Goal: Information Seeking & Learning: Find specific page/section

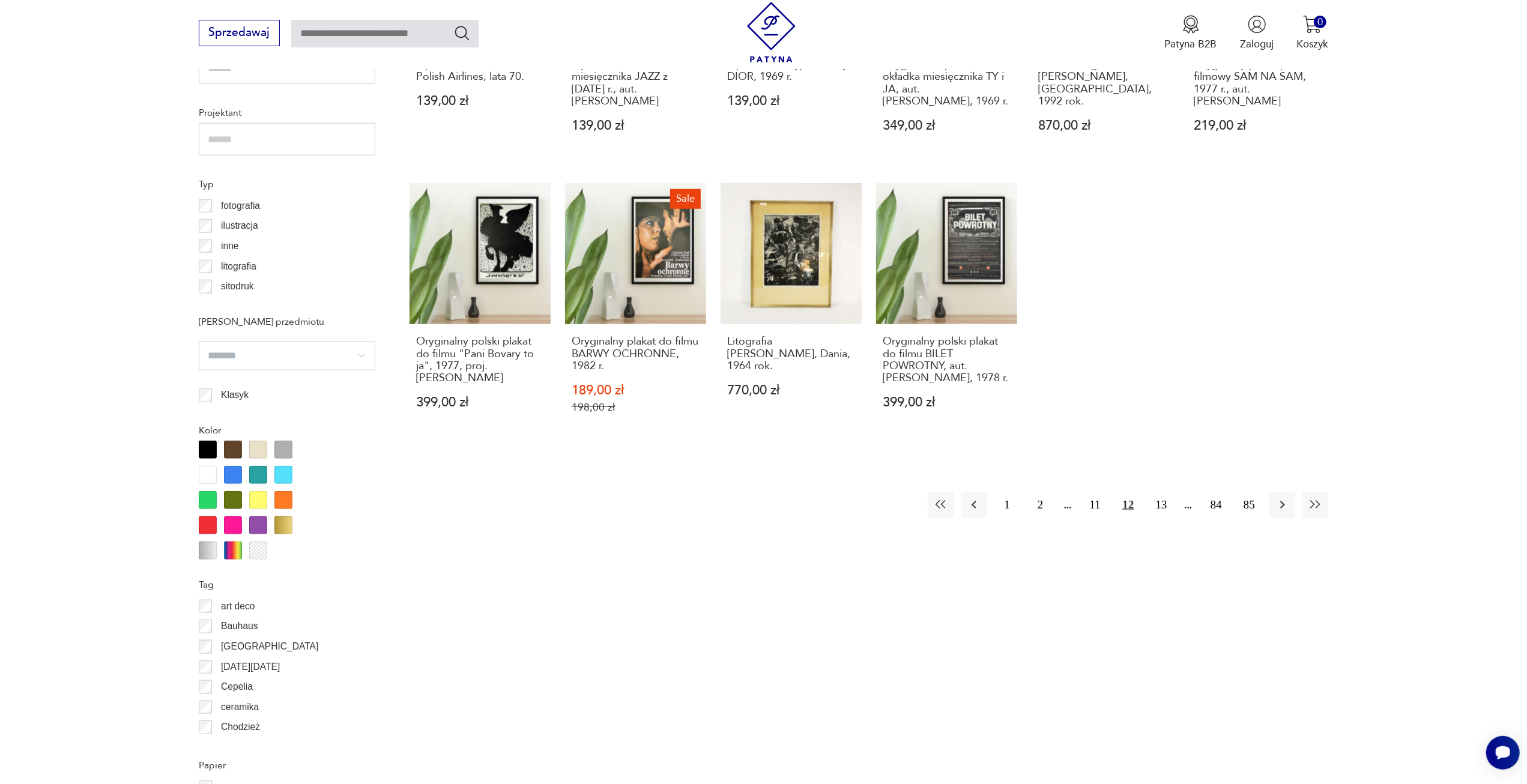
scroll to position [957, 0]
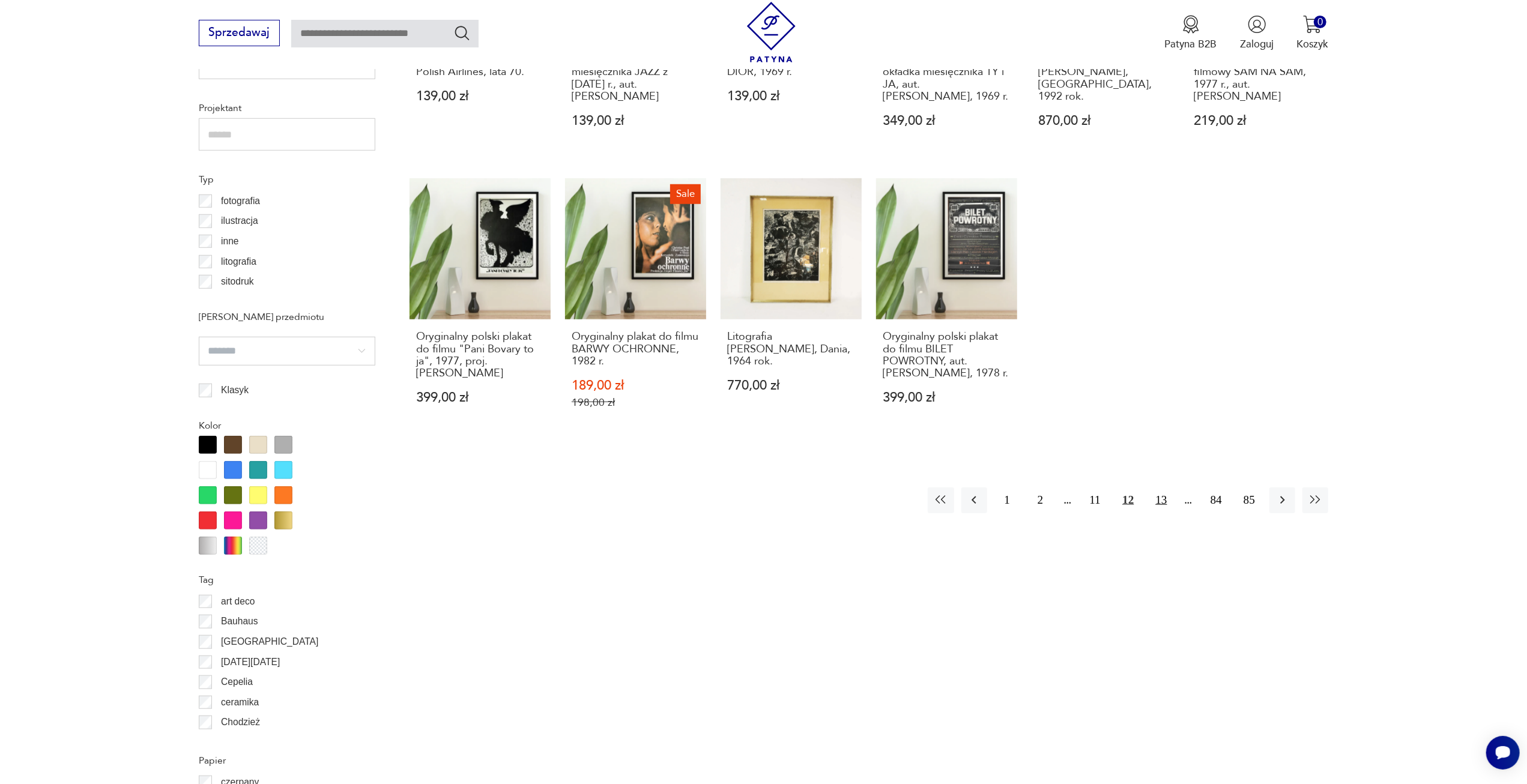
click at [1159, 513] on button "13" at bounding box center [1161, 501] width 26 height 26
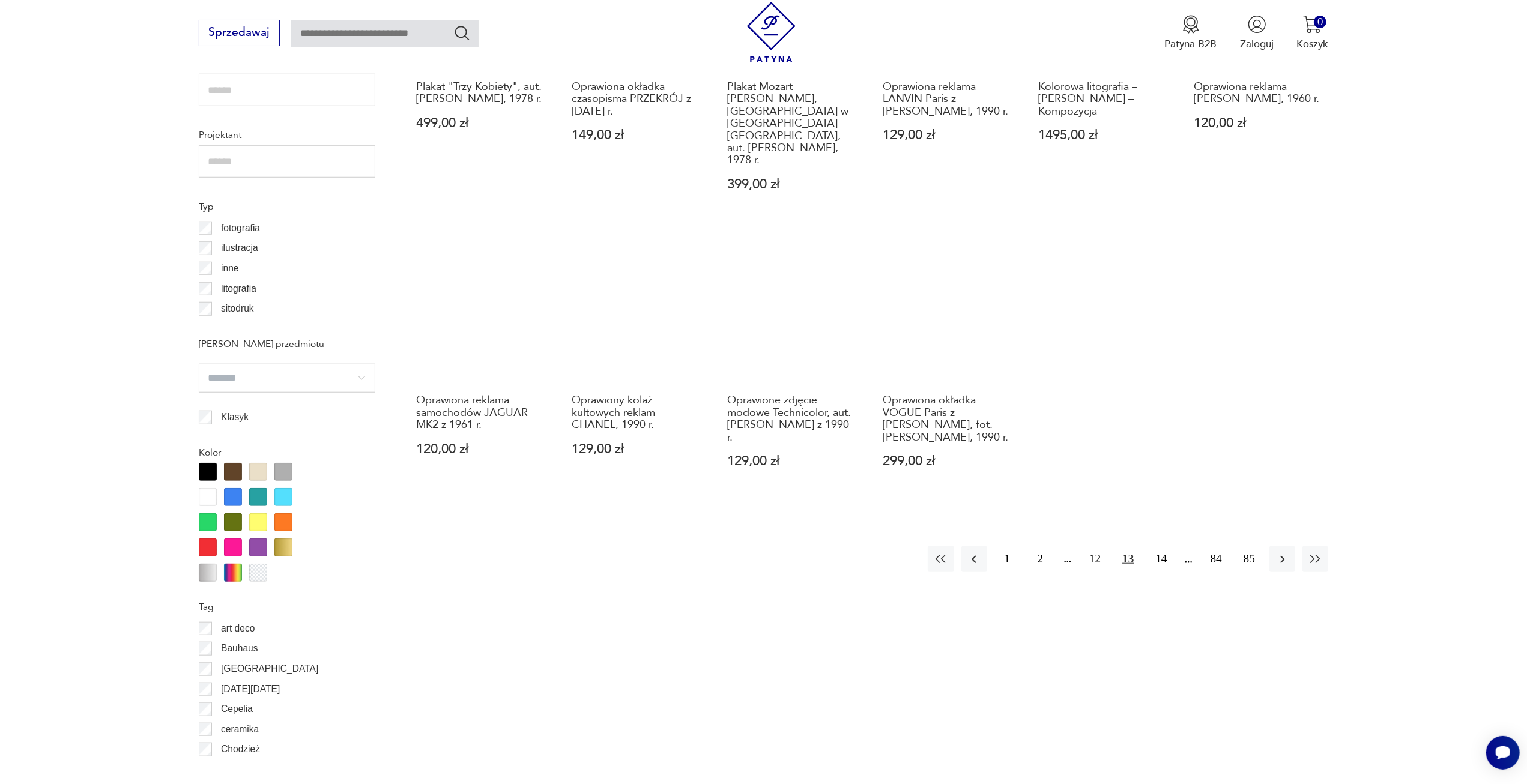
scroll to position [957, 0]
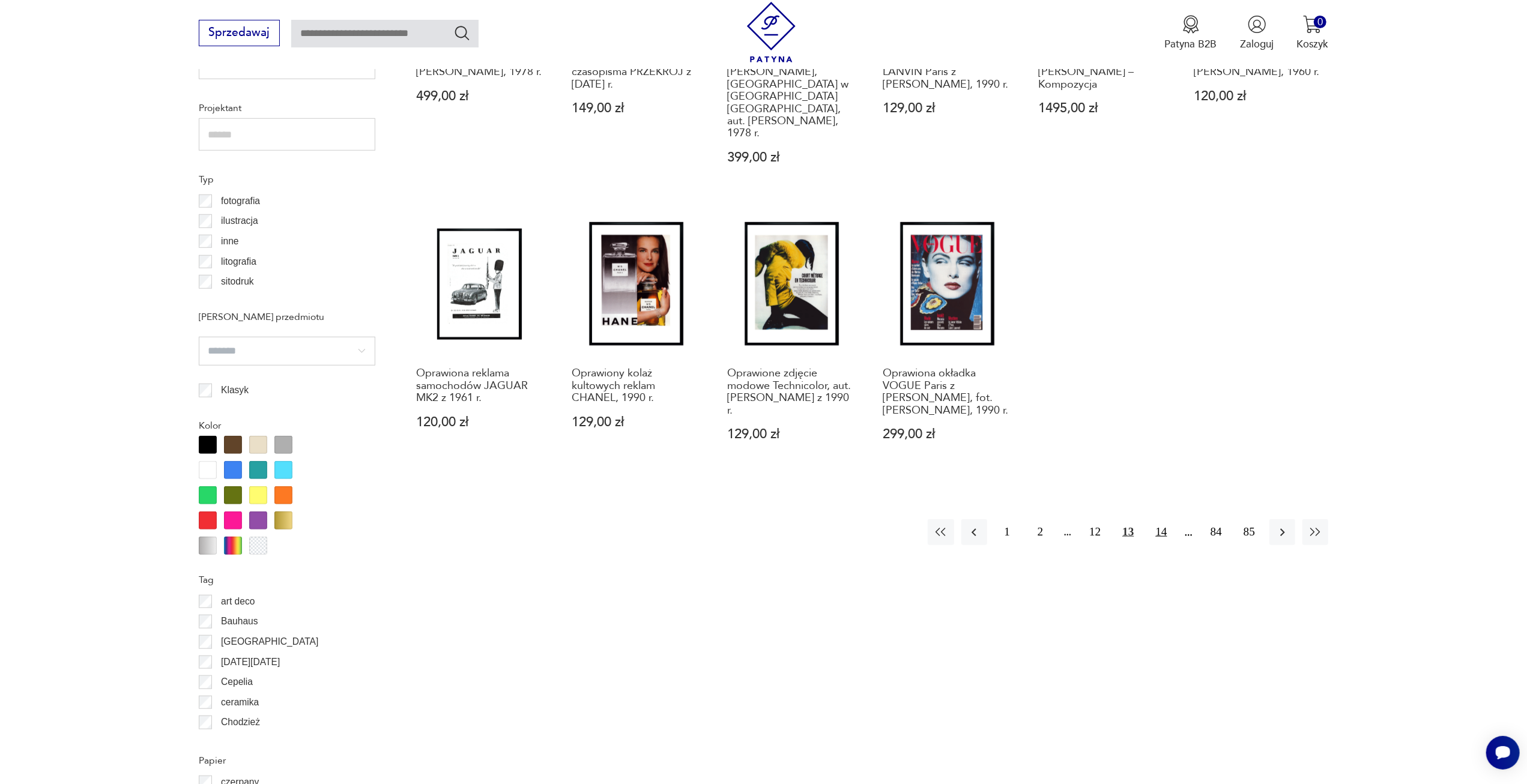
click at [1159, 519] on button "14" at bounding box center [1161, 532] width 26 height 26
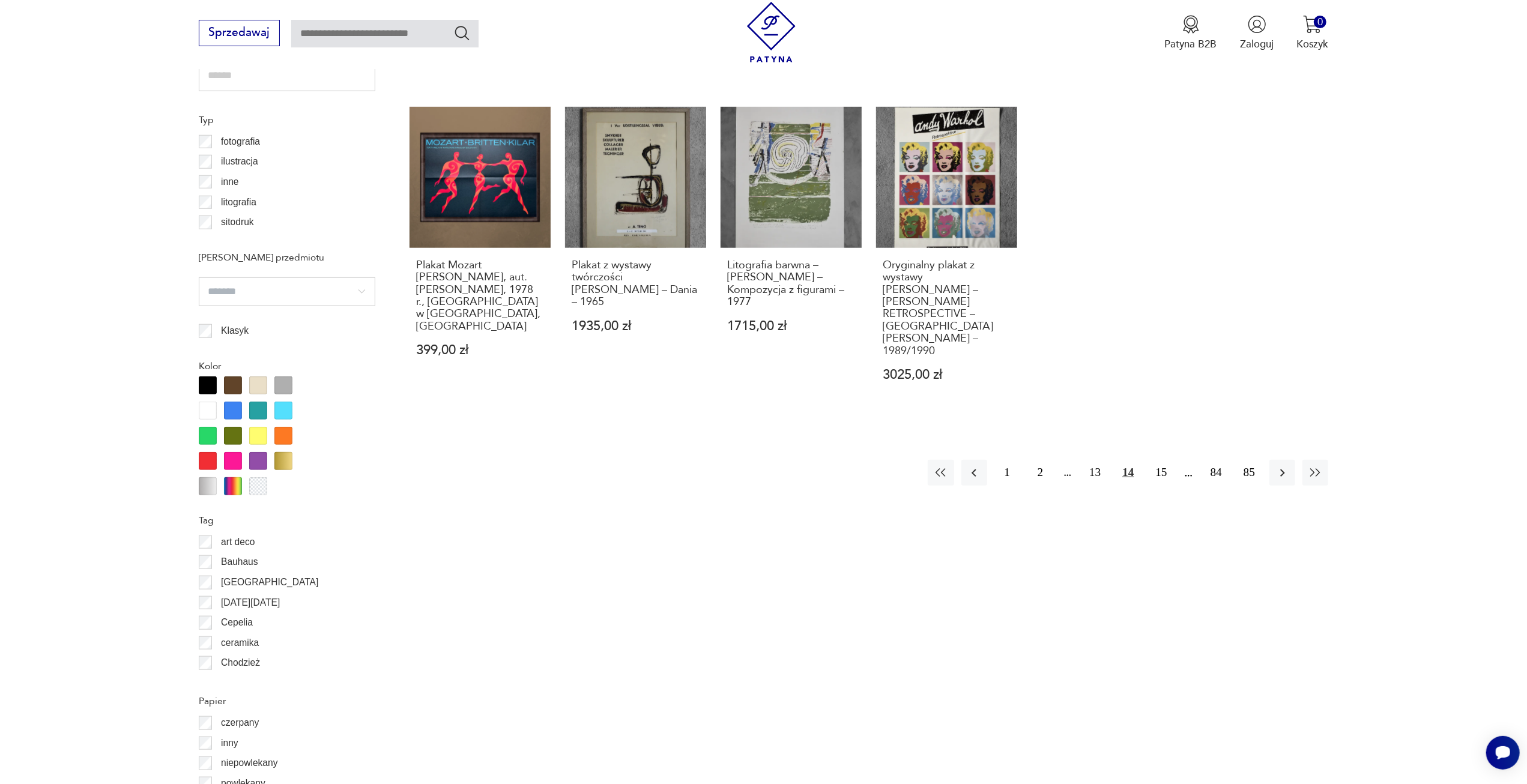
scroll to position [1017, 0]
click at [1164, 459] on button "15" at bounding box center [1161, 472] width 26 height 26
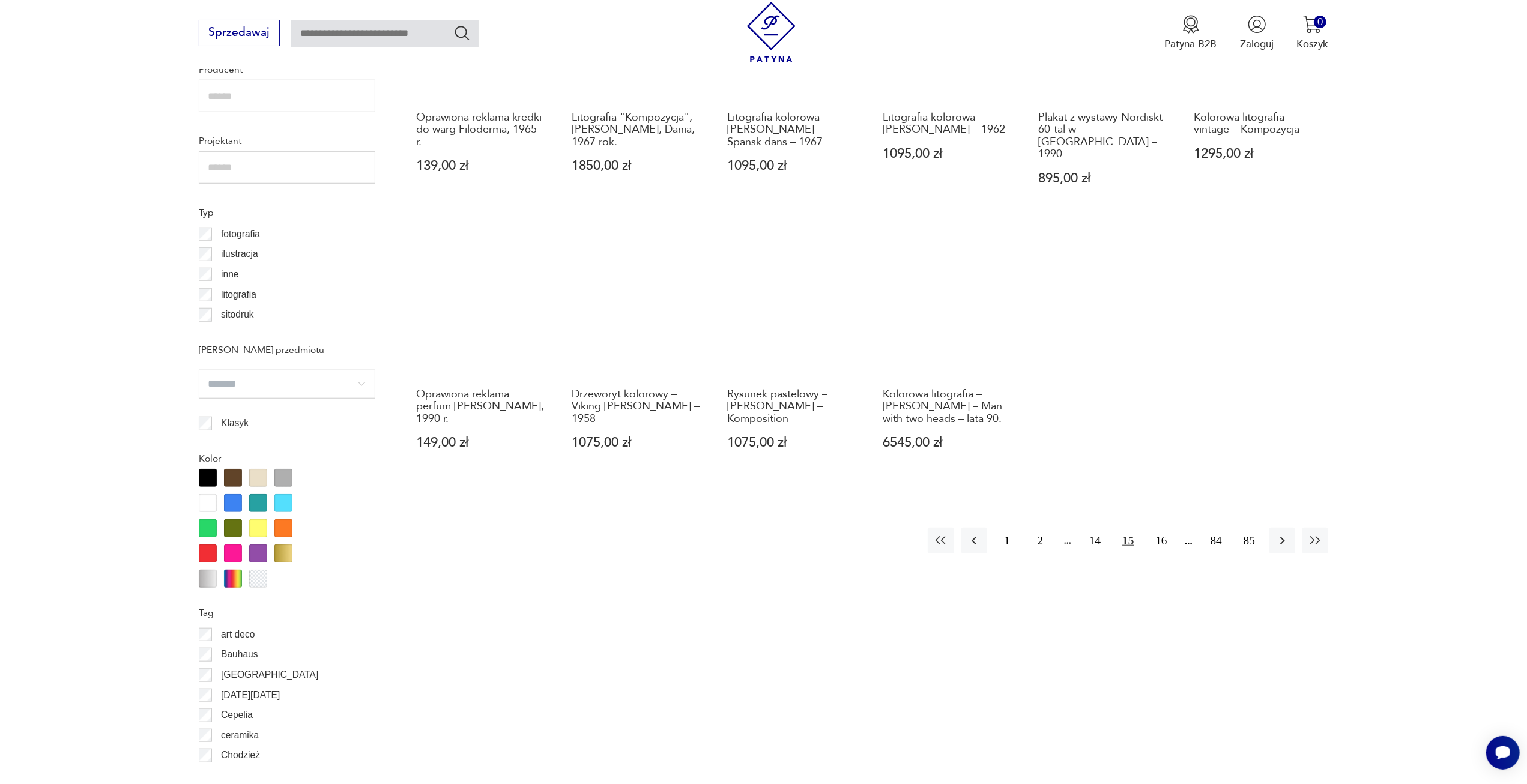
scroll to position [1017, 0]
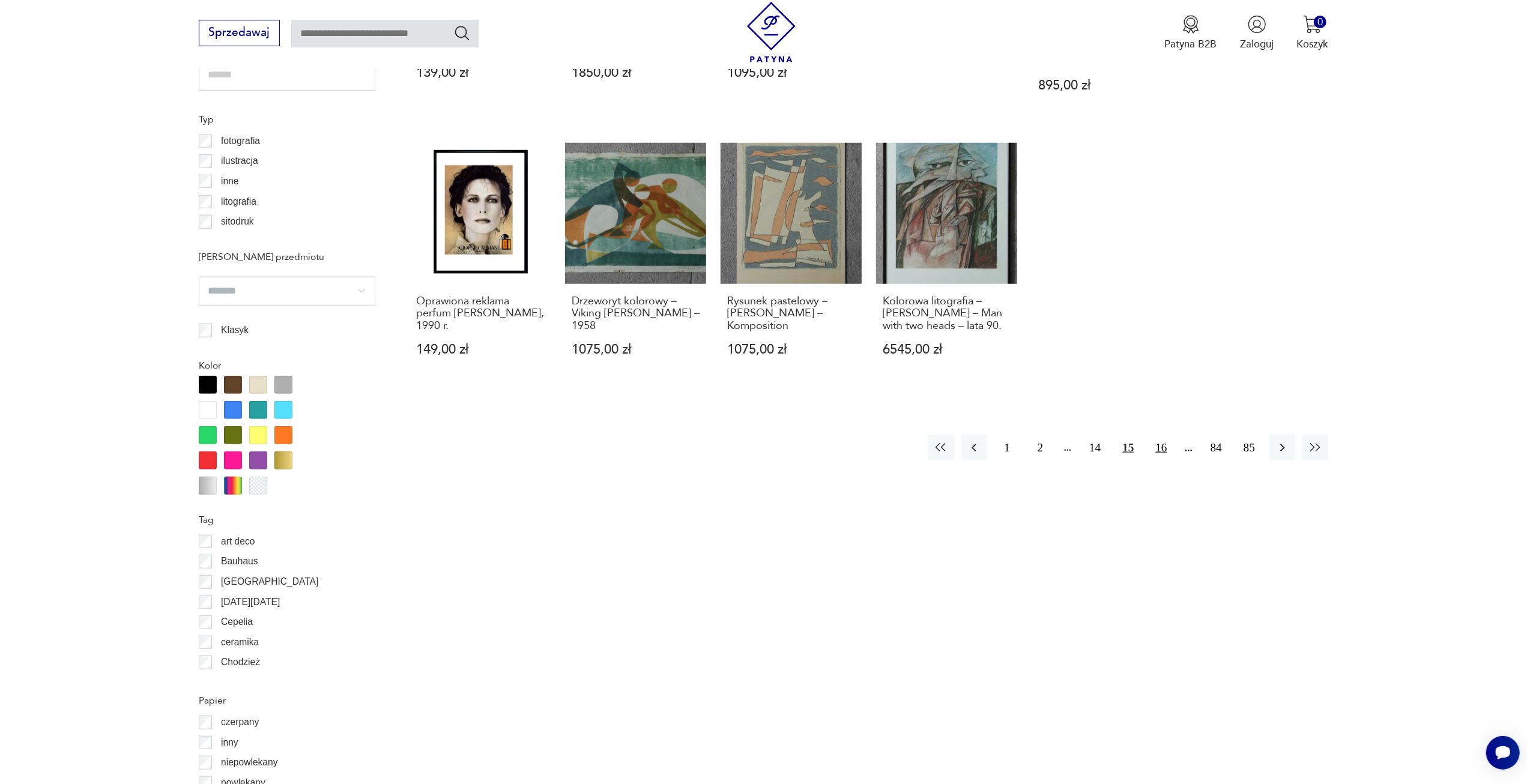
click at [1168, 435] on button "16" at bounding box center [1161, 448] width 26 height 26
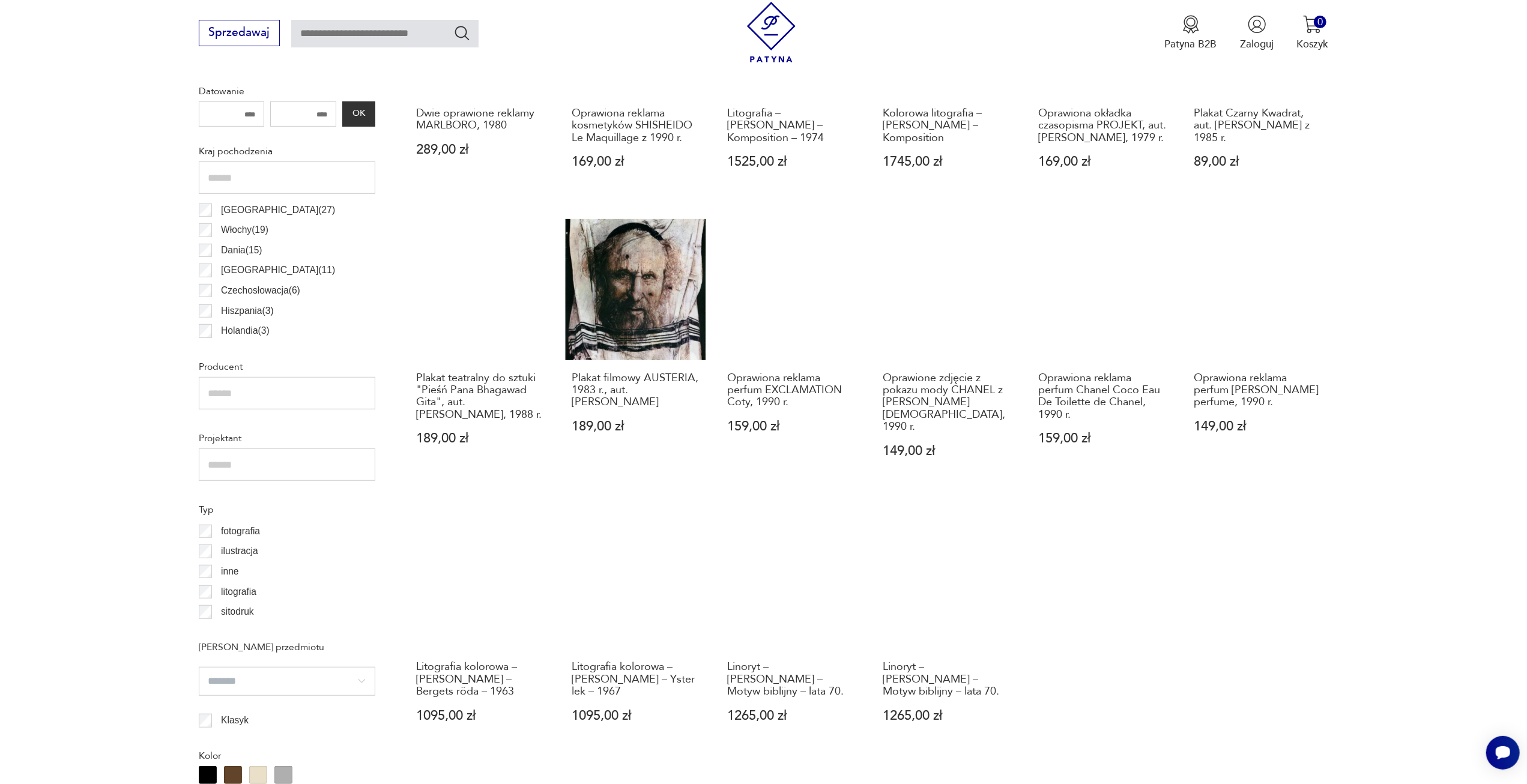
scroll to position [837, 0]
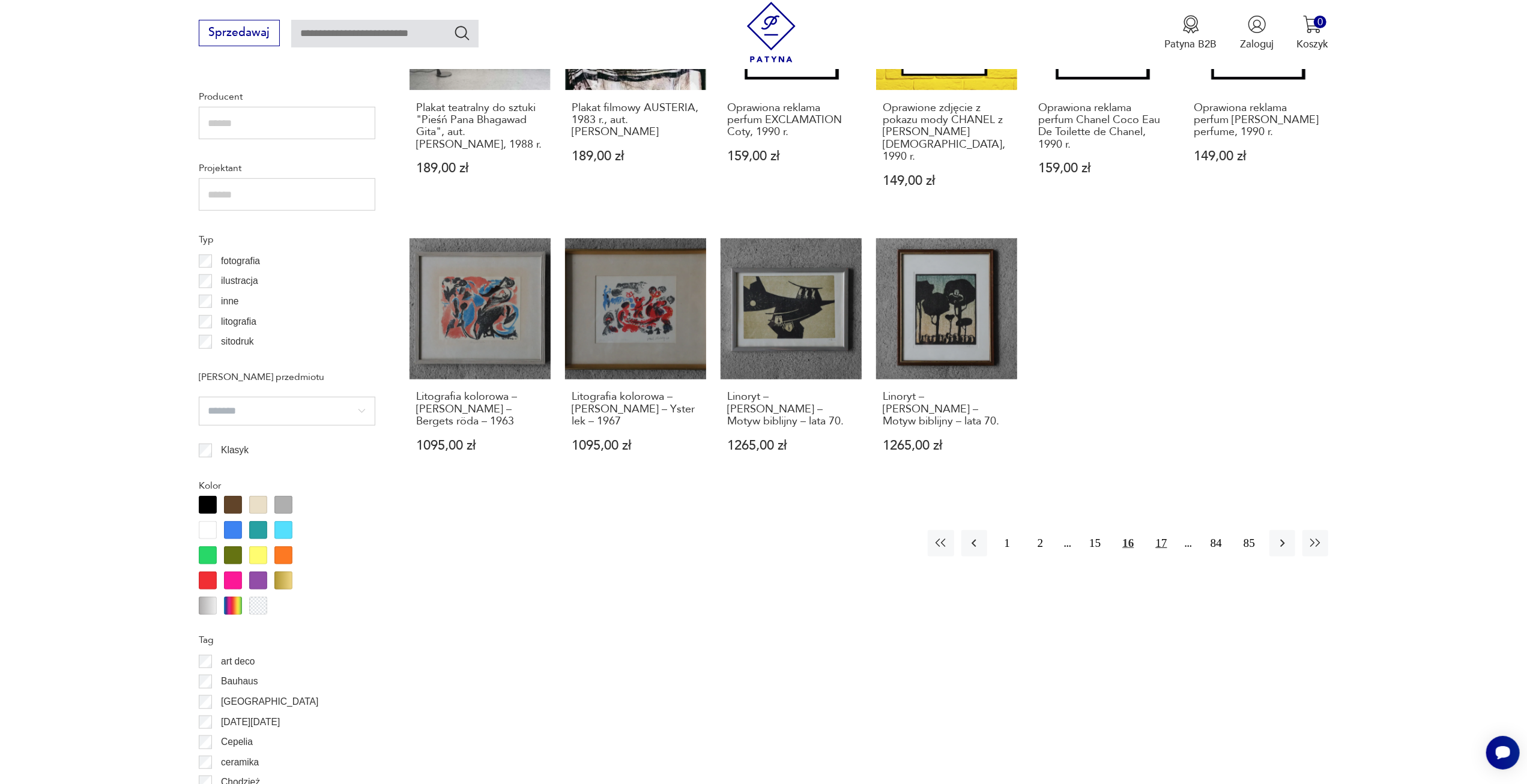
click at [1160, 537] on button "17" at bounding box center [1161, 543] width 26 height 26
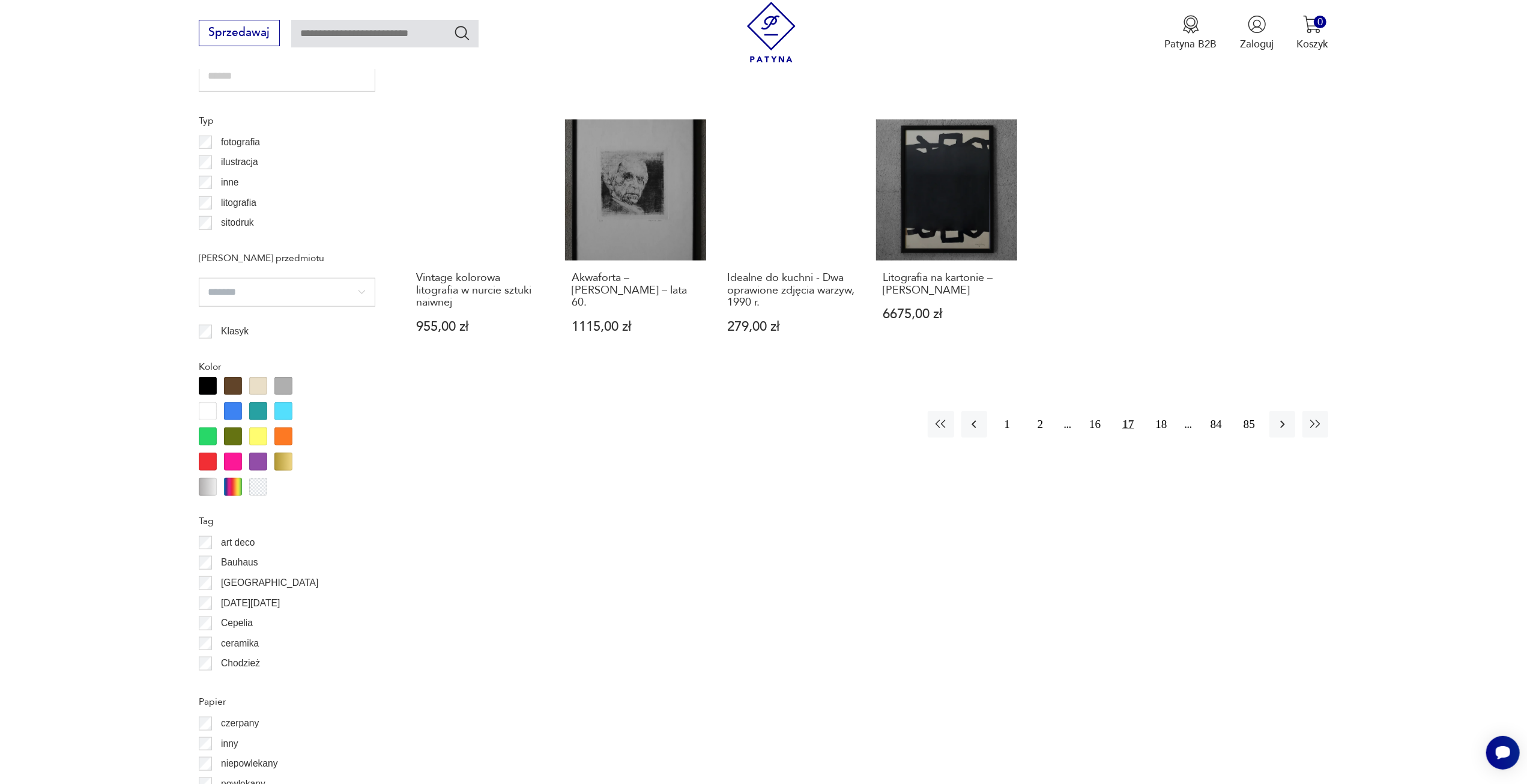
scroll to position [1017, 0]
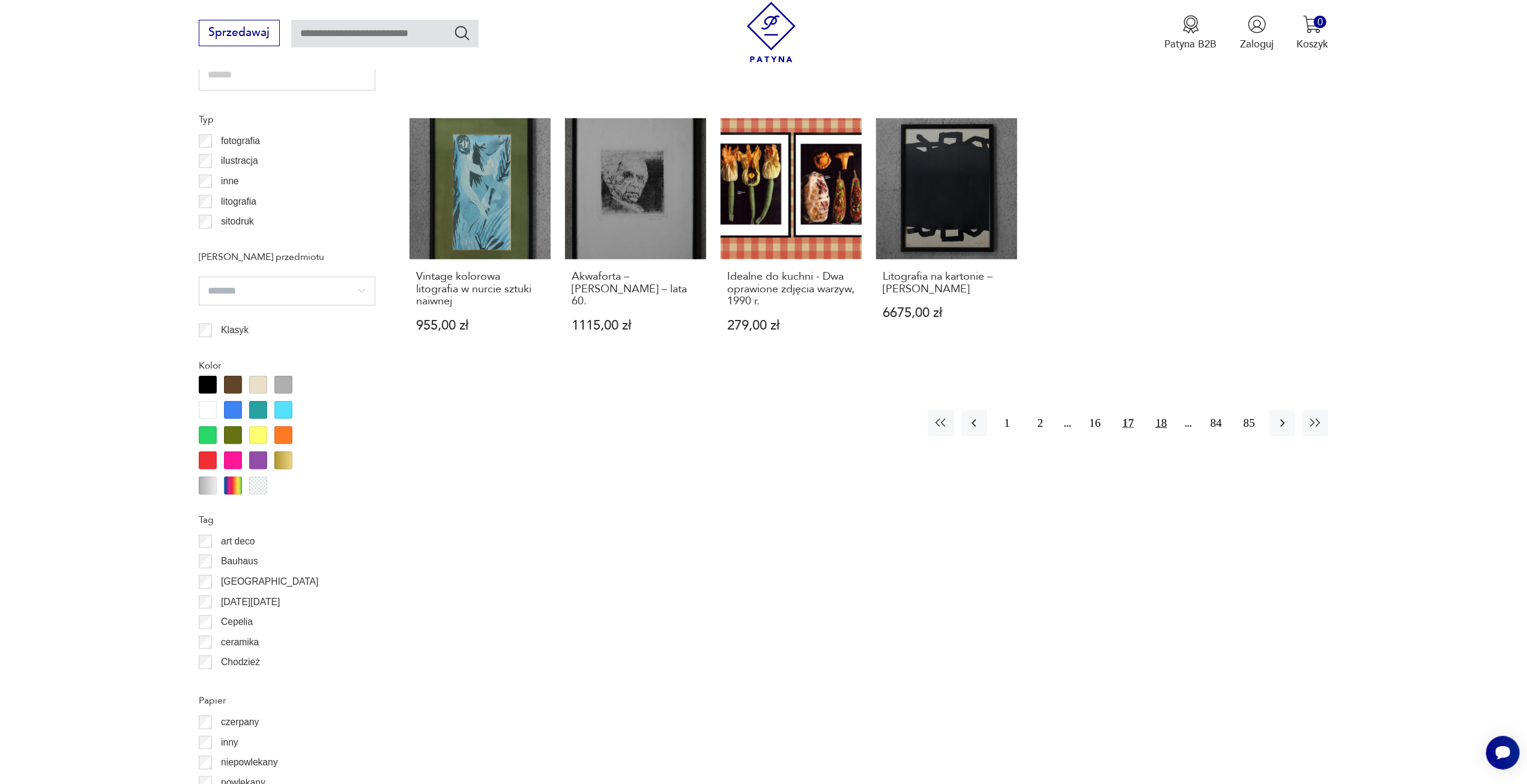
click at [1163, 414] on button "18" at bounding box center [1161, 423] width 26 height 26
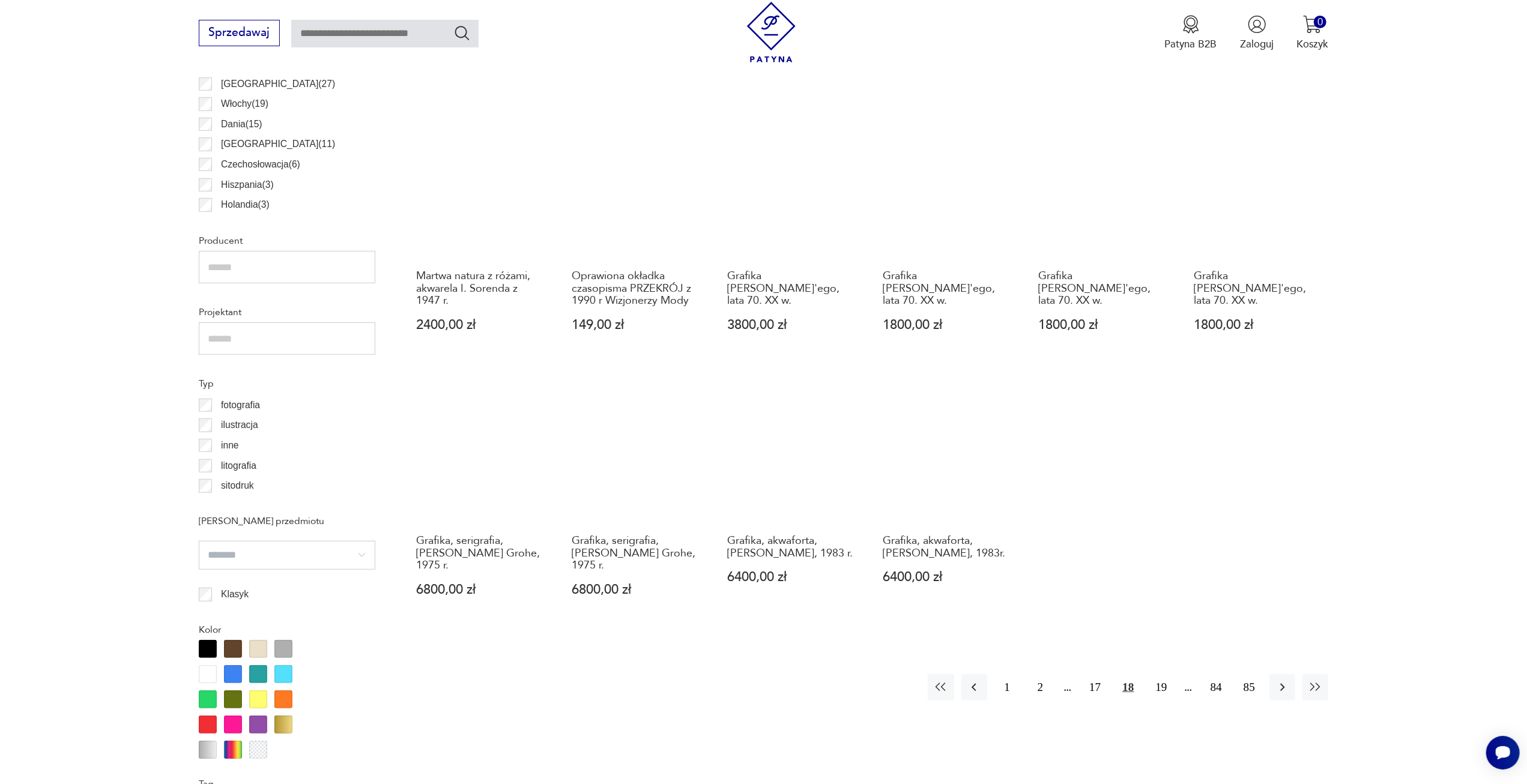
scroll to position [897, 0]
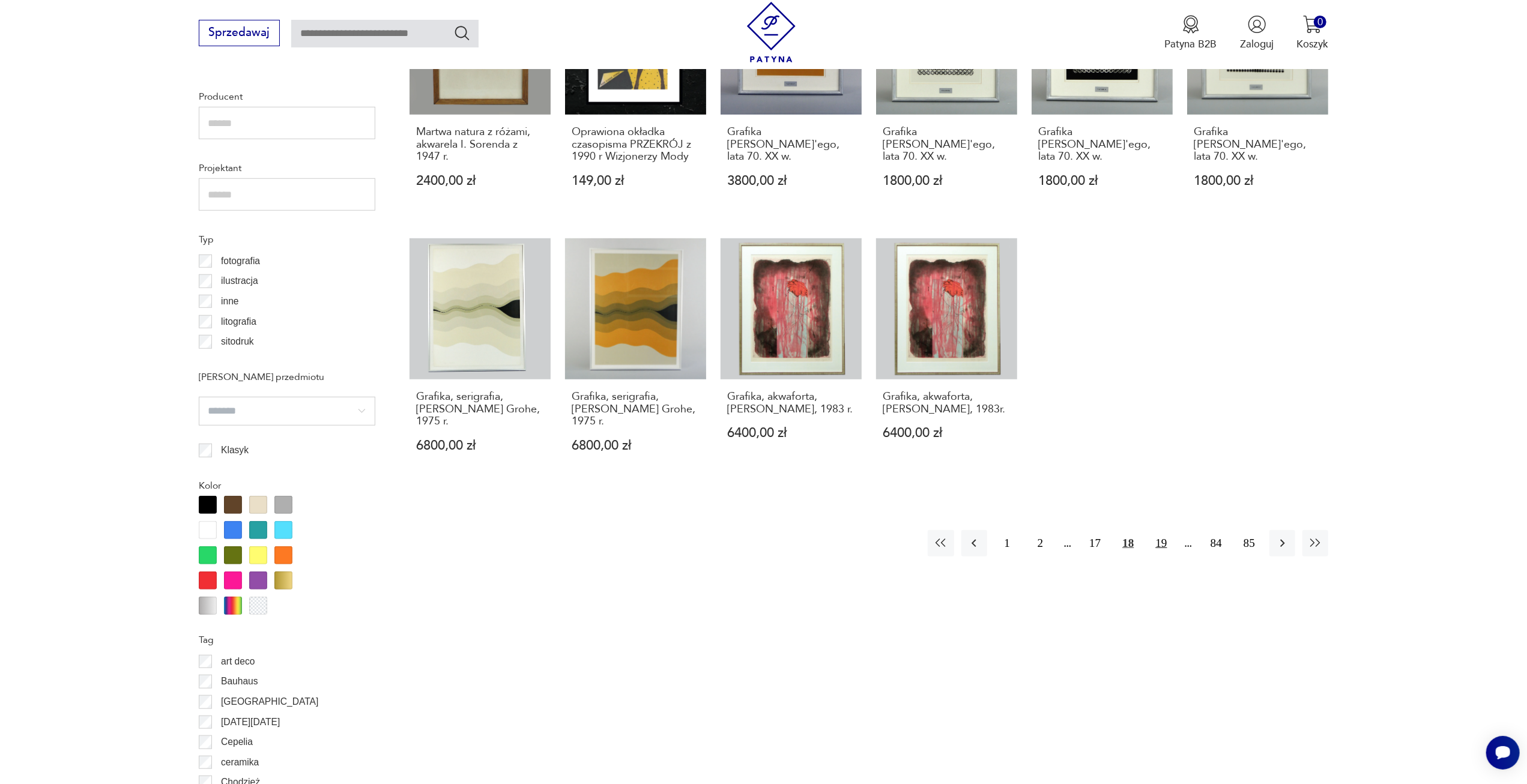
click at [1164, 530] on button "19" at bounding box center [1161, 543] width 26 height 26
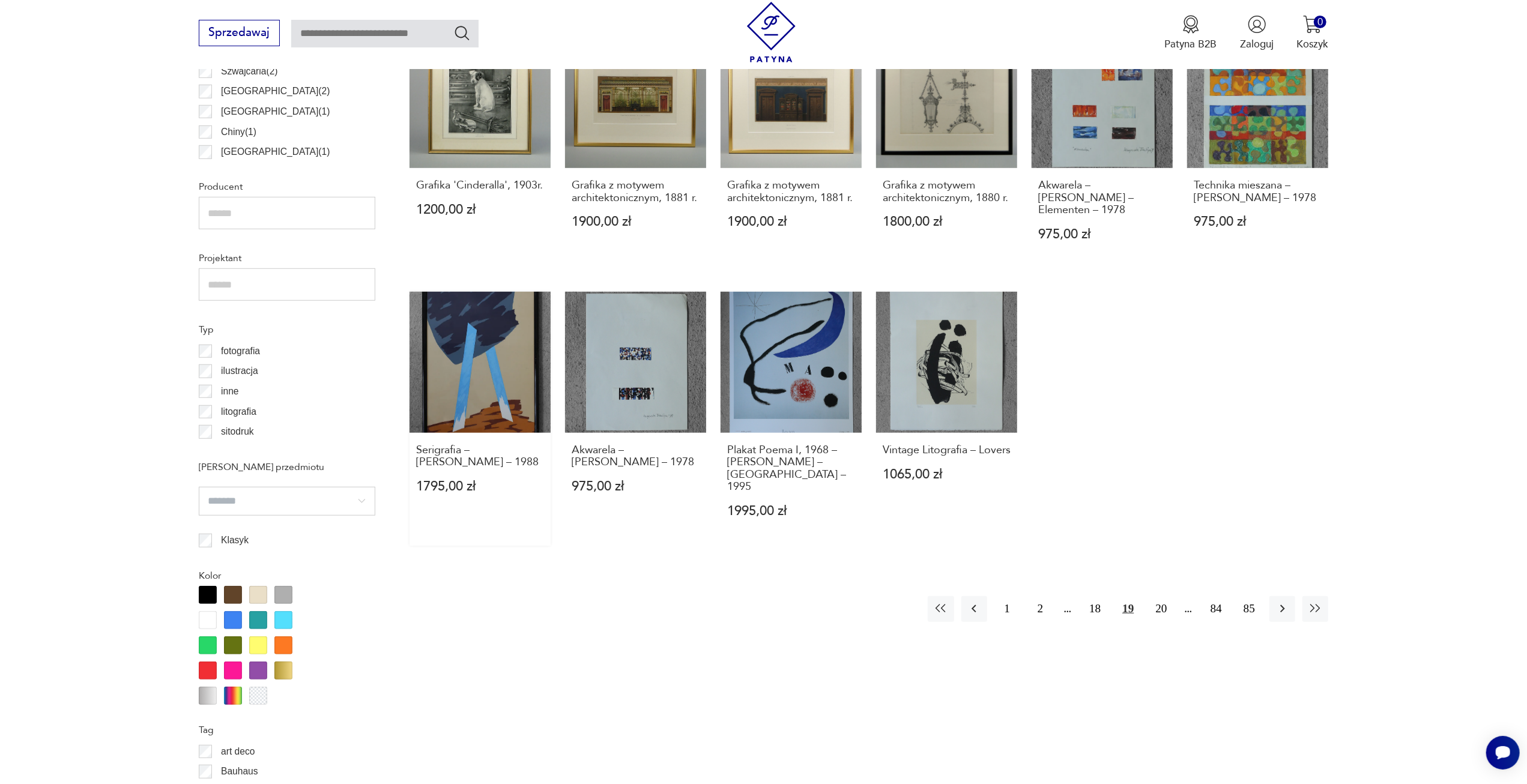
scroll to position [897, 0]
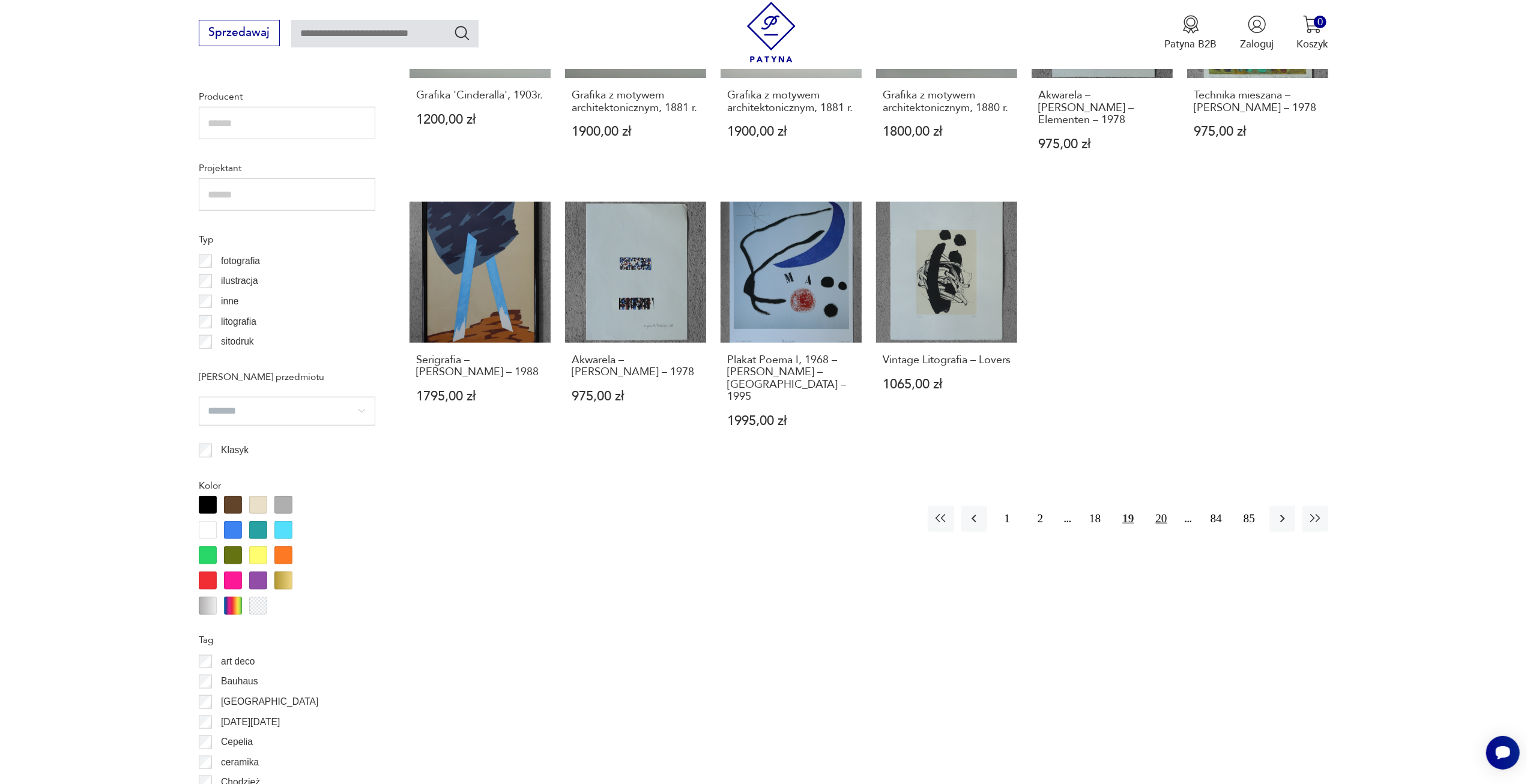
click at [1162, 507] on button "20" at bounding box center [1161, 519] width 26 height 26
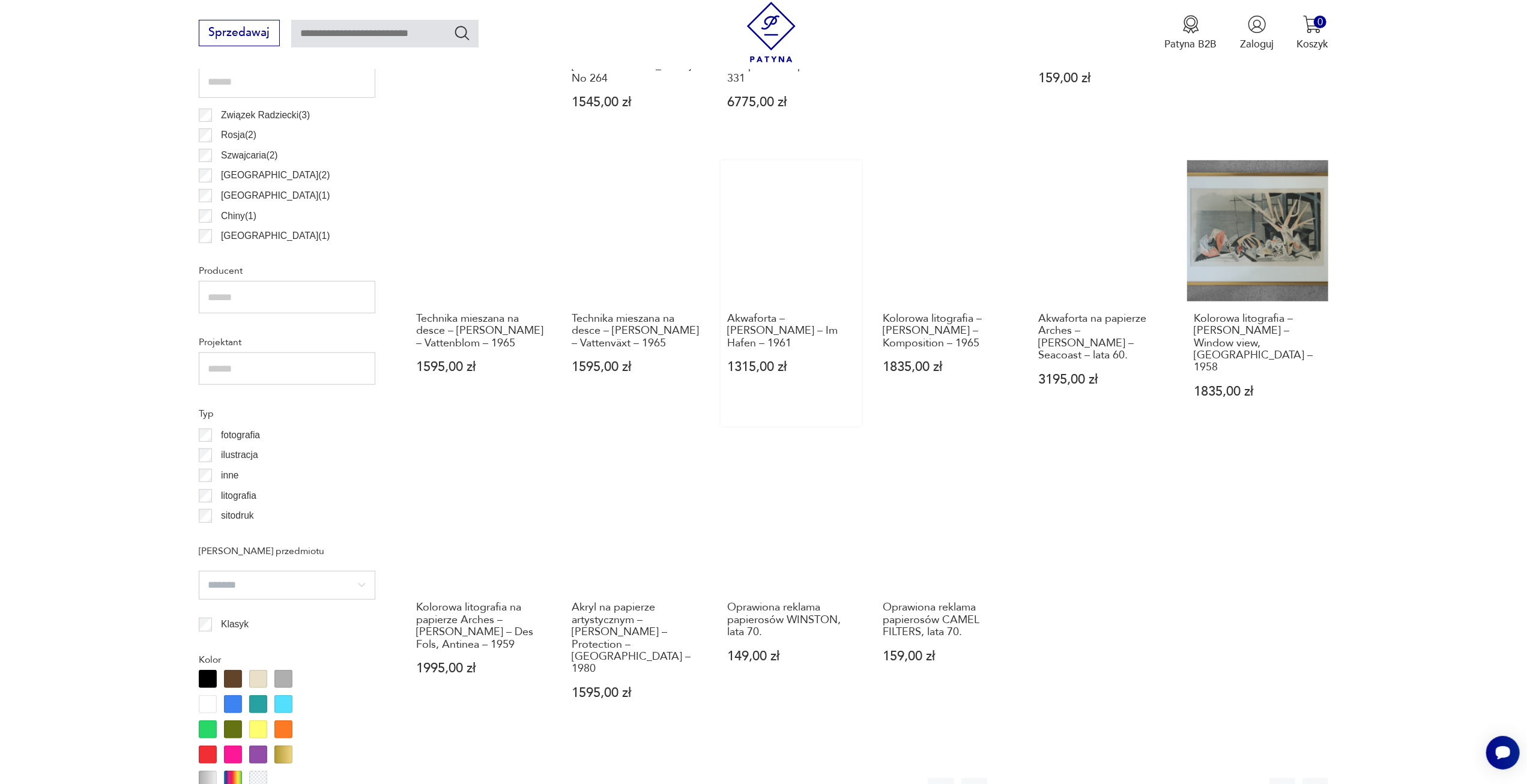
scroll to position [777, 0]
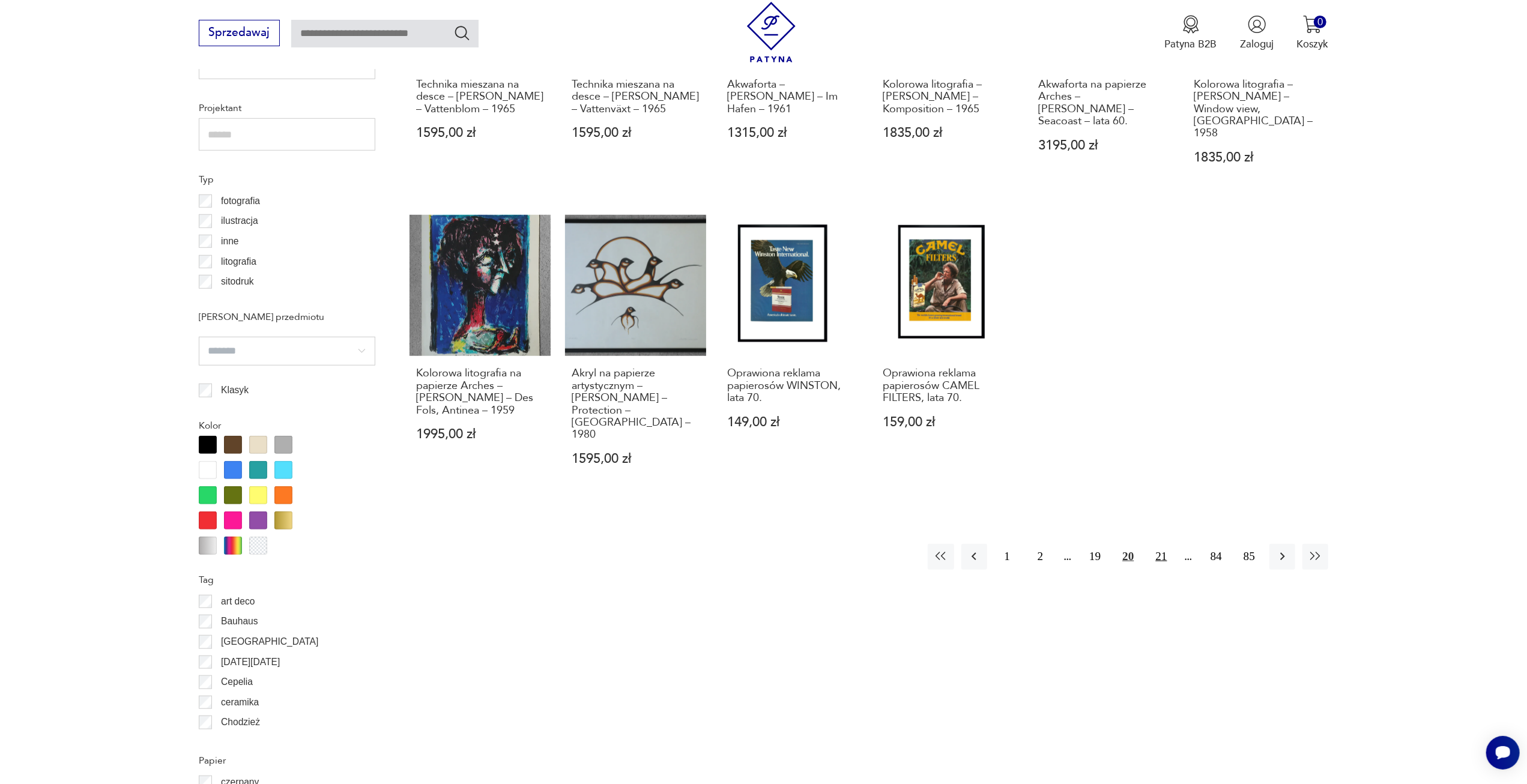
click at [1157, 544] on button "21" at bounding box center [1161, 557] width 26 height 26
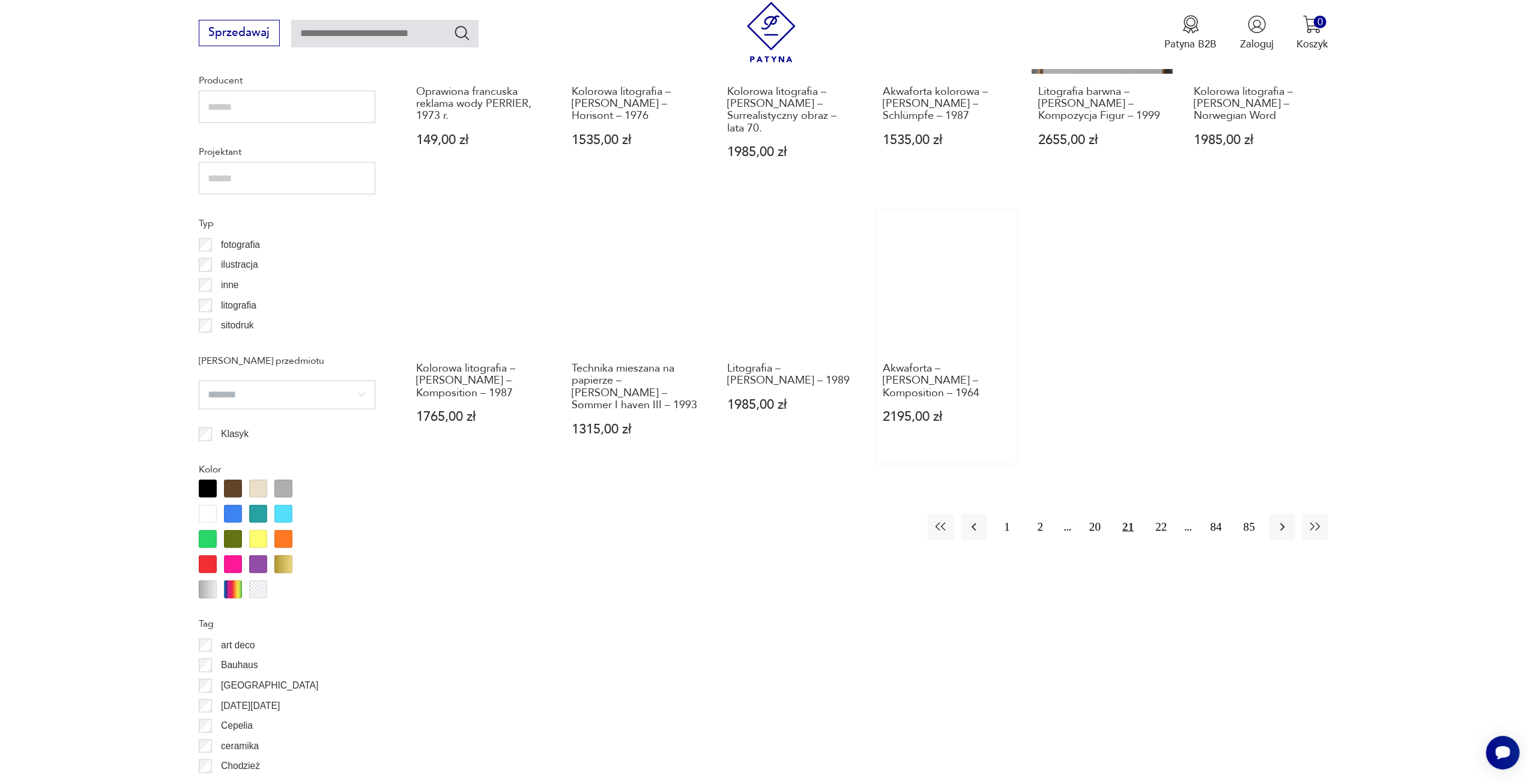
scroll to position [957, 0]
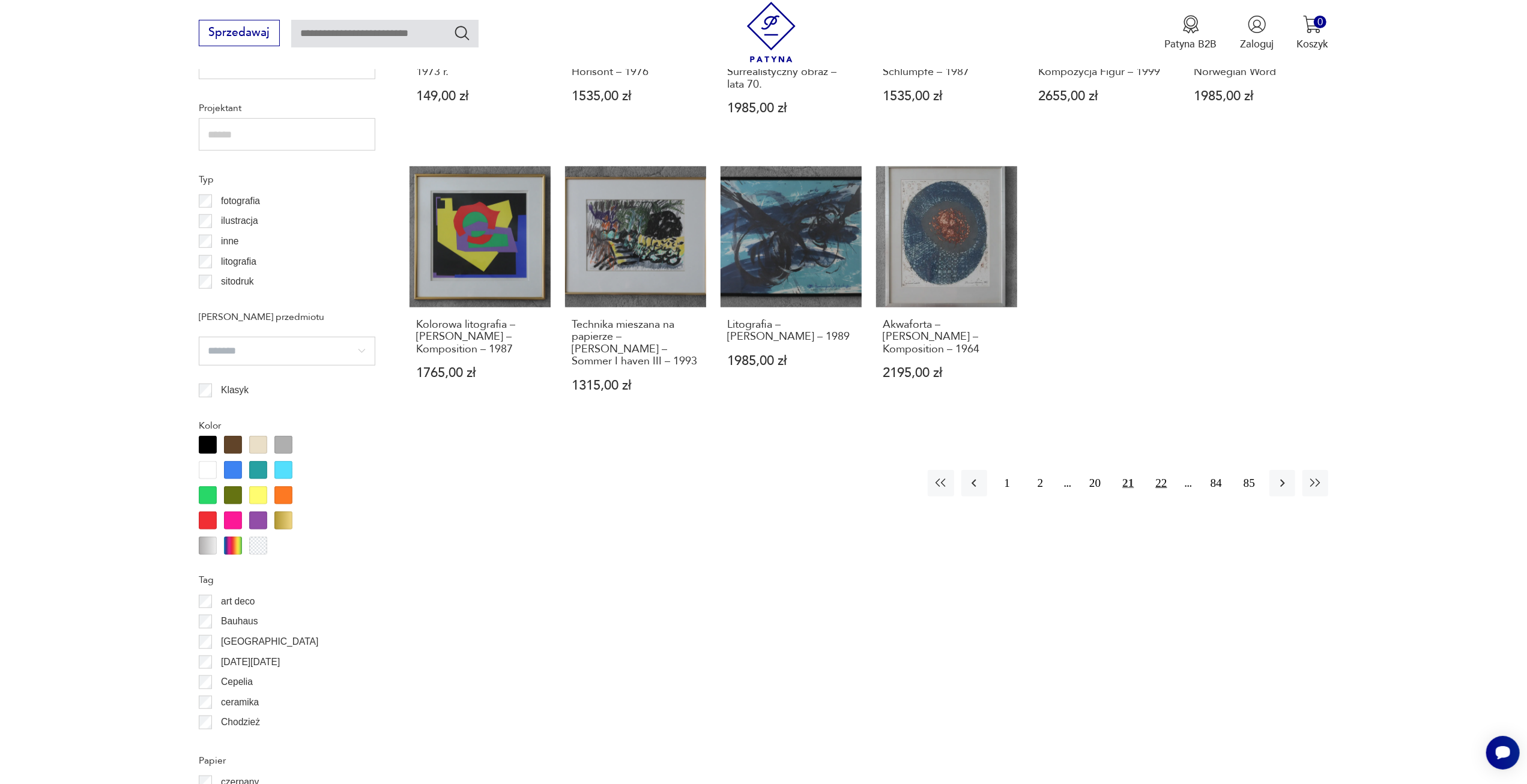
click at [1157, 471] on button "22" at bounding box center [1161, 483] width 26 height 26
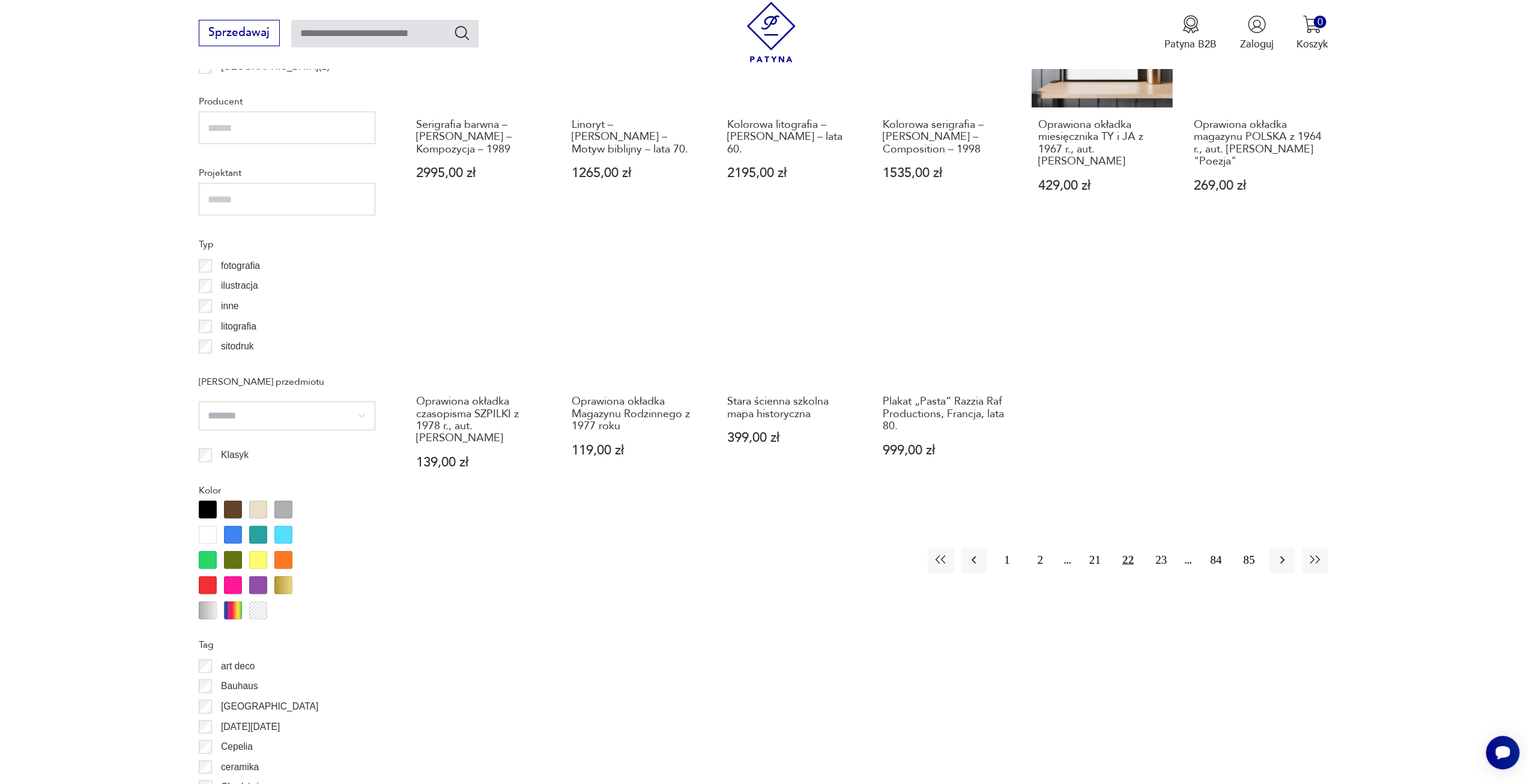
scroll to position [957, 0]
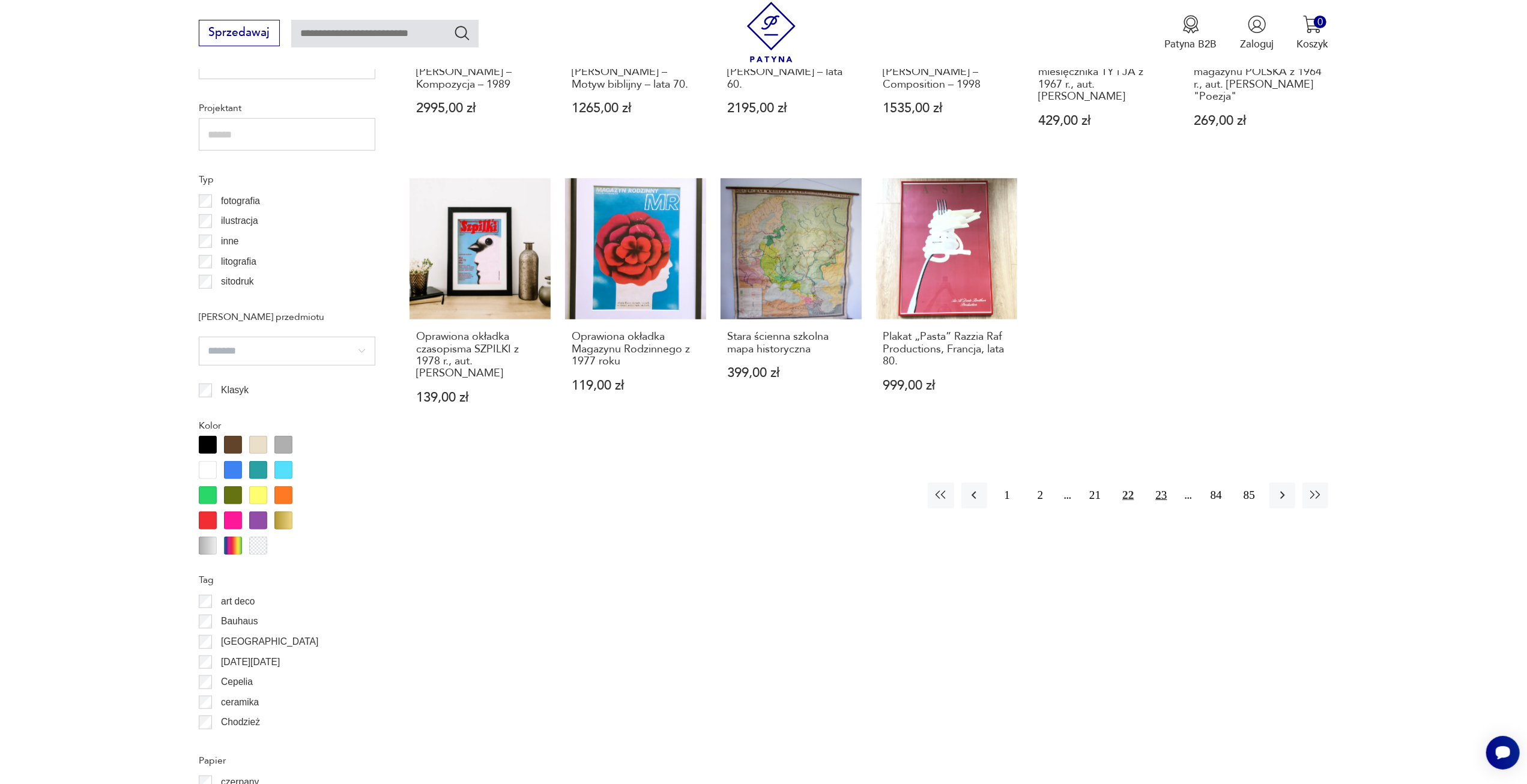
click at [1160, 505] on button "23" at bounding box center [1161, 496] width 26 height 26
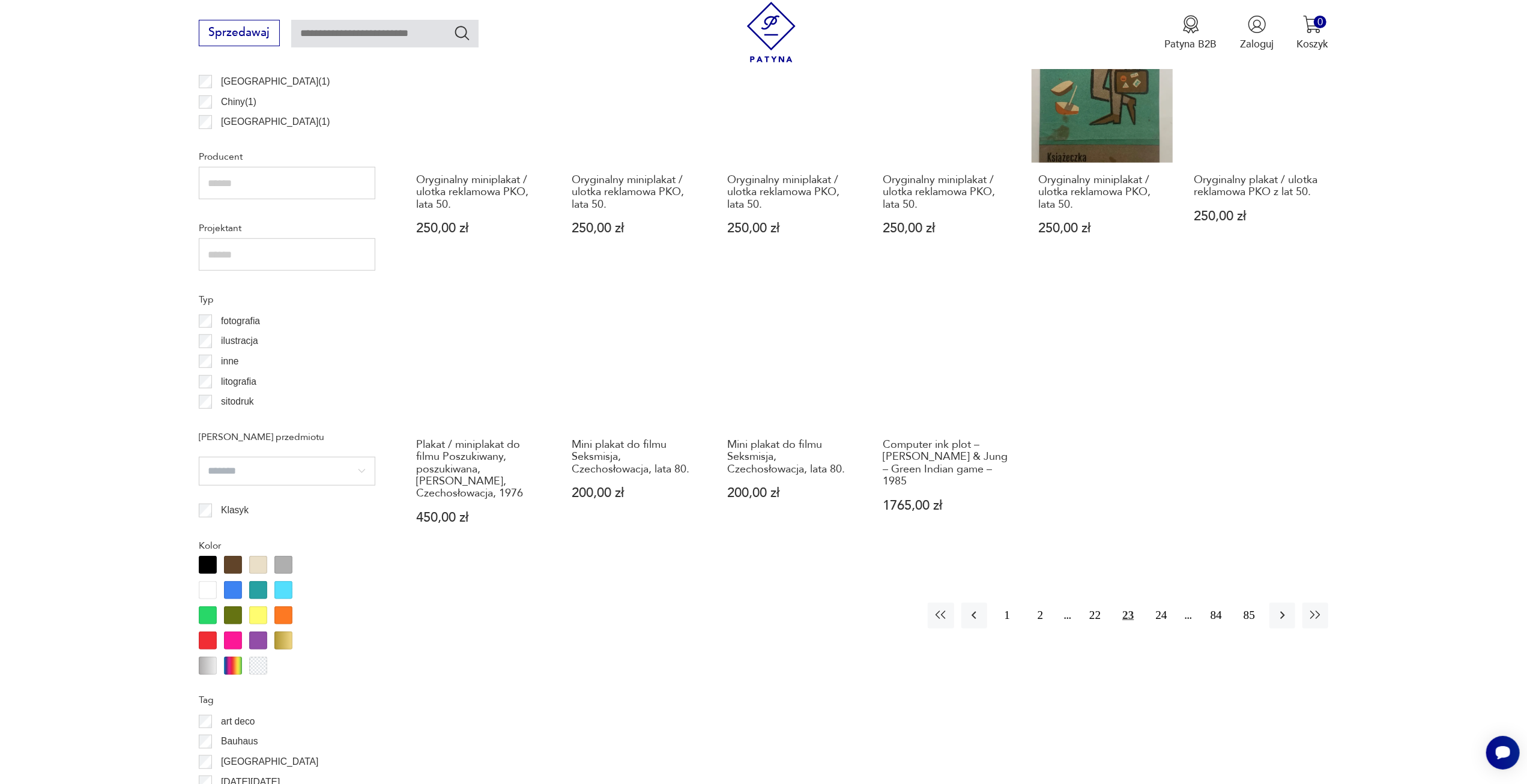
scroll to position [1077, 0]
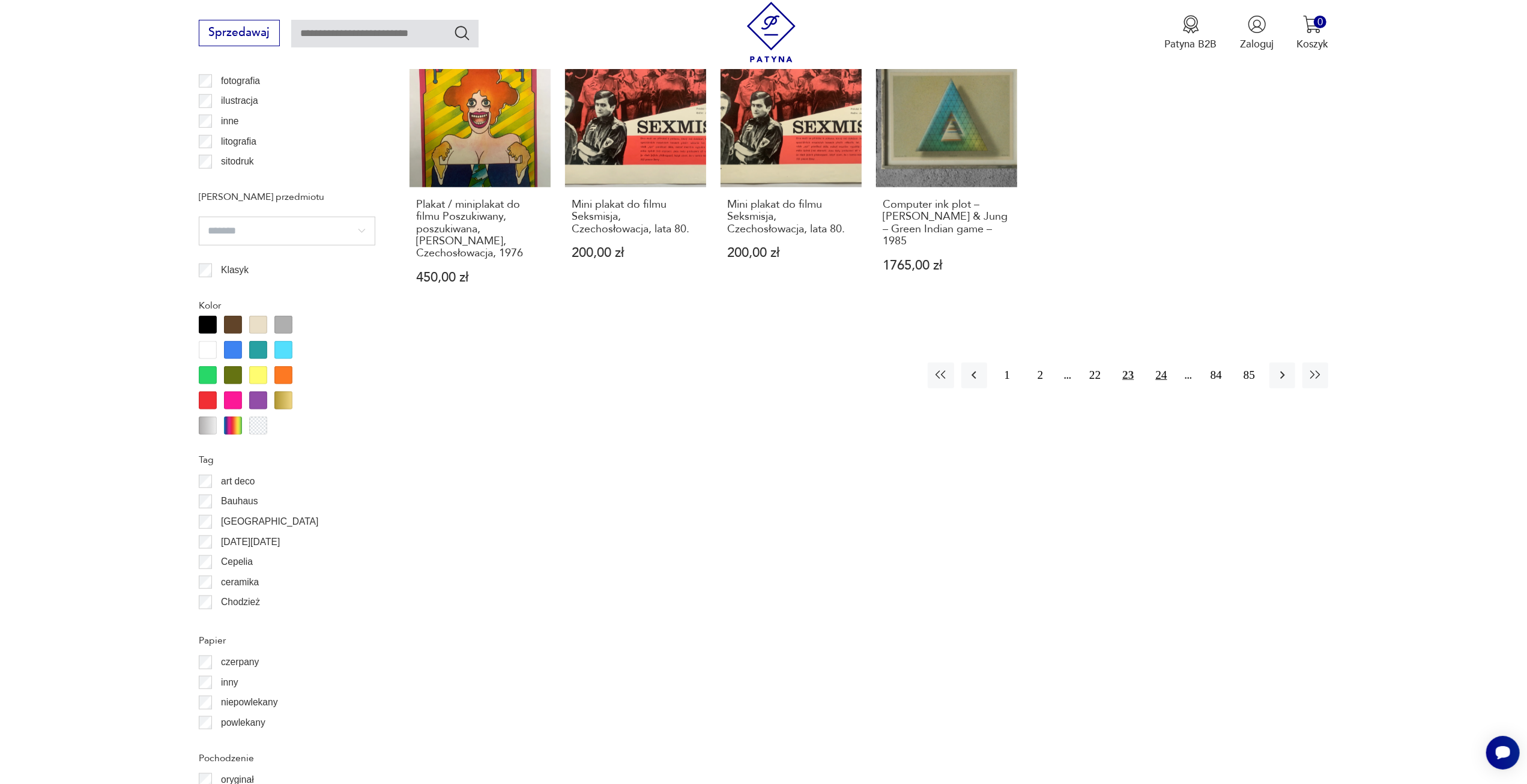
click at [1159, 376] on button "24" at bounding box center [1161, 376] width 26 height 26
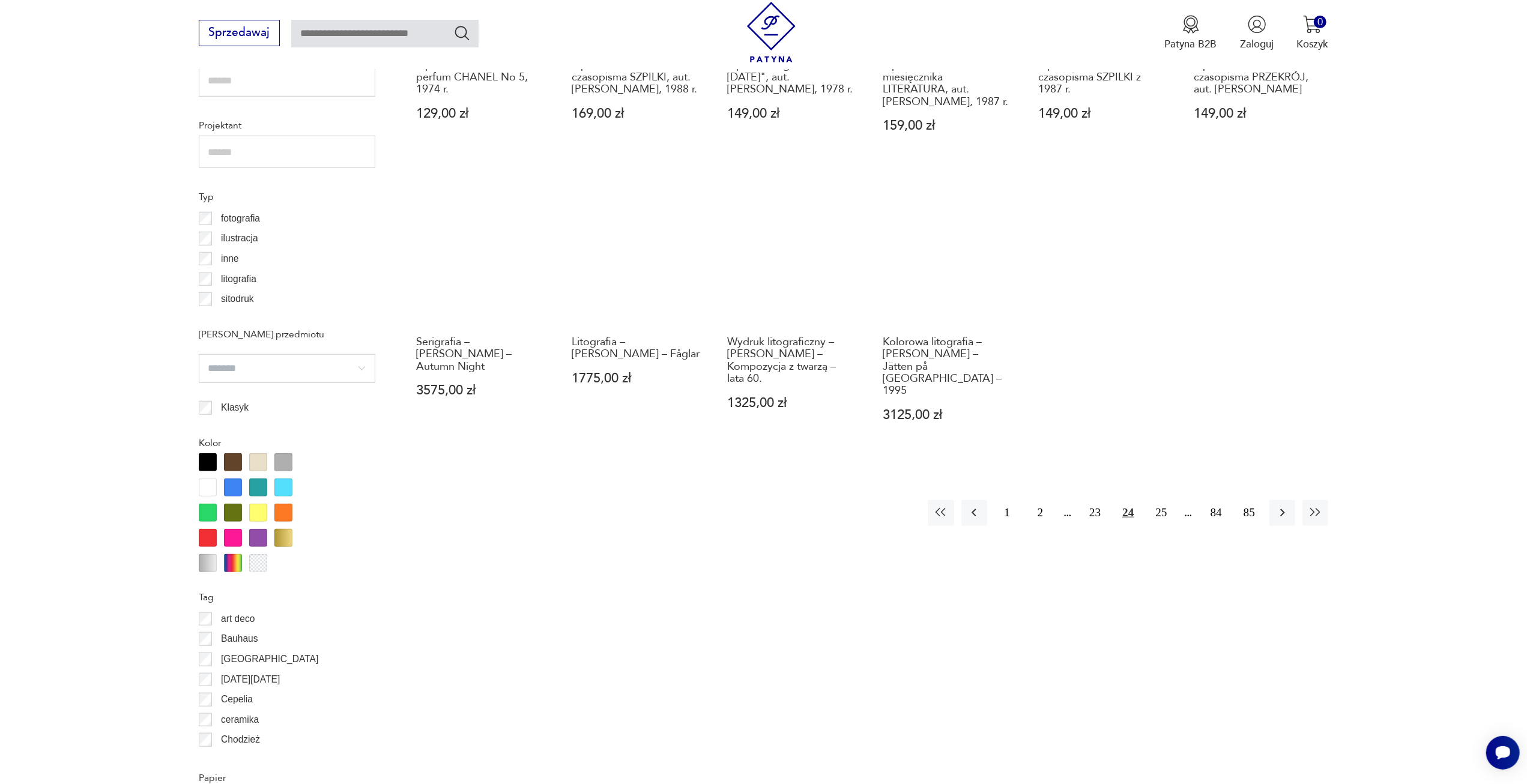
scroll to position [1017, 0]
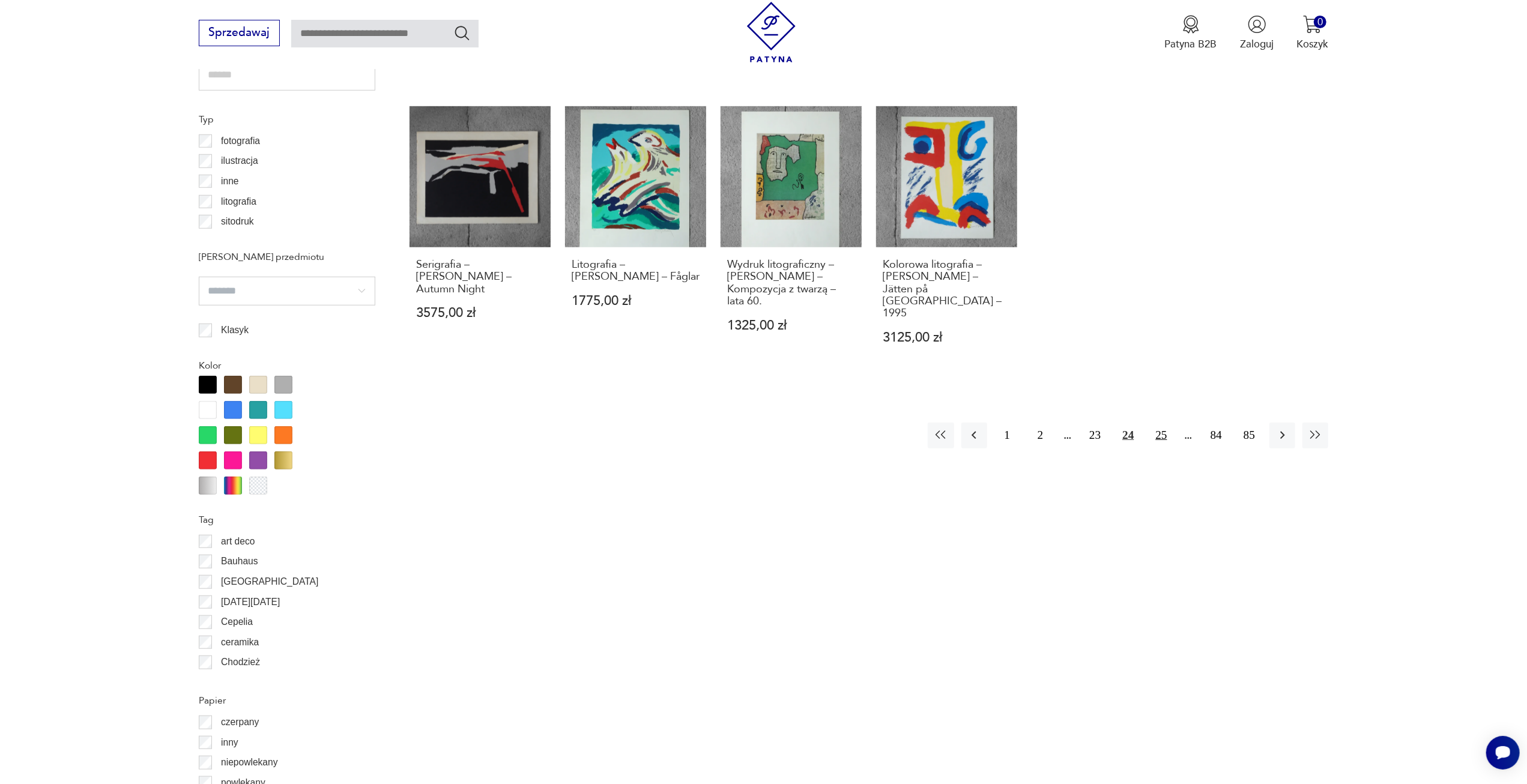
click at [1164, 429] on button "25" at bounding box center [1161, 436] width 26 height 26
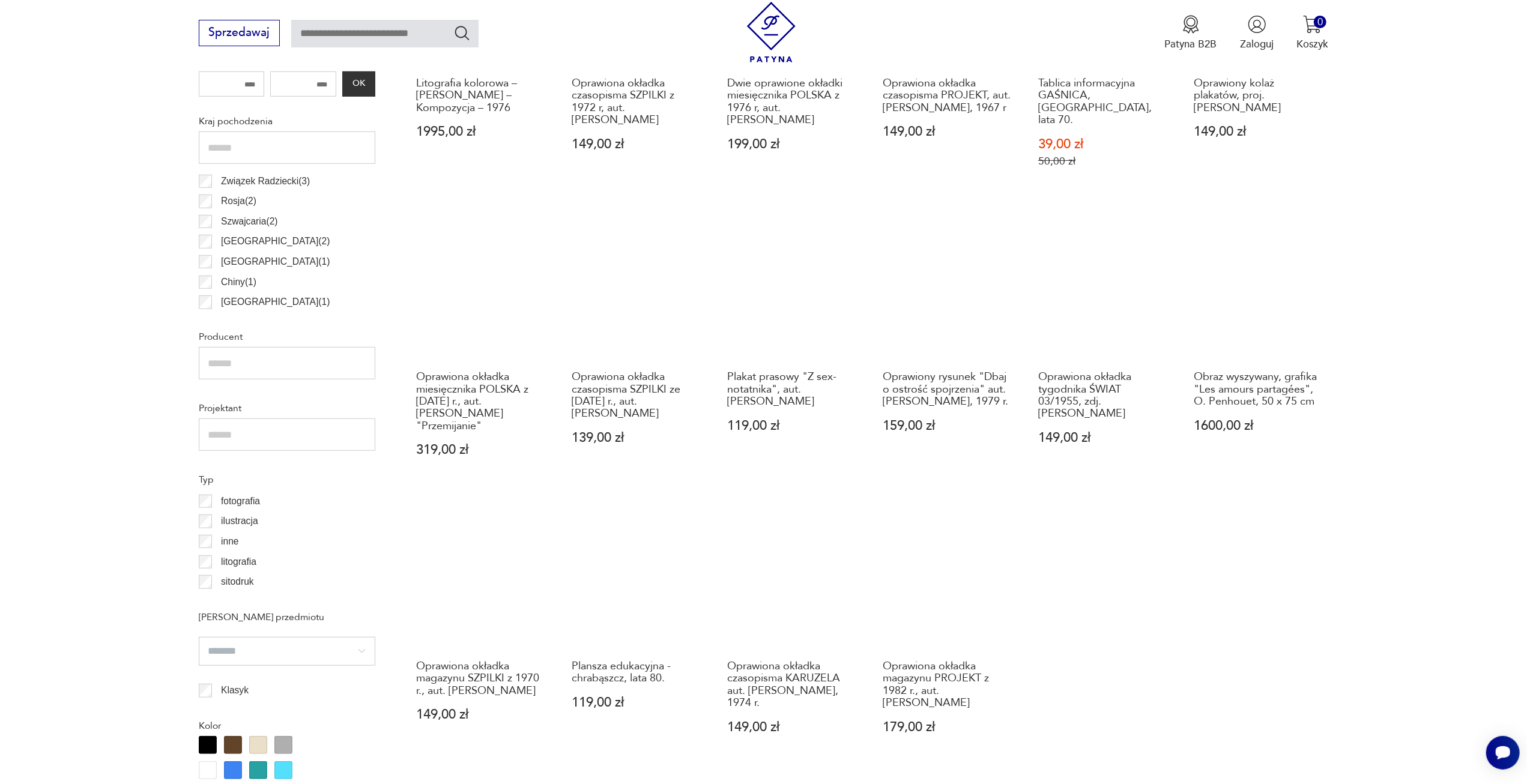
scroll to position [957, 0]
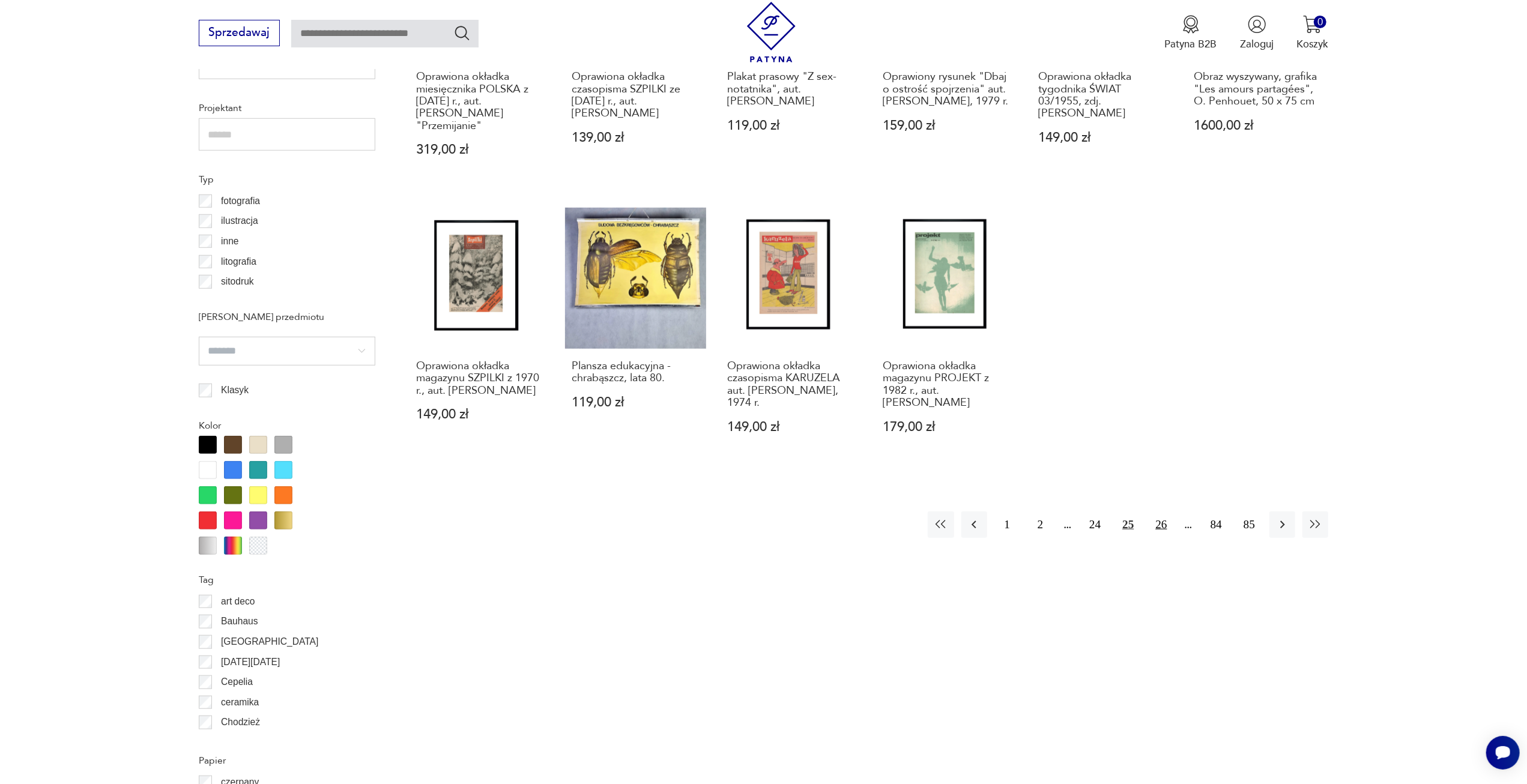
click at [1159, 512] on button "26" at bounding box center [1161, 525] width 26 height 26
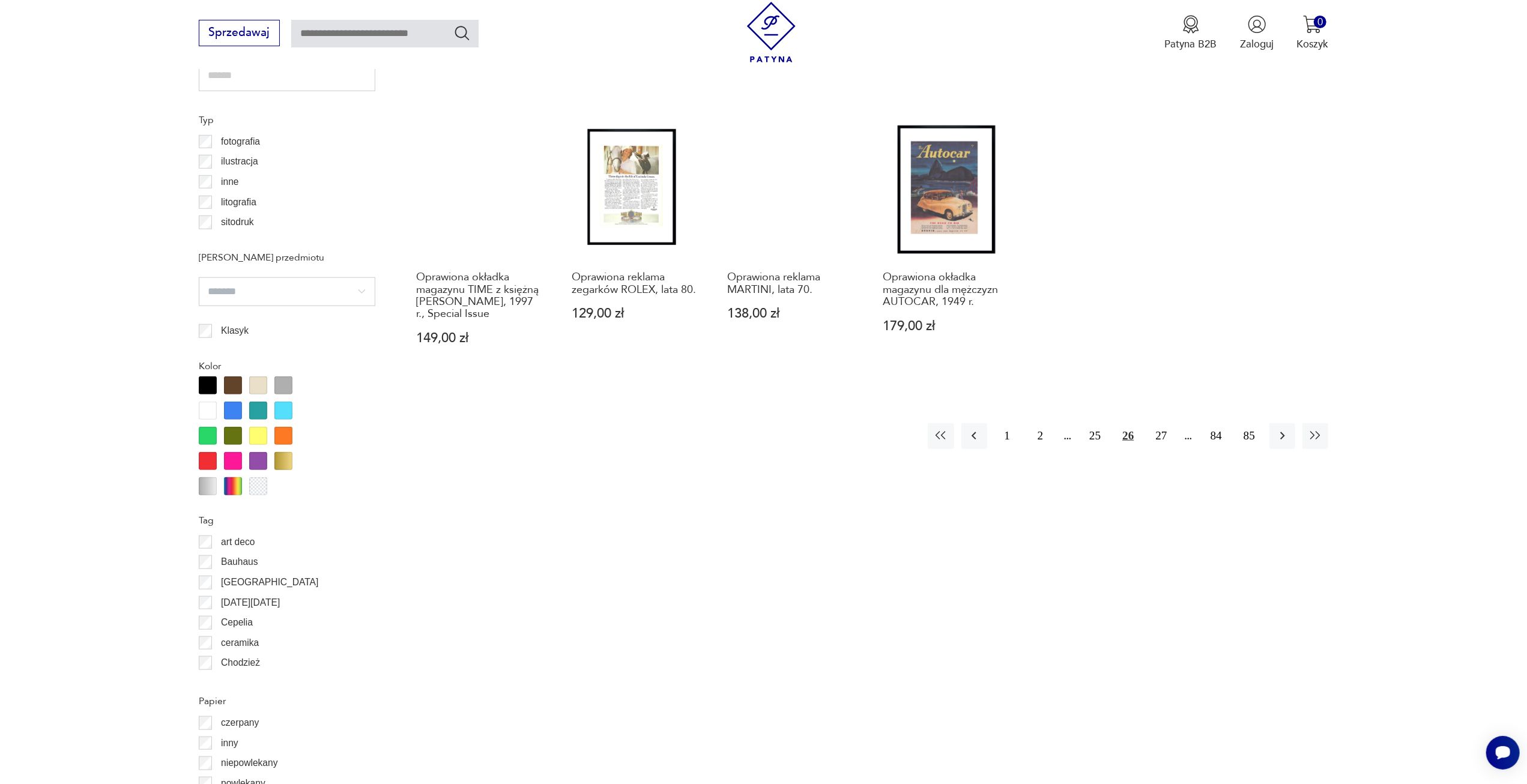
scroll to position [1017, 0]
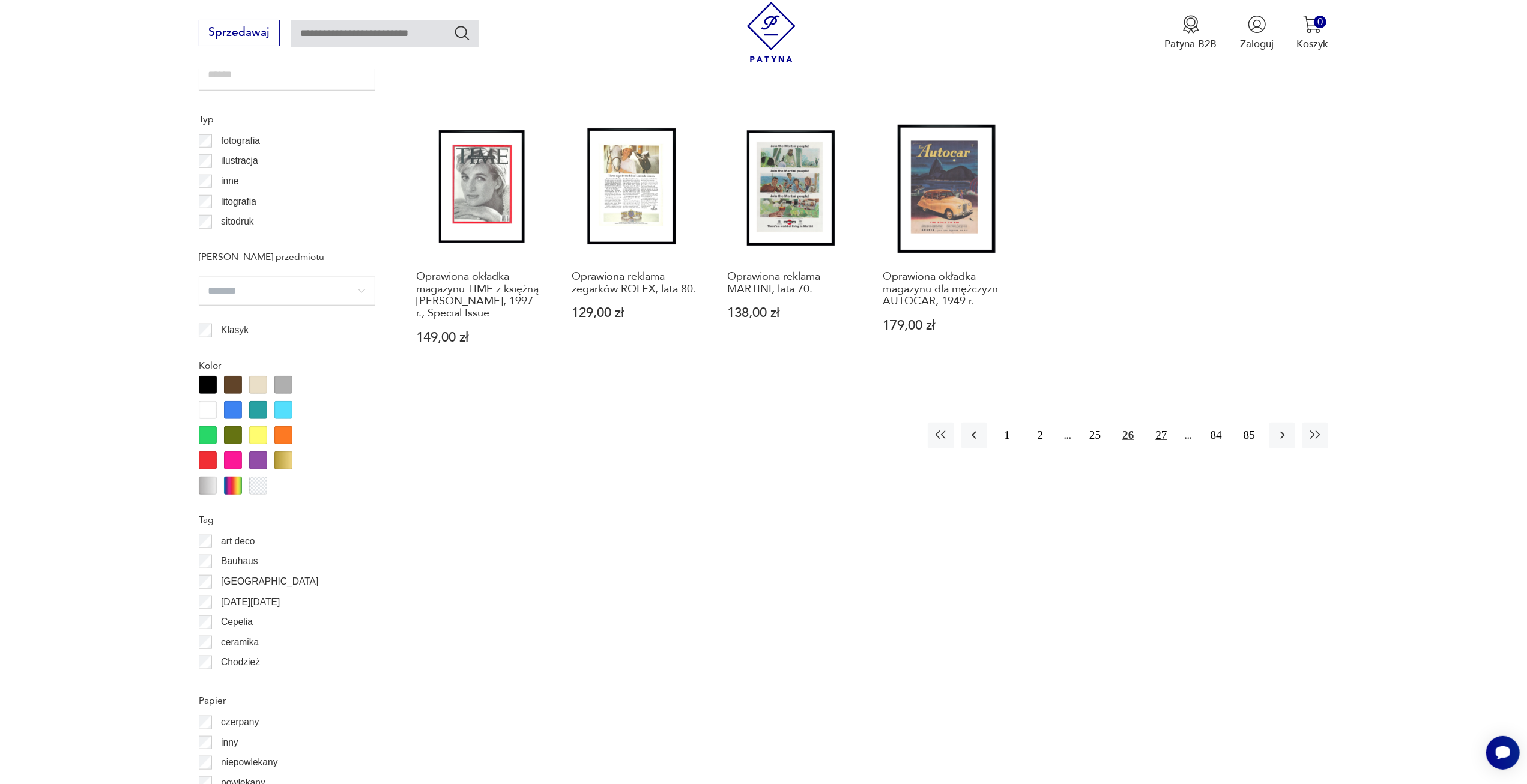
click at [1157, 438] on button "27" at bounding box center [1161, 436] width 26 height 26
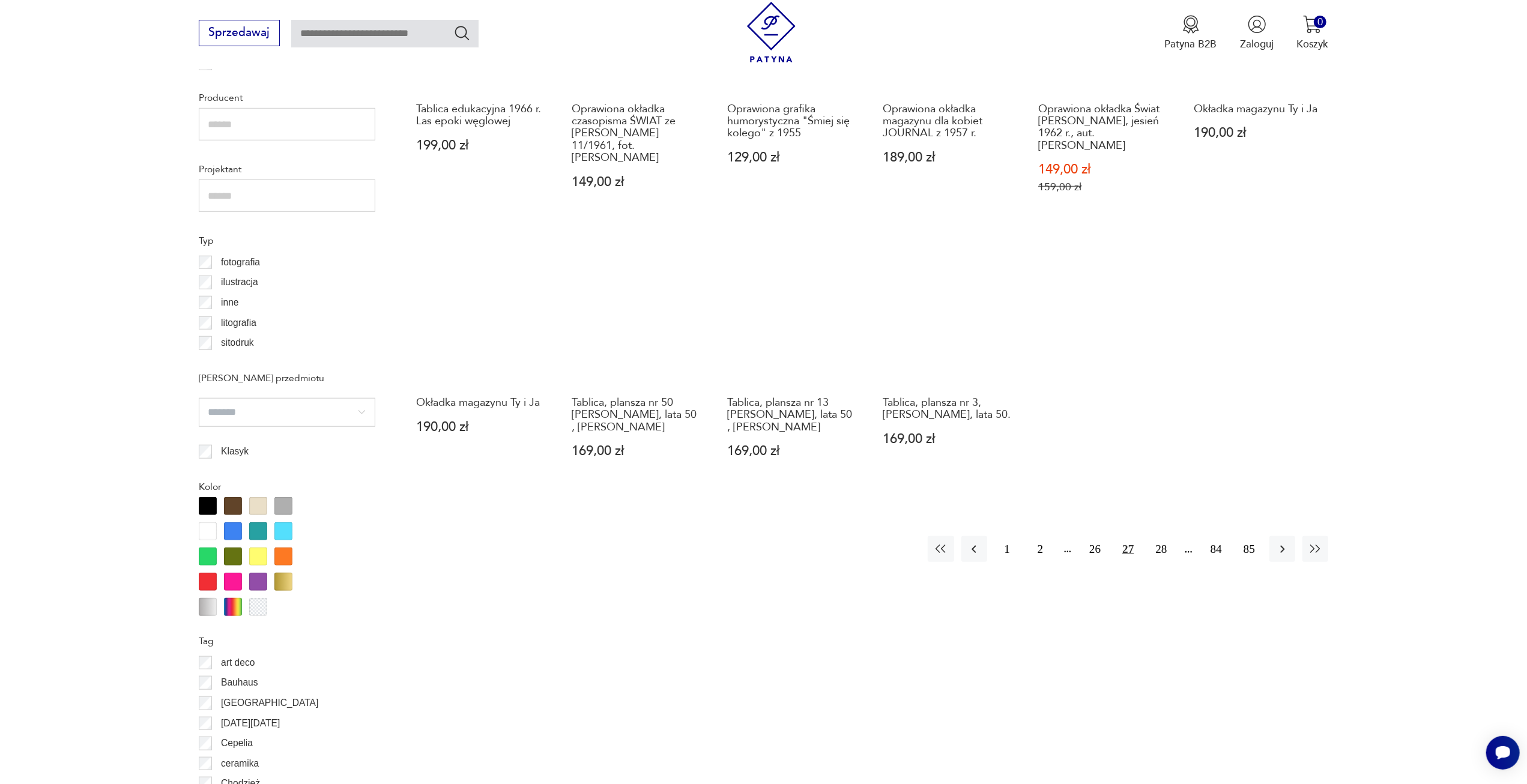
scroll to position [897, 0]
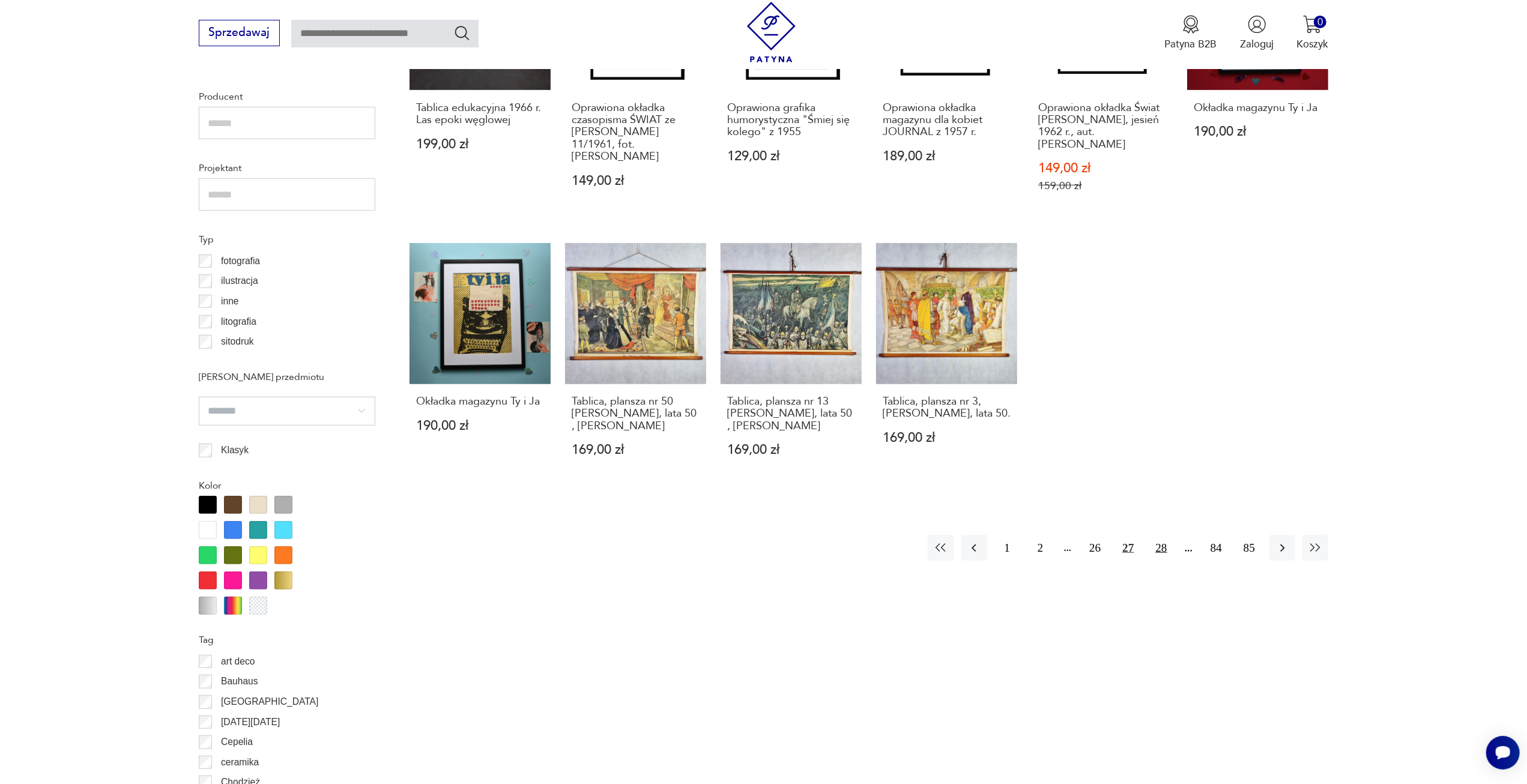
click at [1158, 543] on button "28" at bounding box center [1161, 548] width 26 height 26
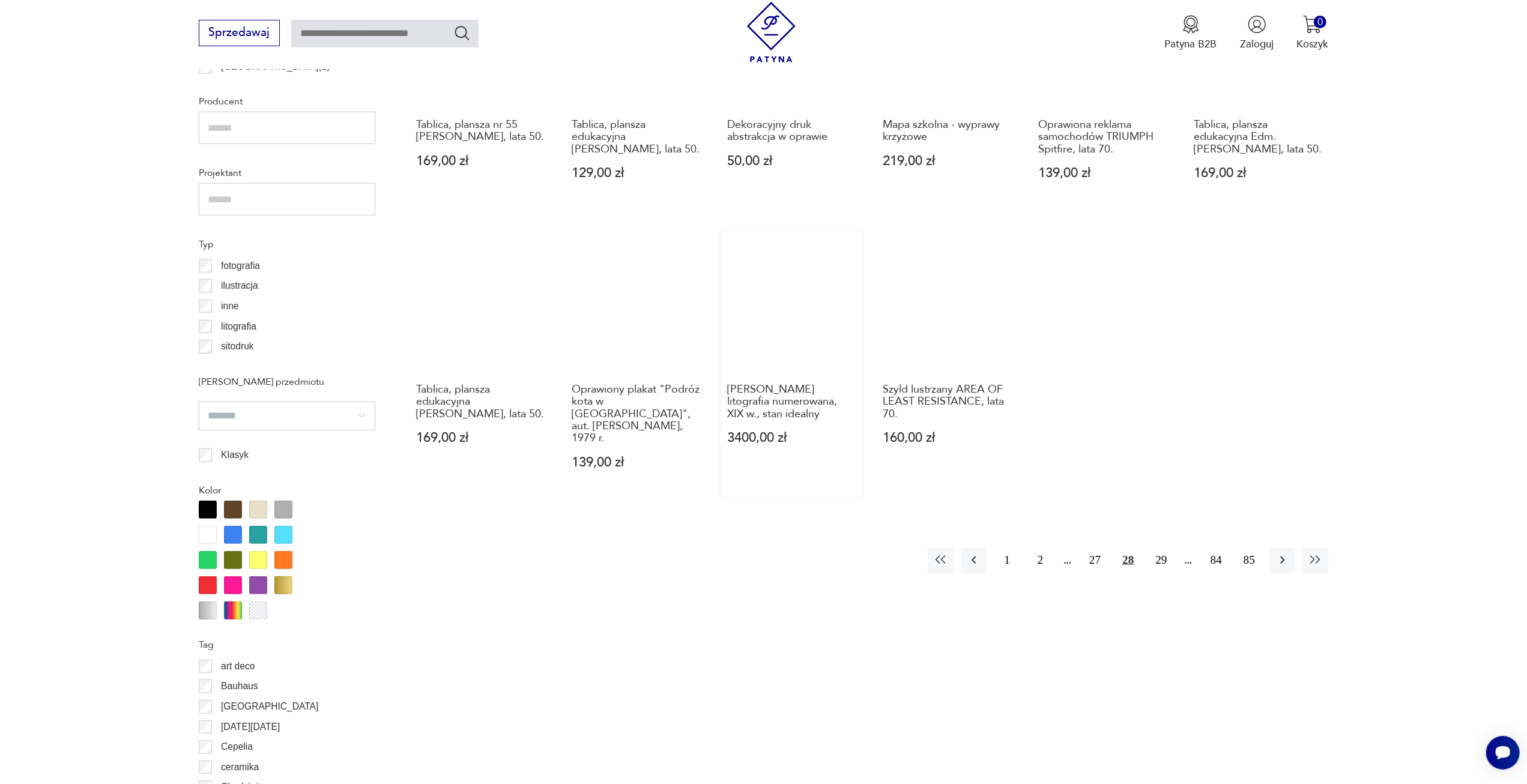
scroll to position [897, 0]
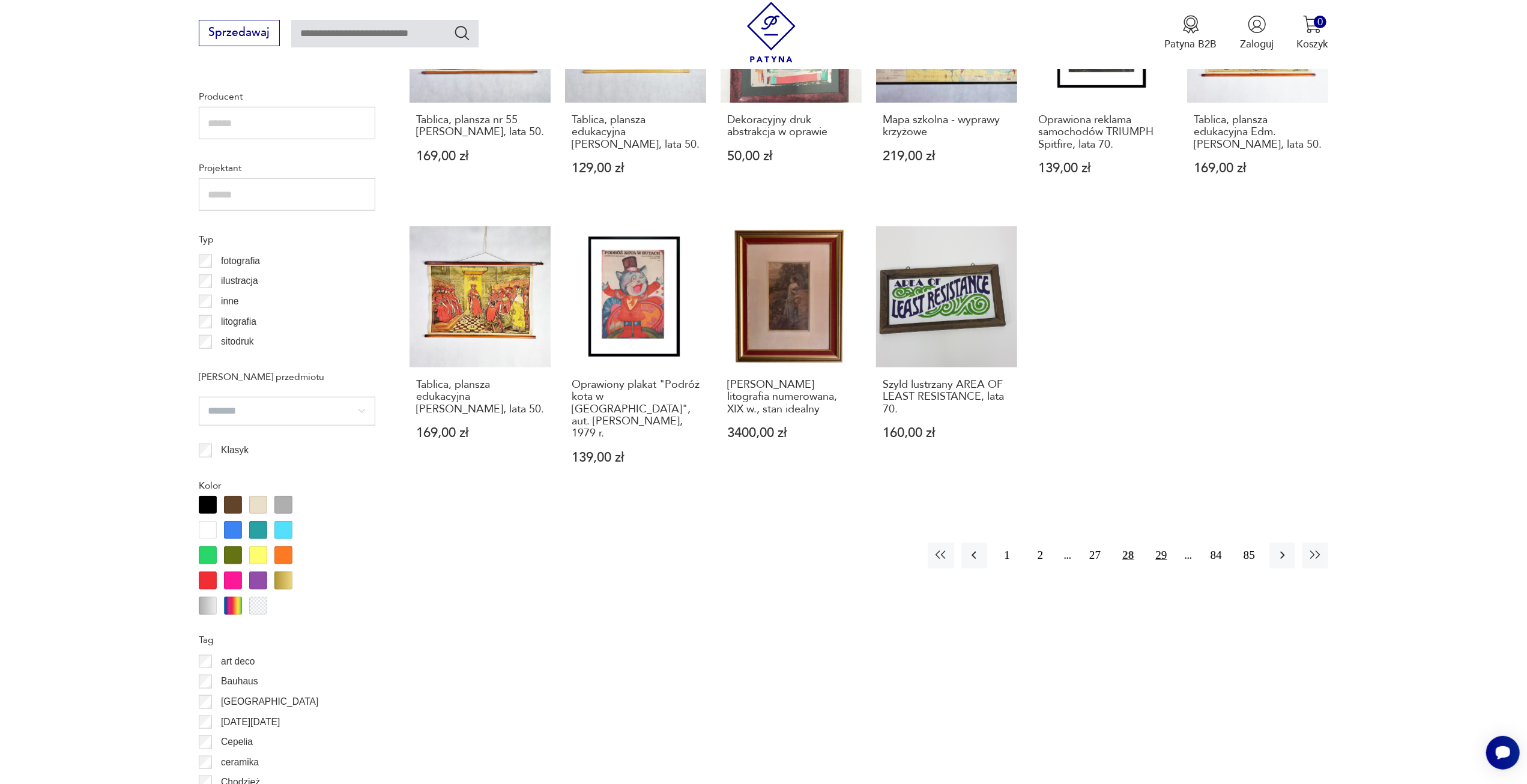
click at [1156, 543] on button "29" at bounding box center [1161, 556] width 26 height 26
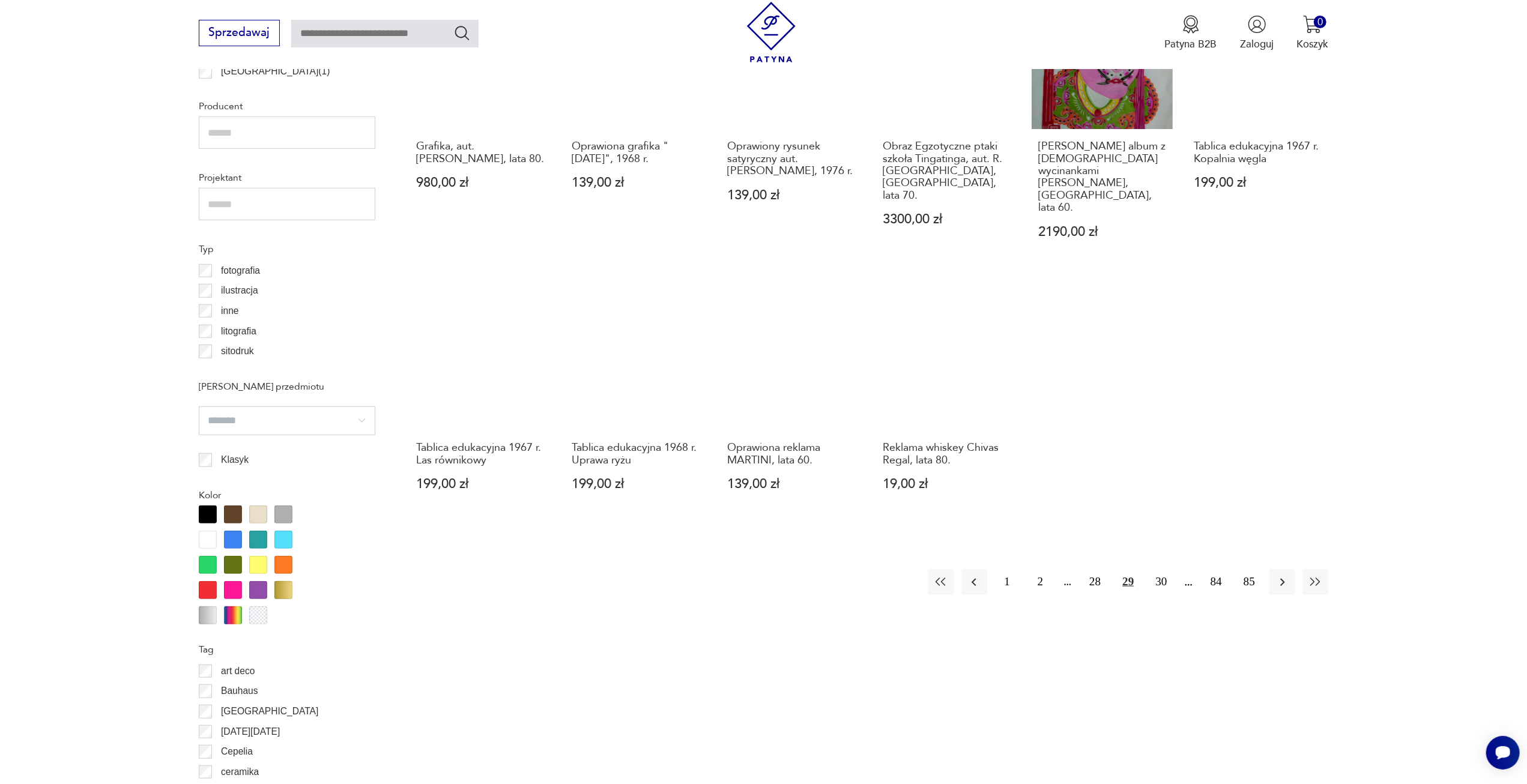
scroll to position [957, 0]
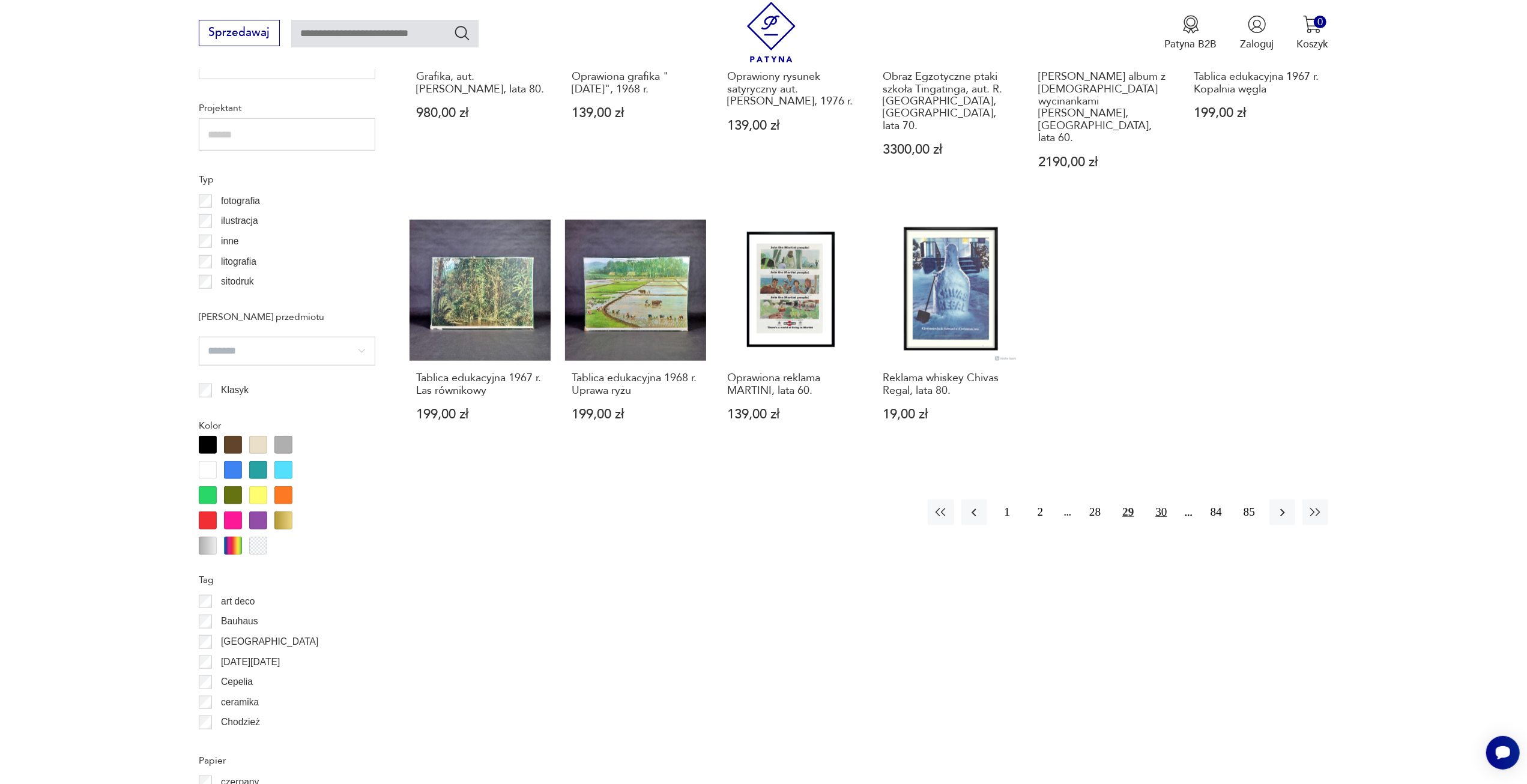
click at [1164, 500] on button "30" at bounding box center [1161, 513] width 26 height 26
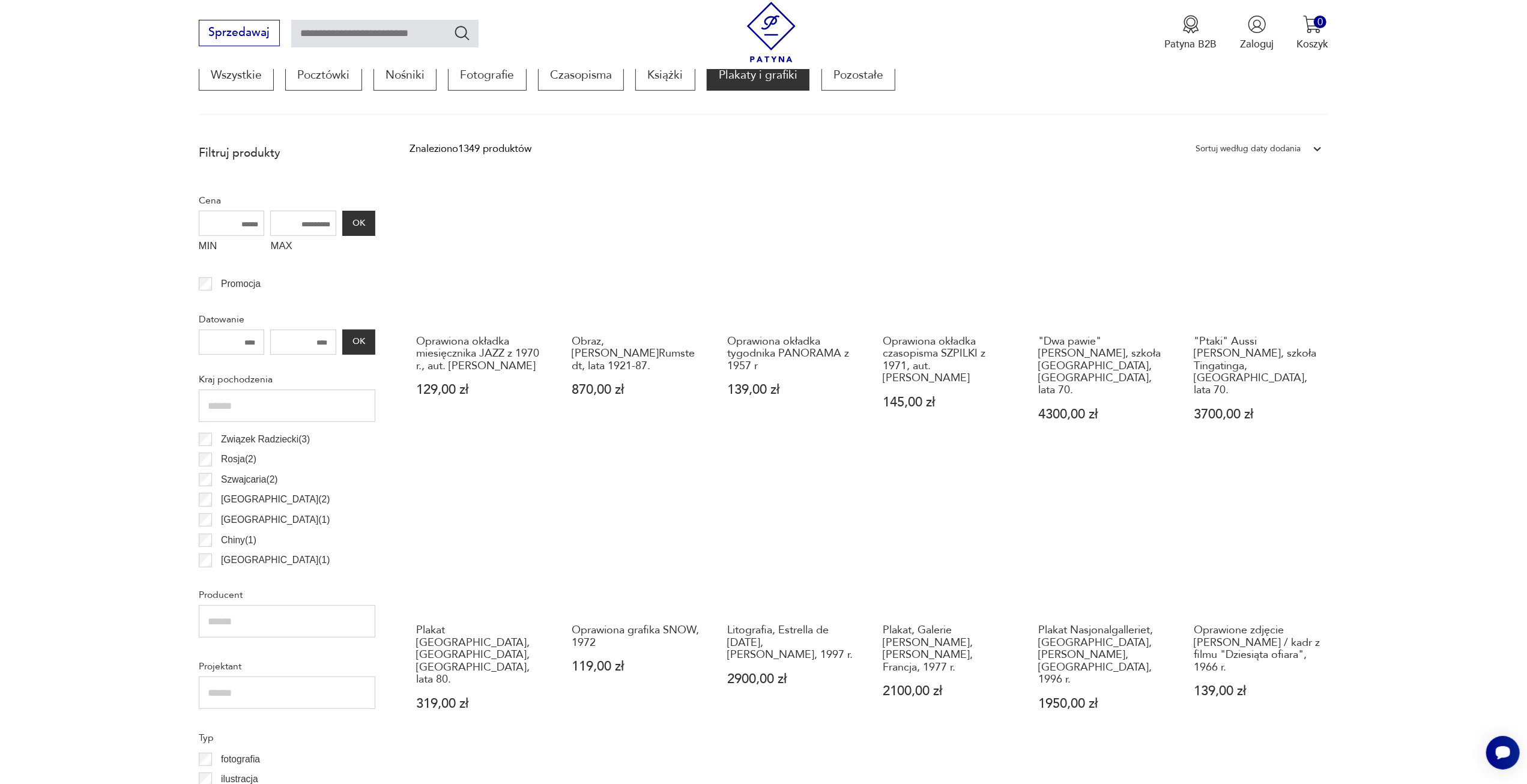
scroll to position [416, 0]
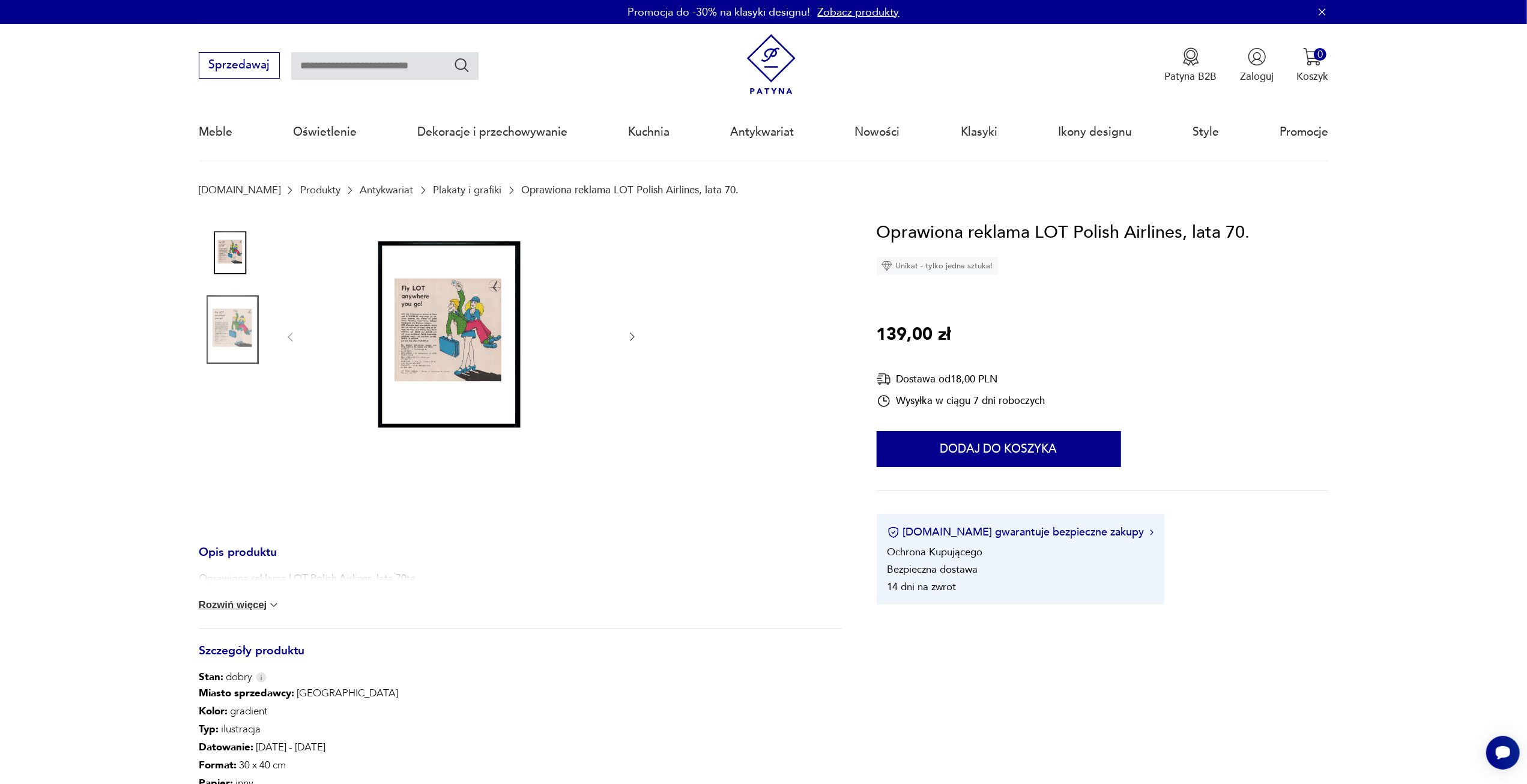
click at [419, 361] on img at bounding box center [462, 336] width 301 height 235
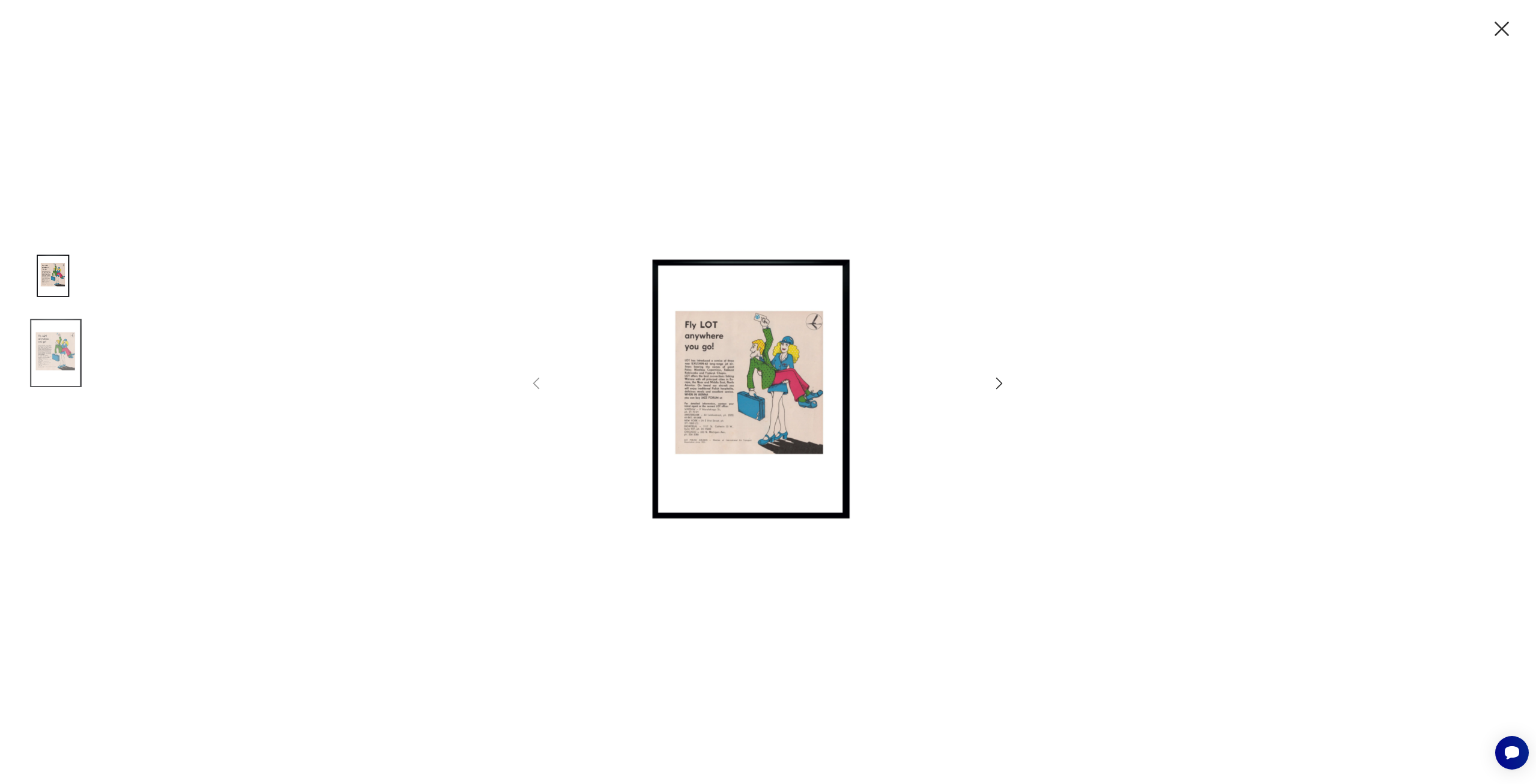
click at [702, 403] on img at bounding box center [768, 391] width 417 height 600
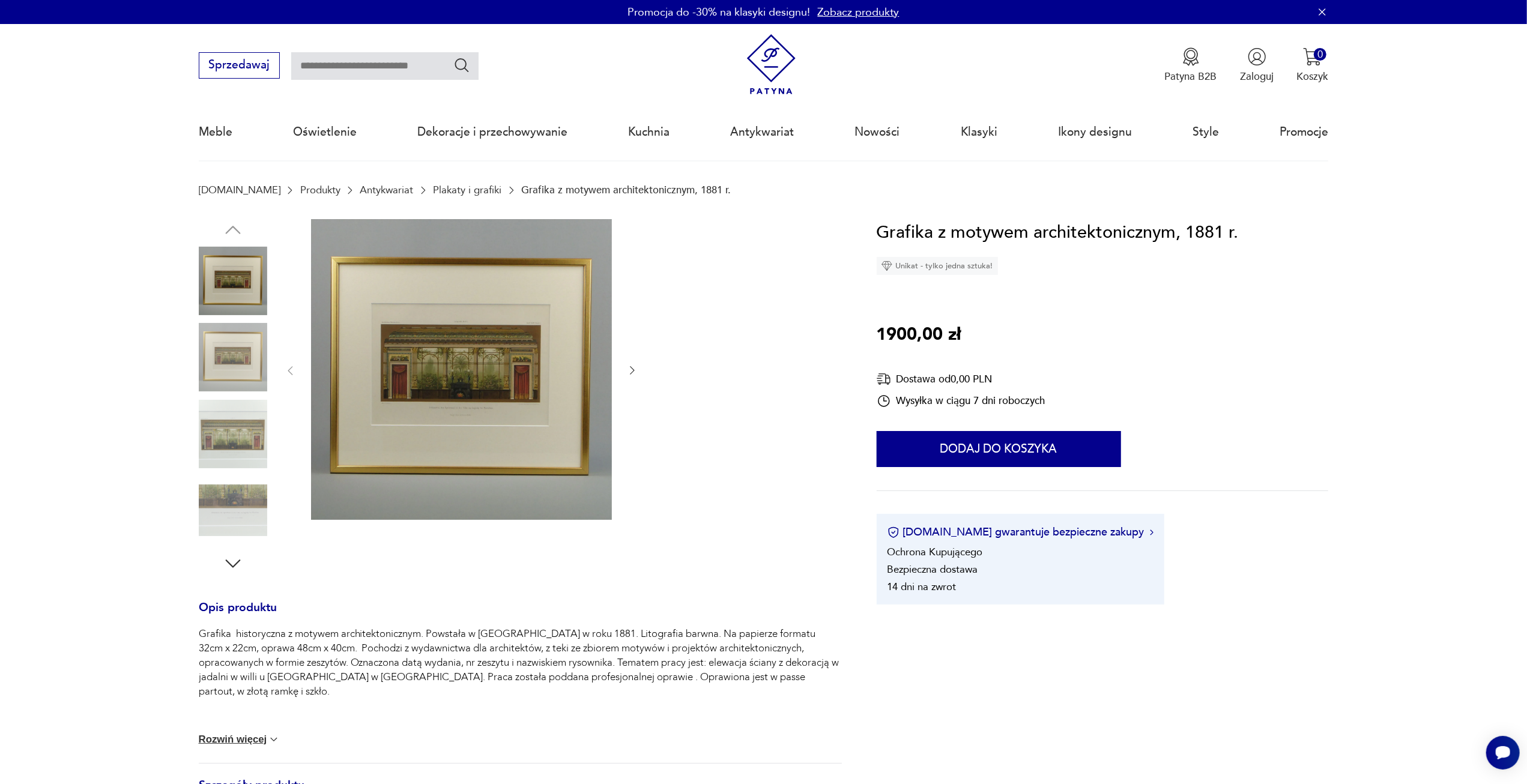
click at [492, 441] on img at bounding box center [462, 369] width 301 height 301
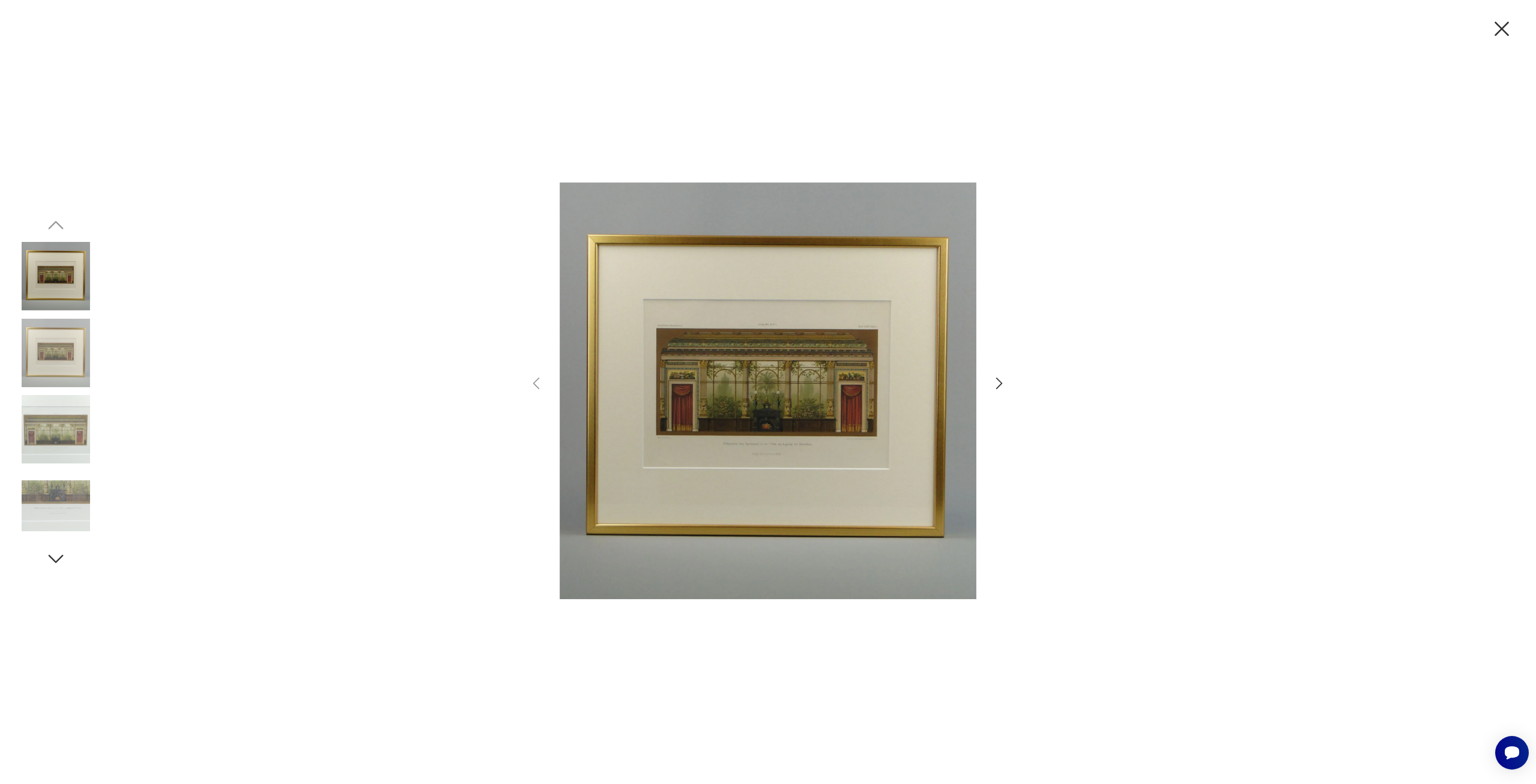
click at [1494, 31] on icon "button" at bounding box center [1501, 29] width 25 height 25
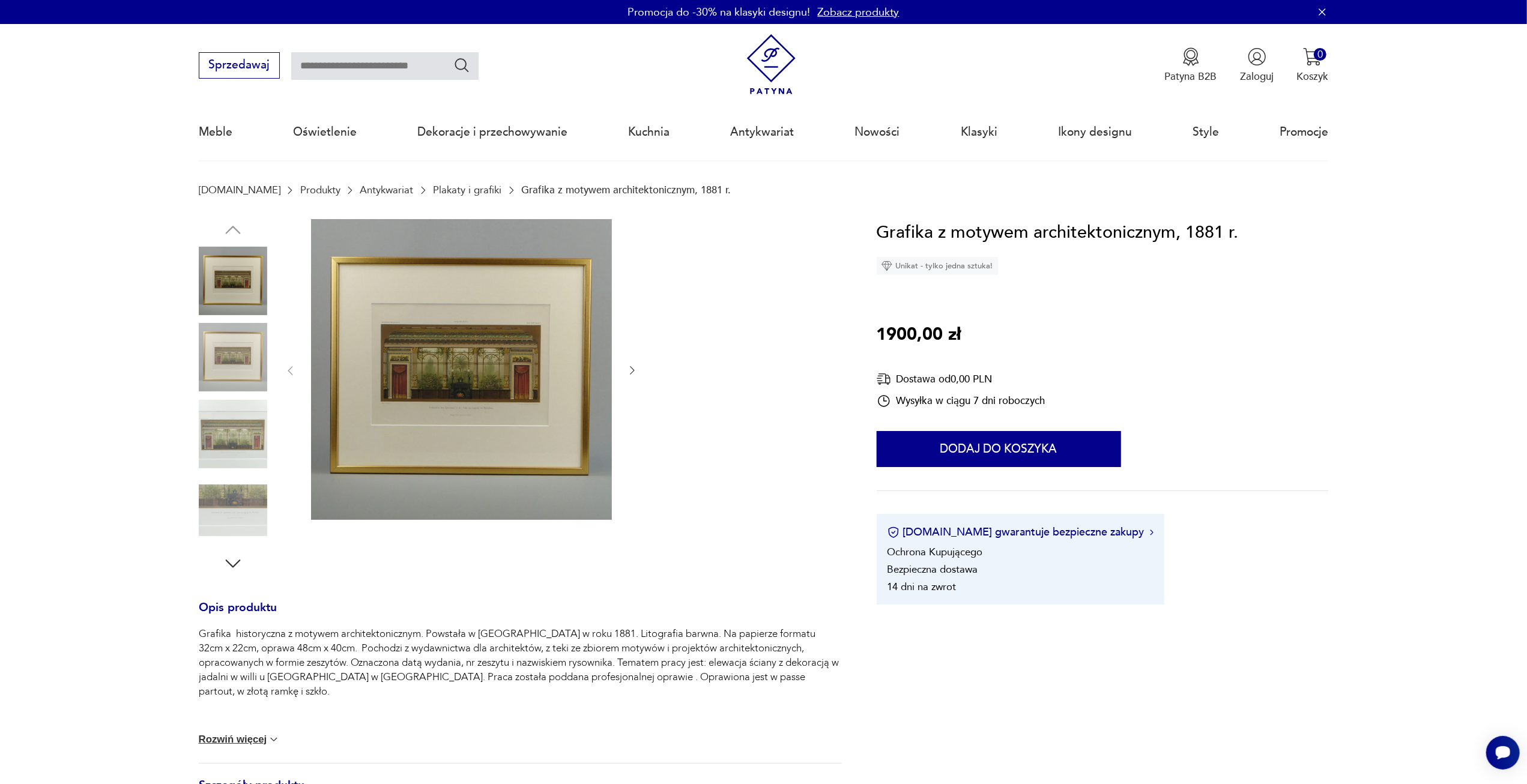
click at [1474, 64] on nav "Sprzedawaj Patyna B2B Zaloguj 0 Koszyk Twój koszyk ( 0 ) Brak produktów w koszy…" at bounding box center [763, 92] width 1527 height 138
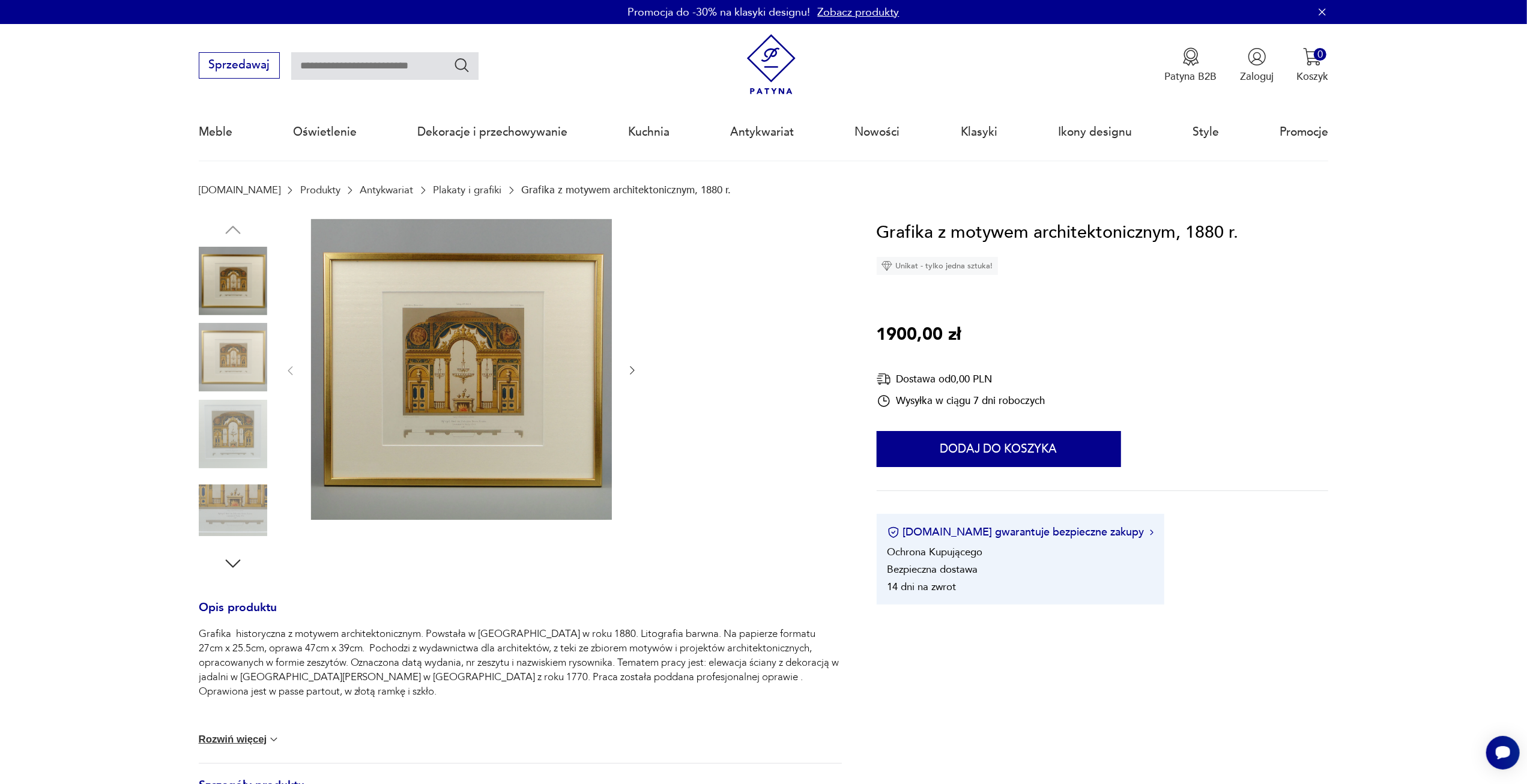
click at [461, 402] on img at bounding box center [462, 369] width 301 height 301
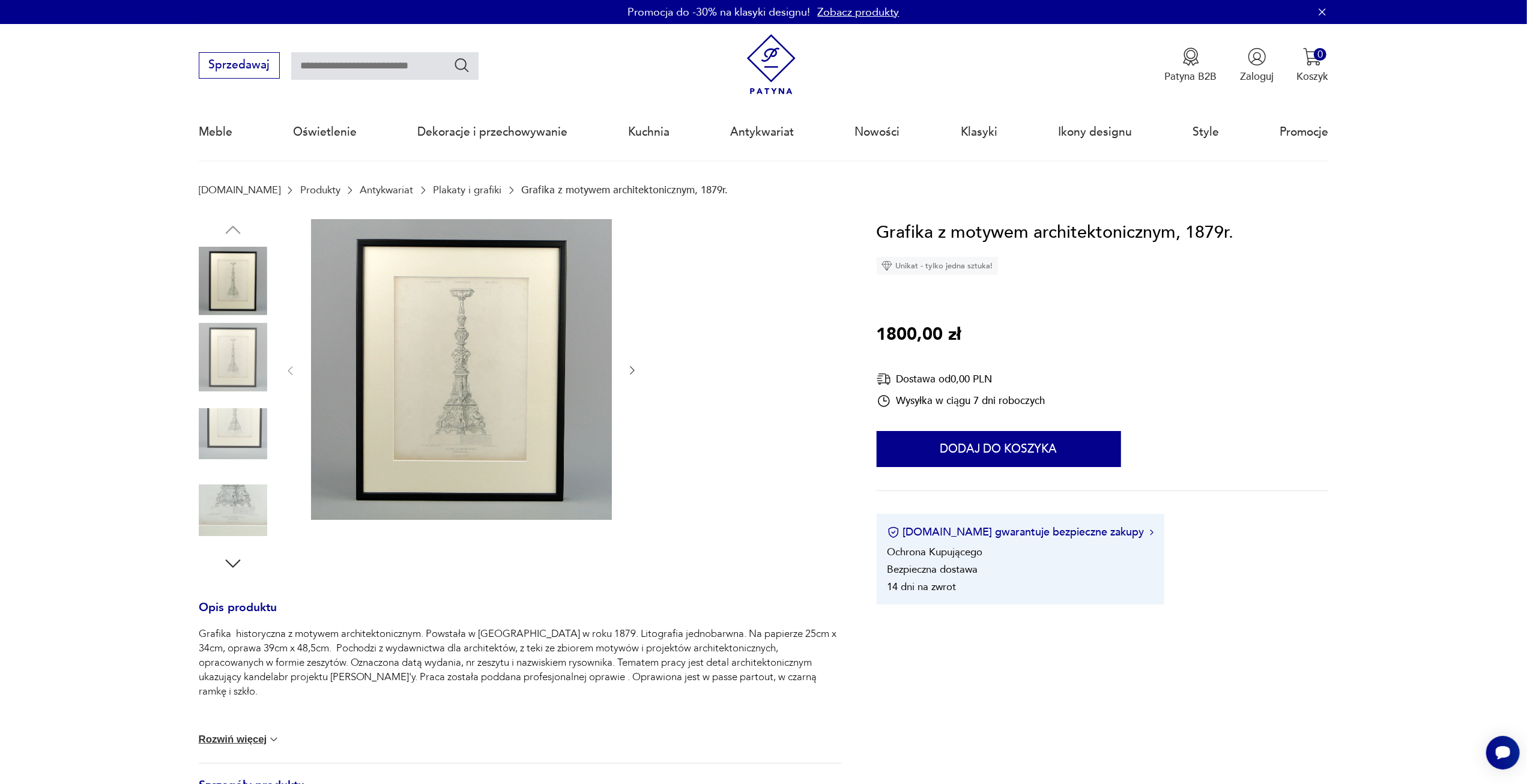
click at [455, 347] on img at bounding box center [462, 369] width 301 height 301
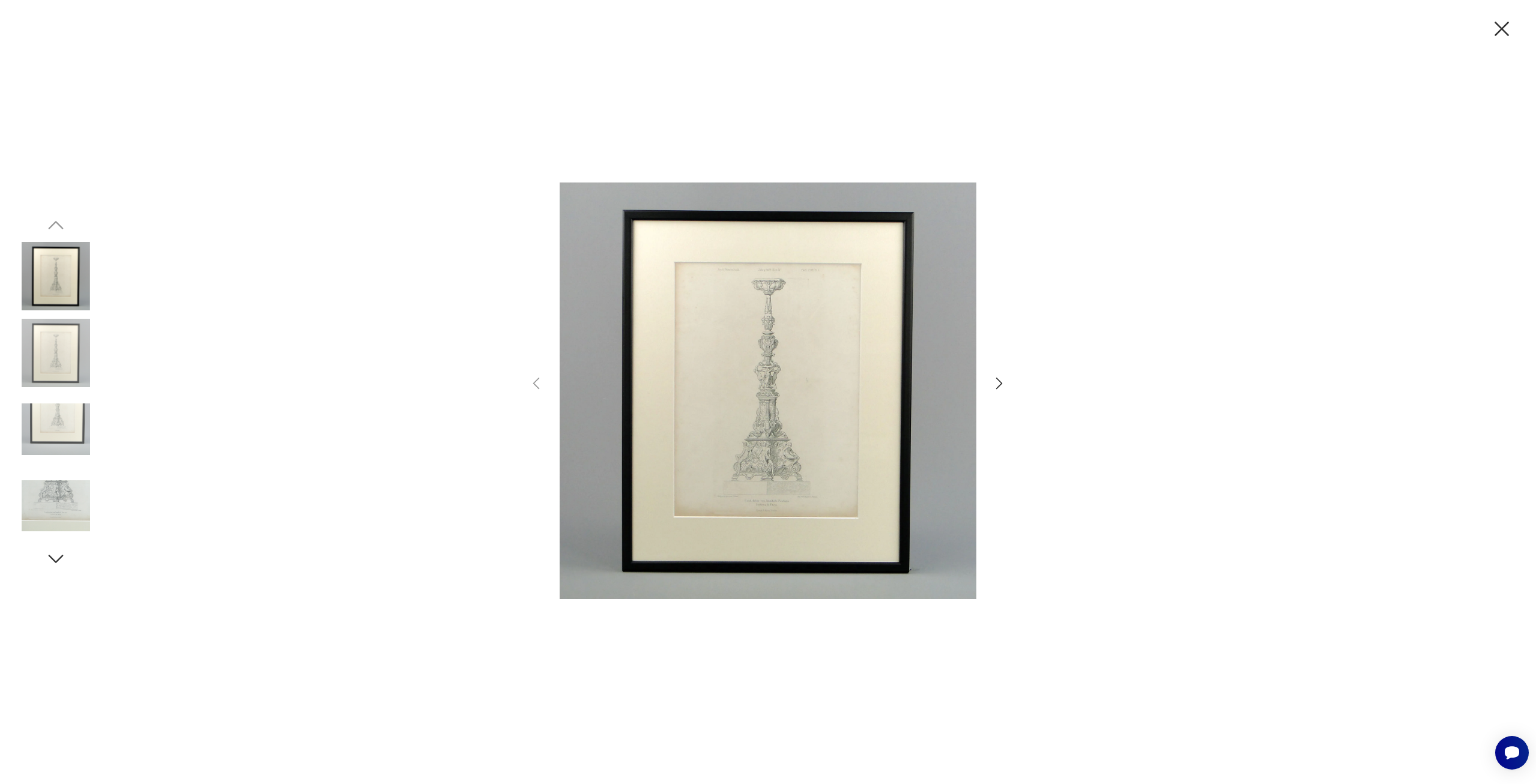
click at [1506, 33] on icon "button" at bounding box center [1502, 29] width 15 height 15
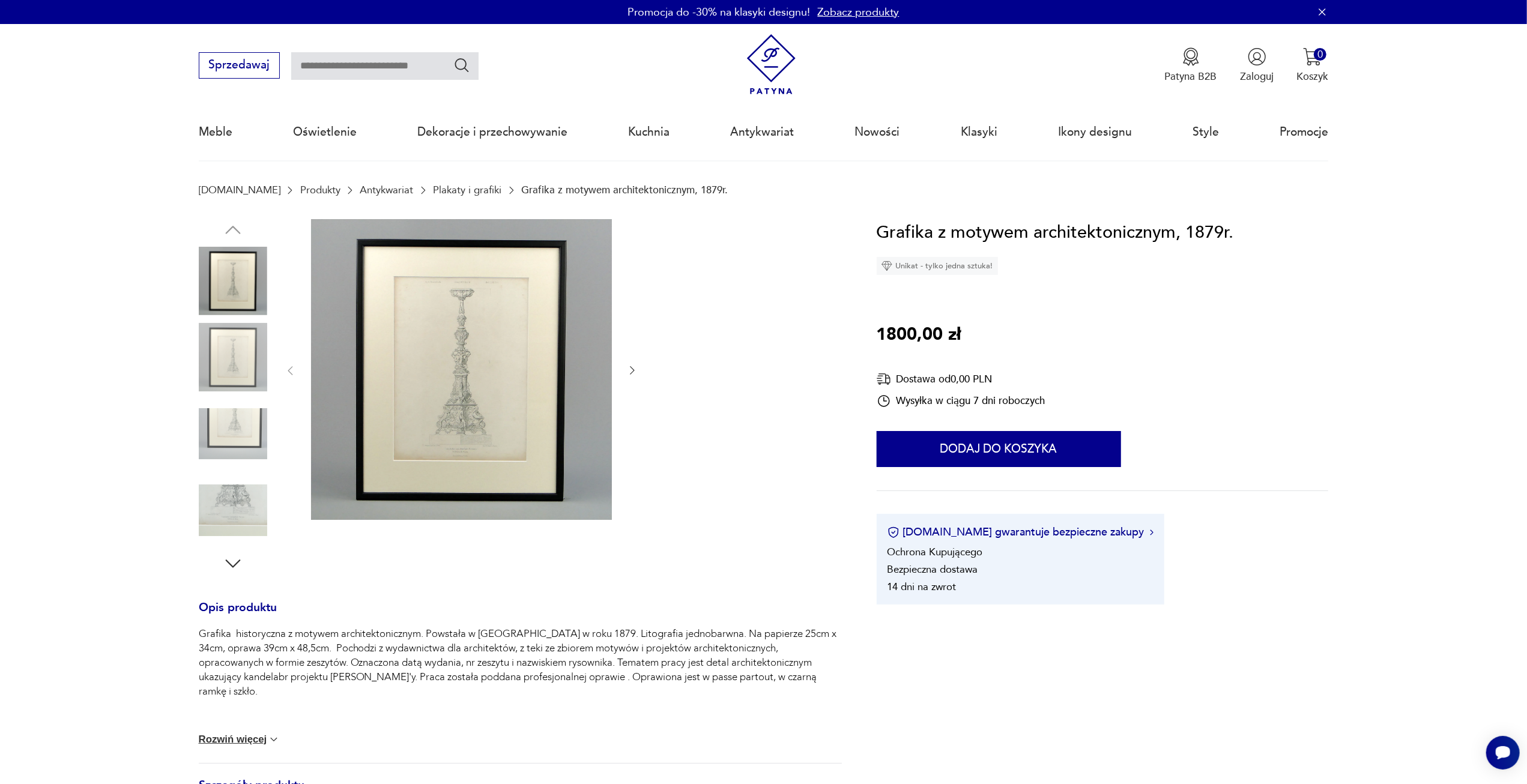
click at [1494, 88] on nav "Sprzedawaj Patyna B2B Zaloguj 0 Koszyk Twój koszyk ( 0 ) Brak produktów w koszy…" at bounding box center [763, 92] width 1527 height 138
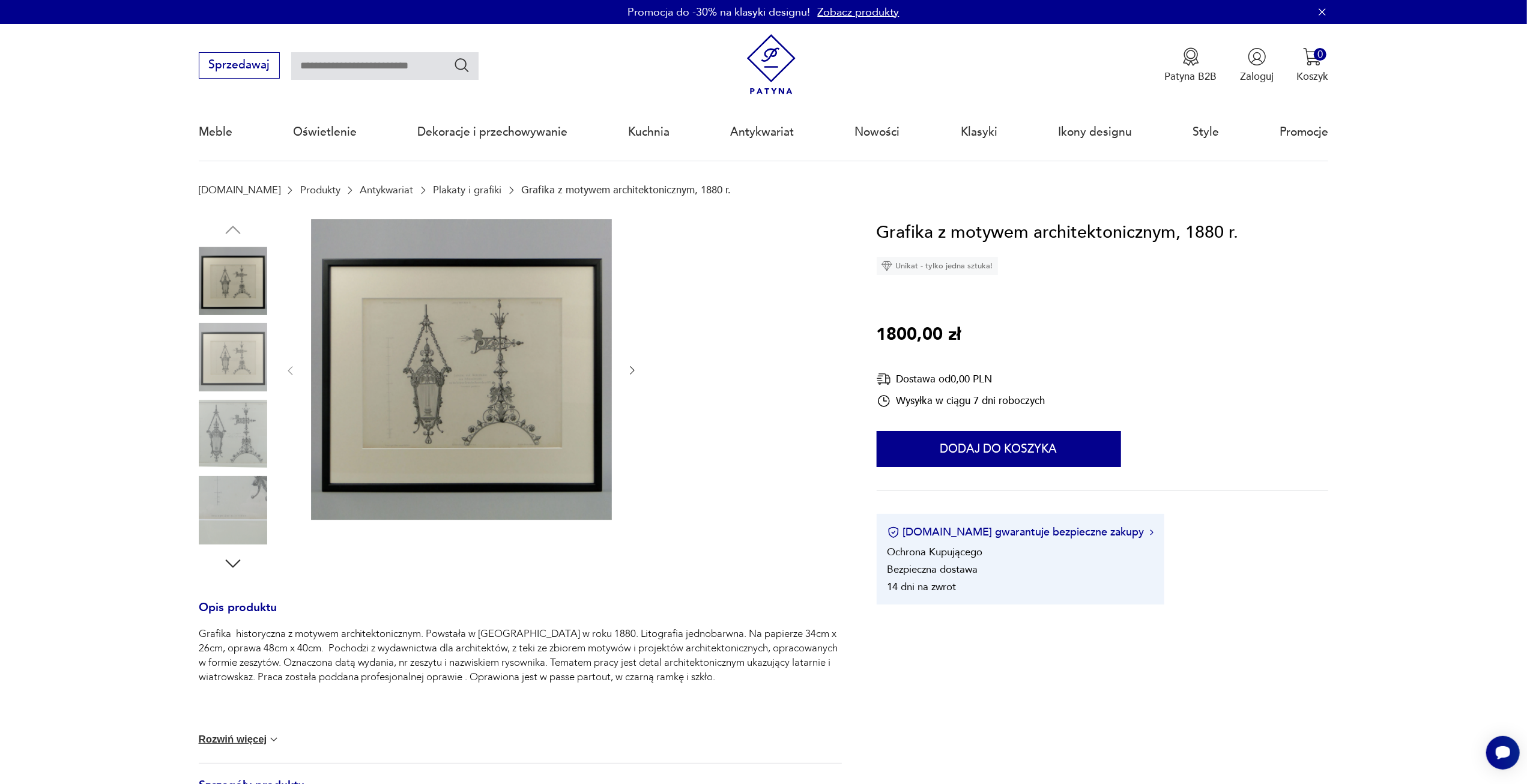
click at [431, 373] on img at bounding box center [462, 369] width 301 height 301
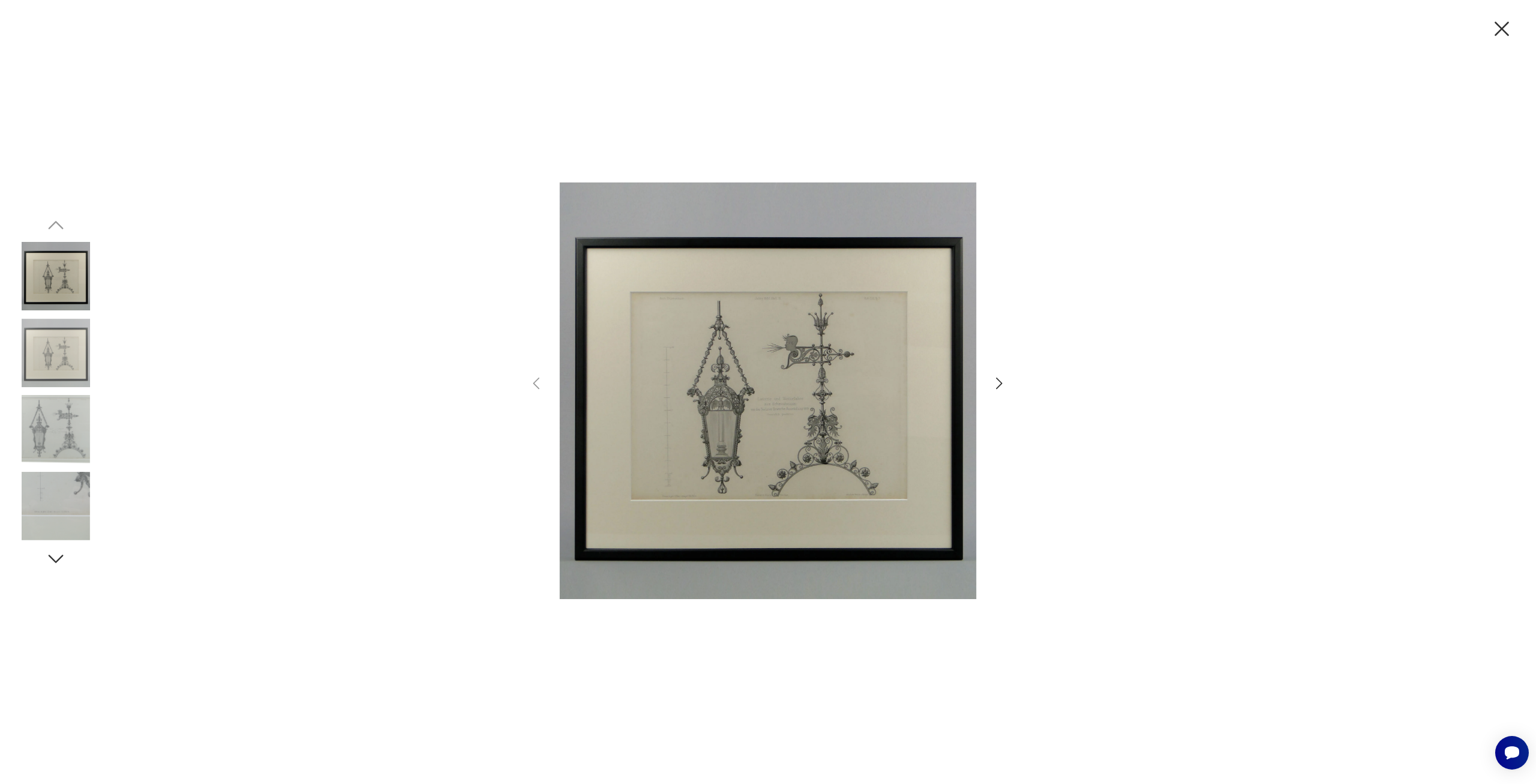
click at [1504, 26] on icon "button" at bounding box center [1502, 29] width 15 height 15
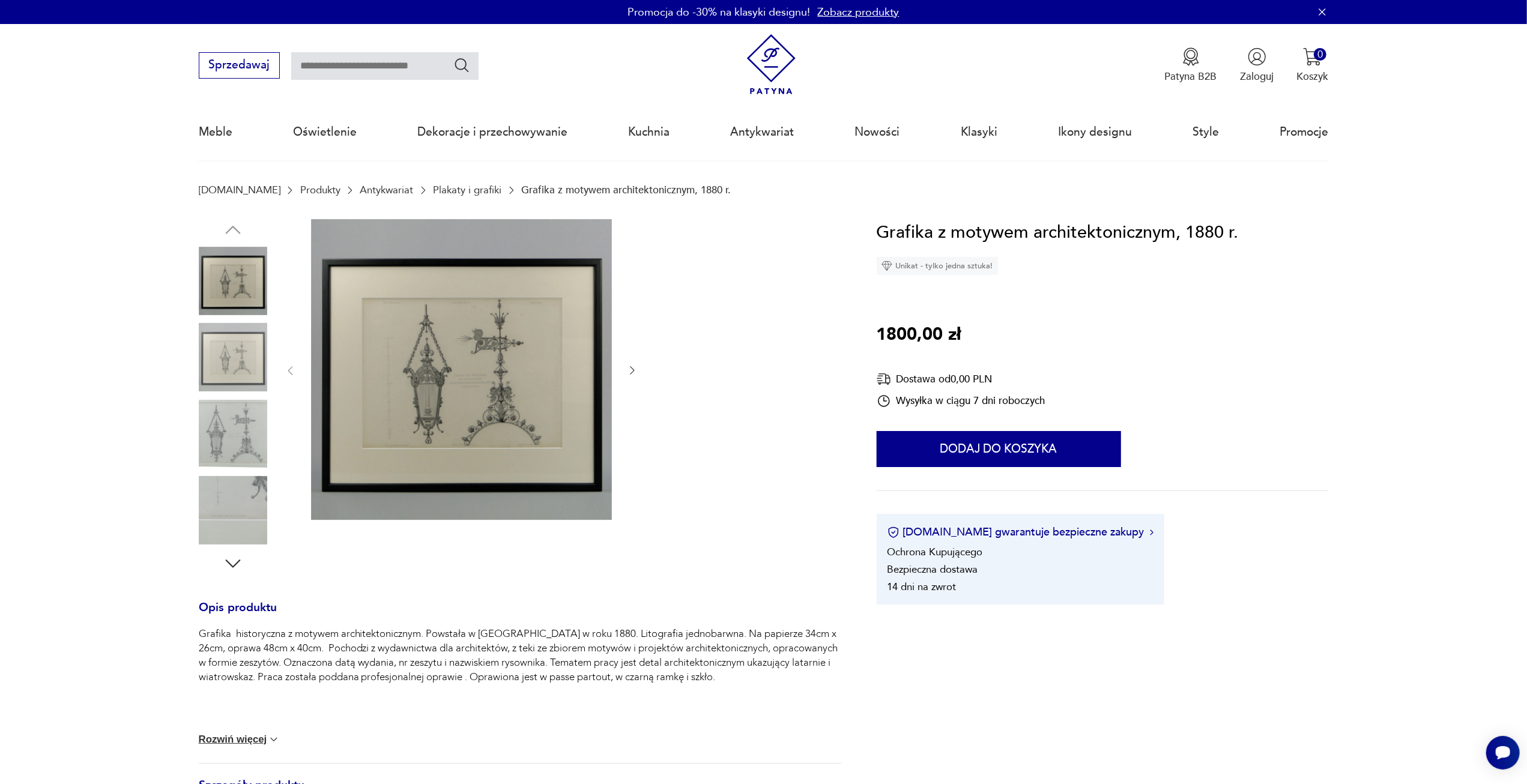
click at [1468, 67] on nav "Sprzedawaj Patyna B2B Zaloguj 0 Koszyk Twój koszyk ( 0 ) Brak produktów w koszy…" at bounding box center [763, 92] width 1527 height 138
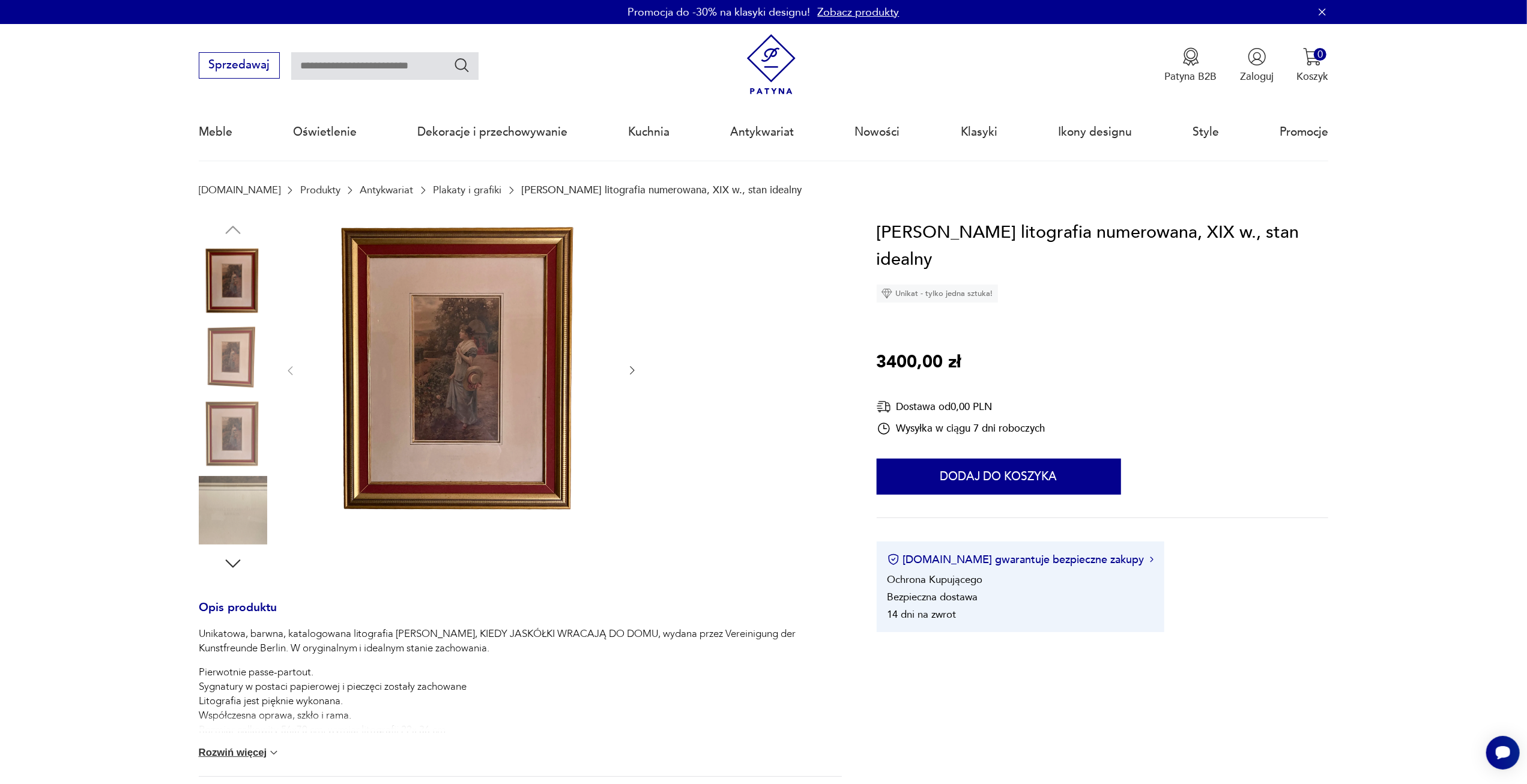
click at [478, 378] on img at bounding box center [462, 369] width 301 height 301
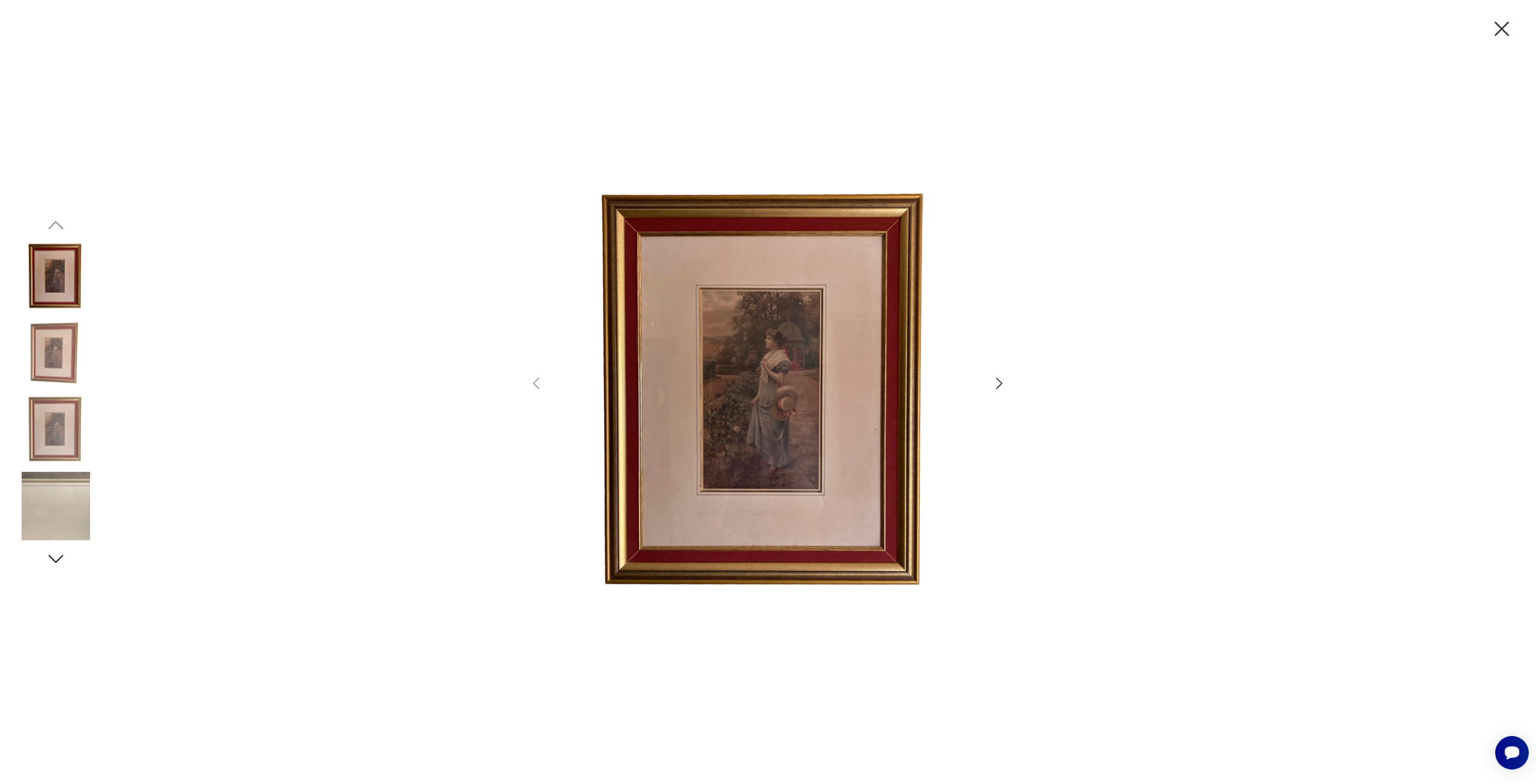
click at [1001, 392] on div at bounding box center [768, 392] width 480 height 603
click at [1001, 378] on icon "button" at bounding box center [999, 383] width 18 height 18
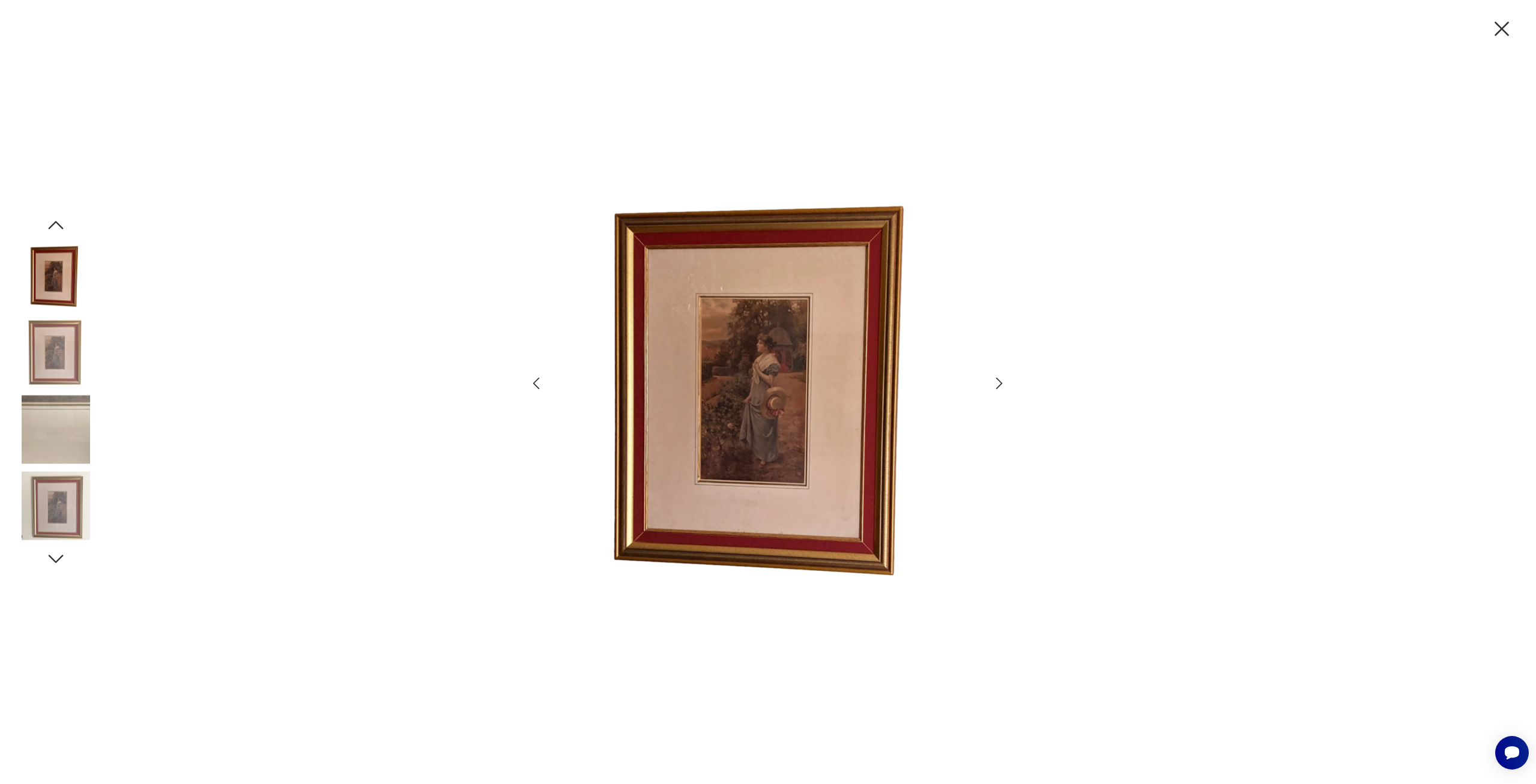
click at [1001, 378] on icon "button" at bounding box center [999, 383] width 18 height 18
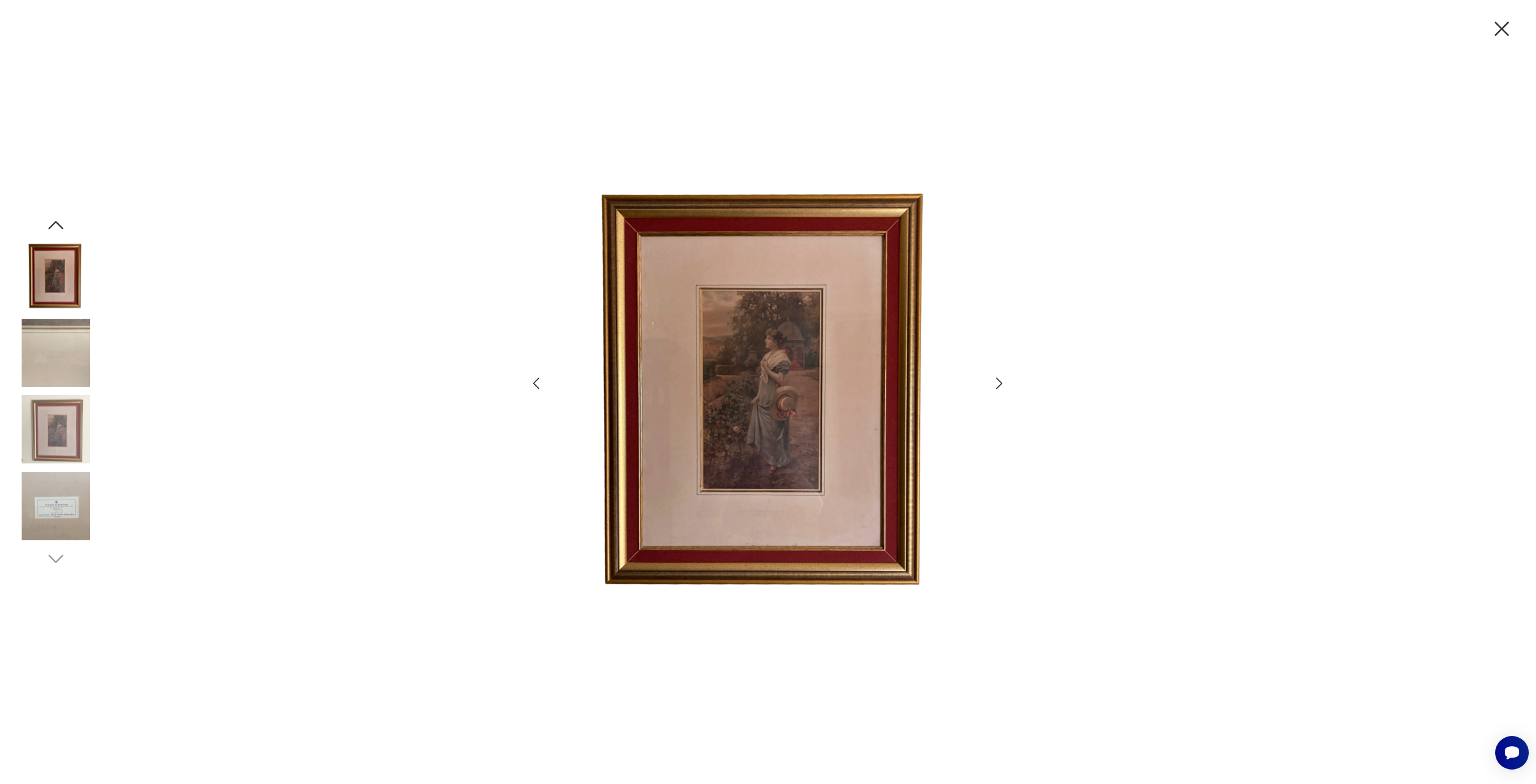
click at [1500, 26] on icon "button" at bounding box center [1502, 29] width 15 height 15
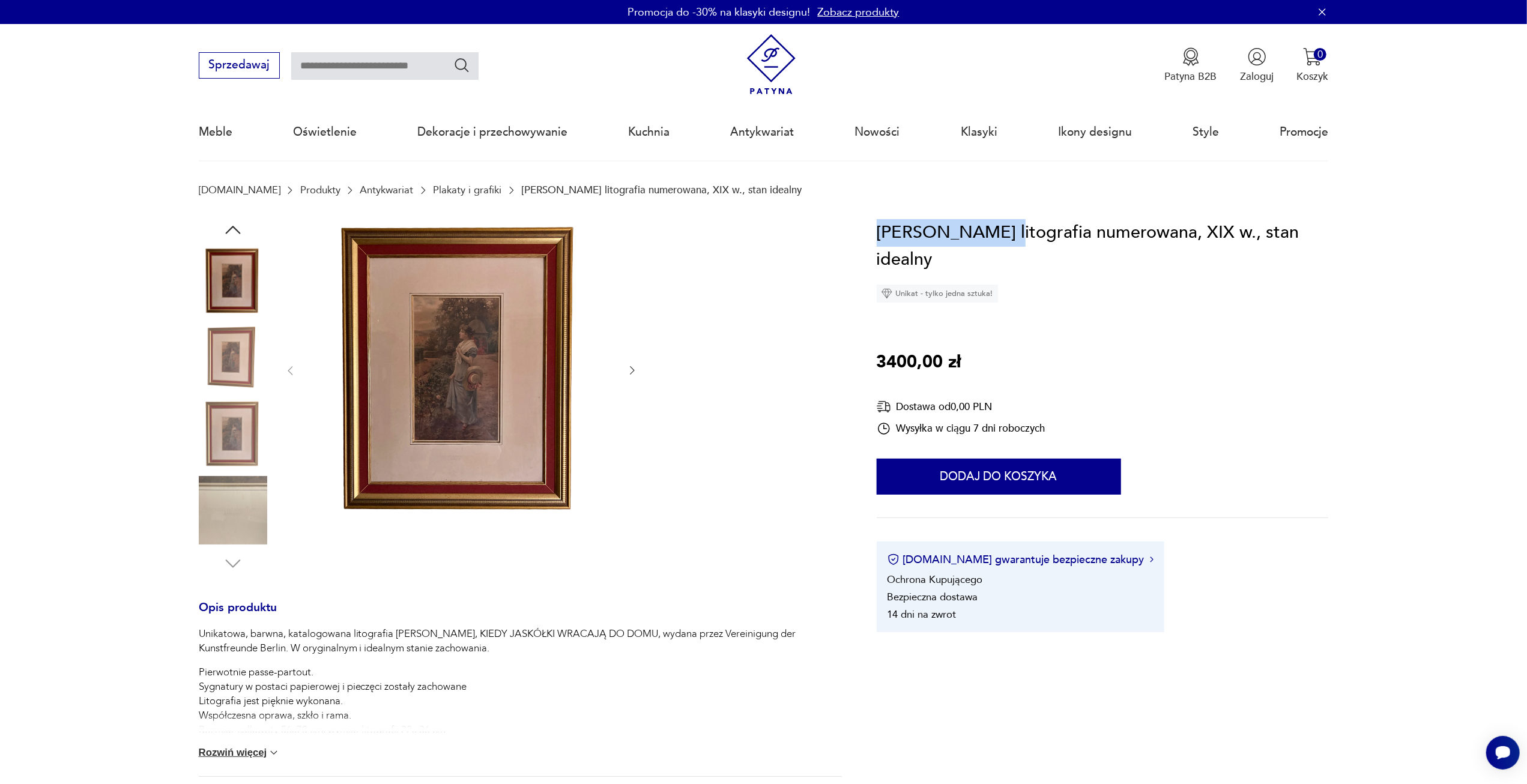
drag, startPoint x: 871, startPoint y: 234, endPoint x: 1000, endPoint y: 233, distance: 129.0
click at [1000, 233] on section "Opis produktu Unikatowa, barwna, katalogowana litografia Eduarda Niczky, KIEDY …" at bounding box center [763, 663] width 1527 height 888
copy h1 "Eduard Niczky l"
paste input "**********"
type input "**********"
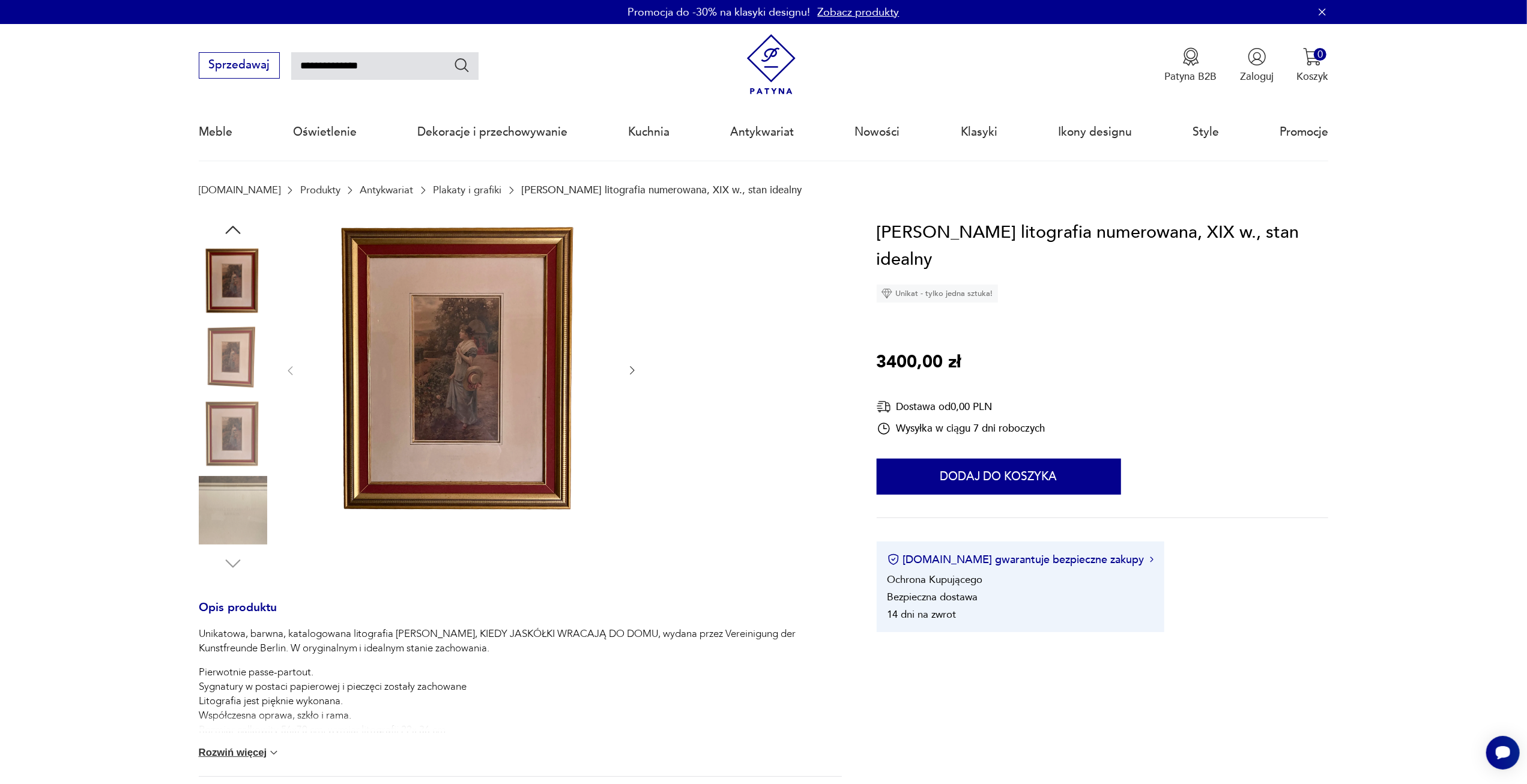
type input "**********"
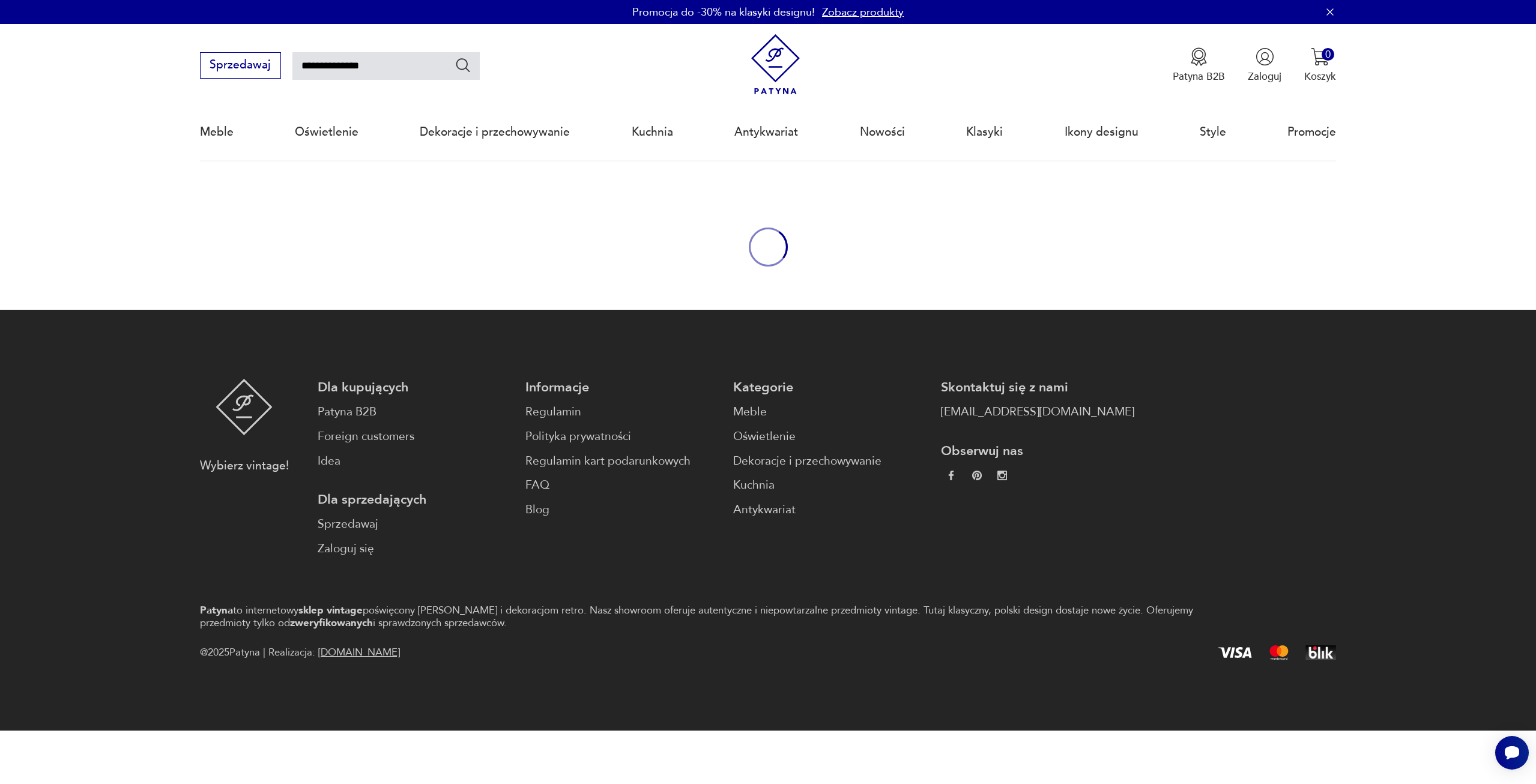
type input "**********"
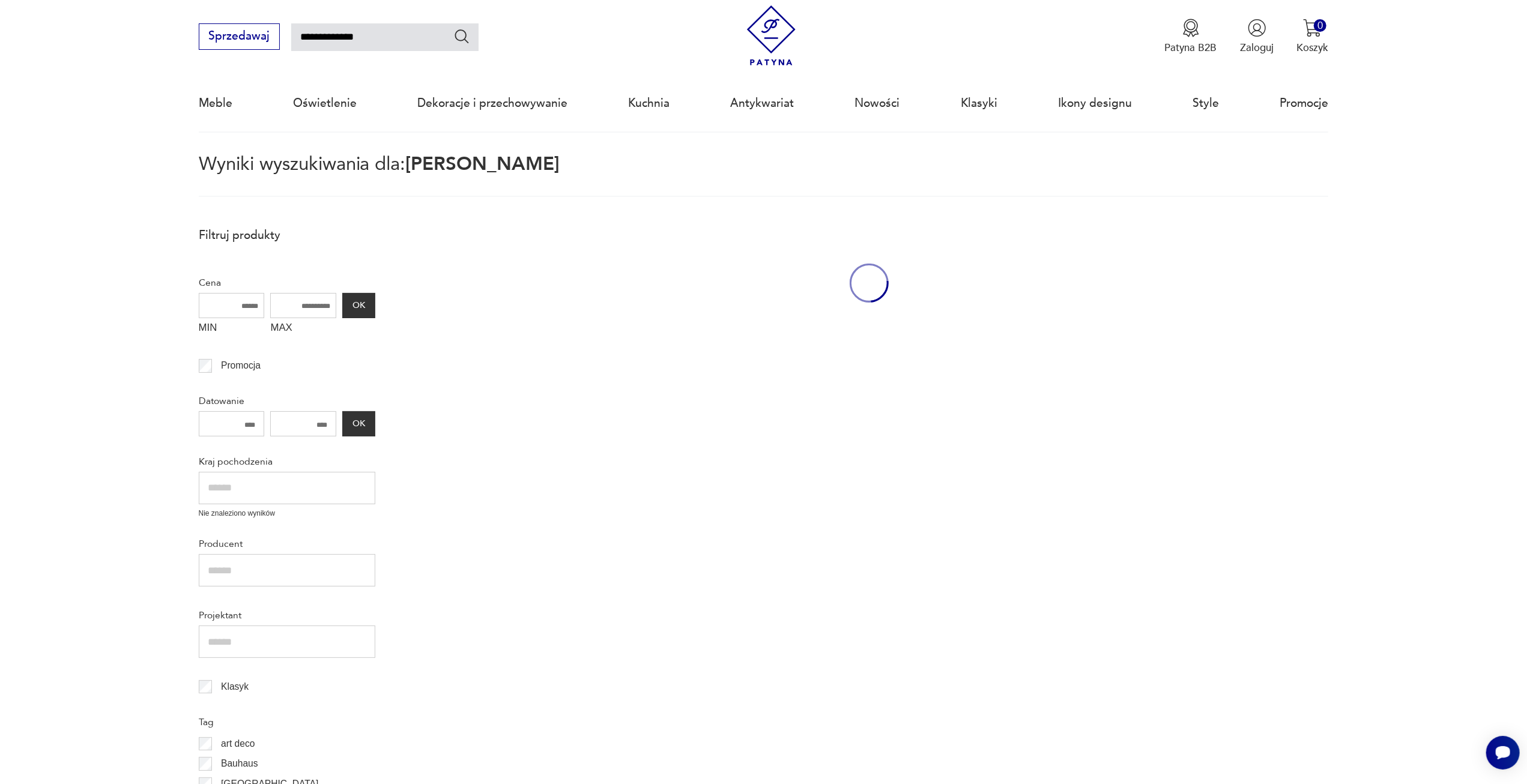
scroll to position [68, 0]
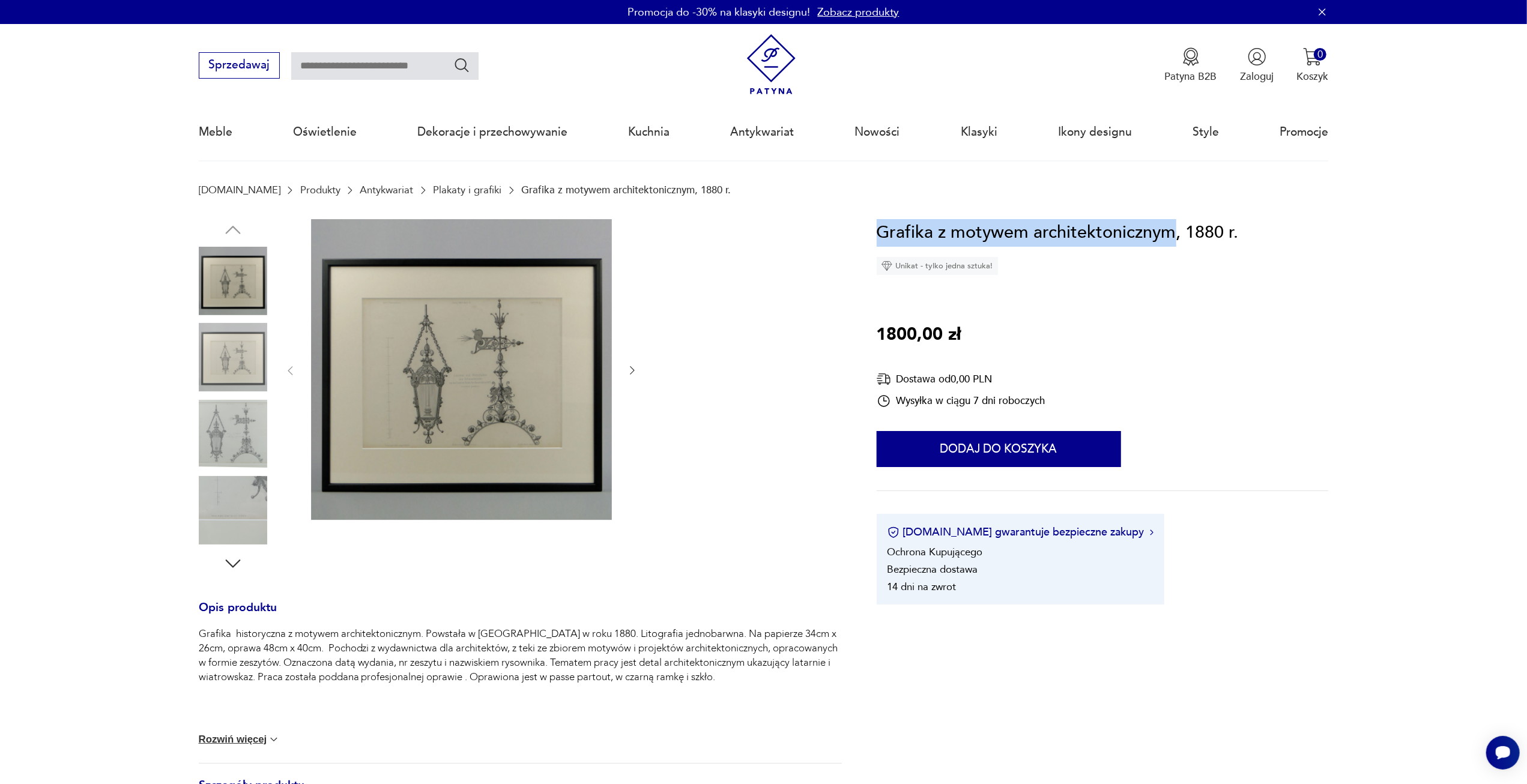
drag, startPoint x: 881, startPoint y: 229, endPoint x: 1174, endPoint y: 238, distance: 293.1
click at [1174, 238] on h1 "Grafika z motywem architektonicznym, 1880 r." at bounding box center [1058, 233] width 362 height 28
copy h1 "Grafika z motywem architektonicznym"
paste input "**********"
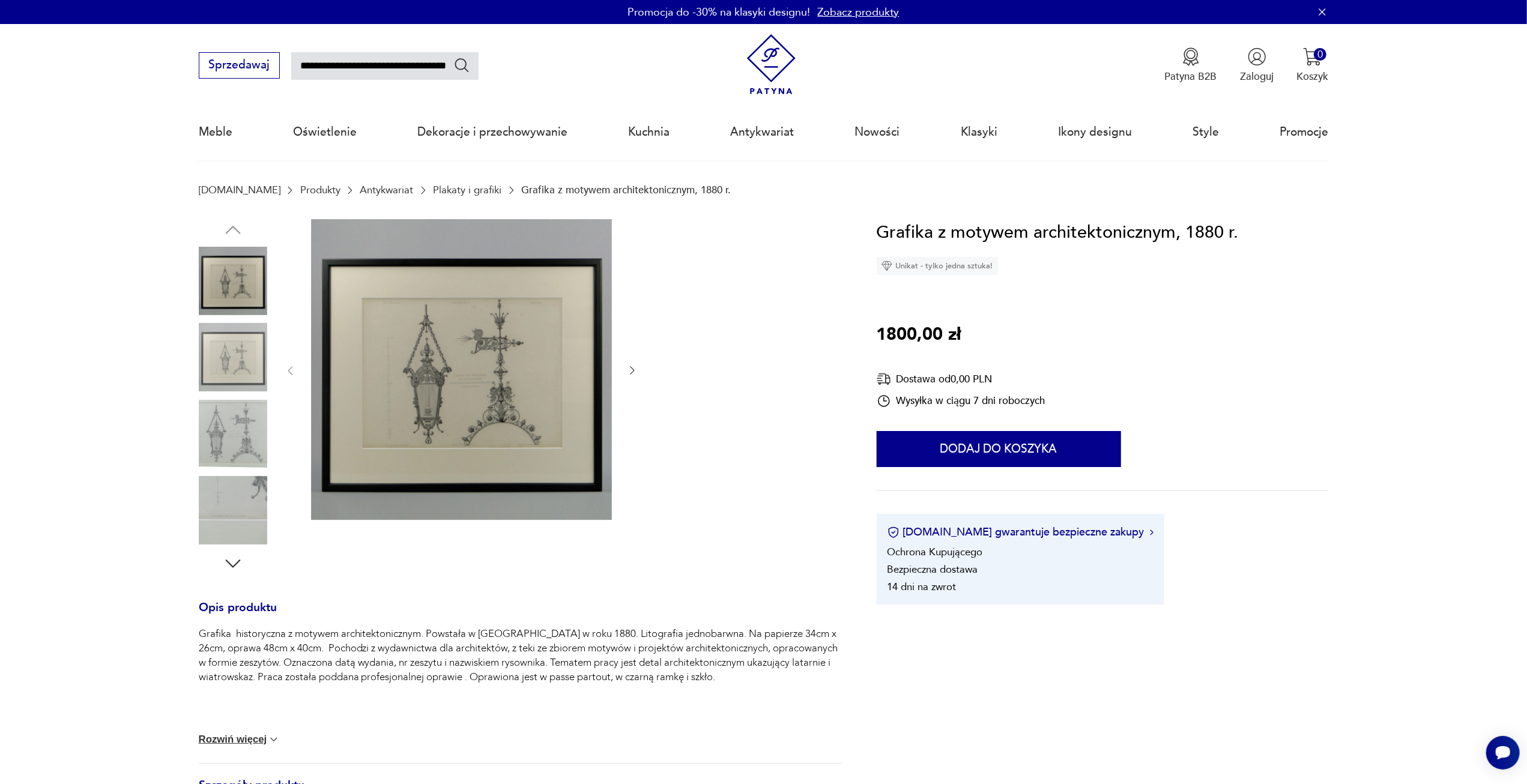
scroll to position [0, 3]
type input "**********"
drag, startPoint x: 461, startPoint y: 66, endPoint x: 469, endPoint y: 65, distance: 8.1
click at [461, 66] on icon "Szukaj" at bounding box center [462, 65] width 18 height 18
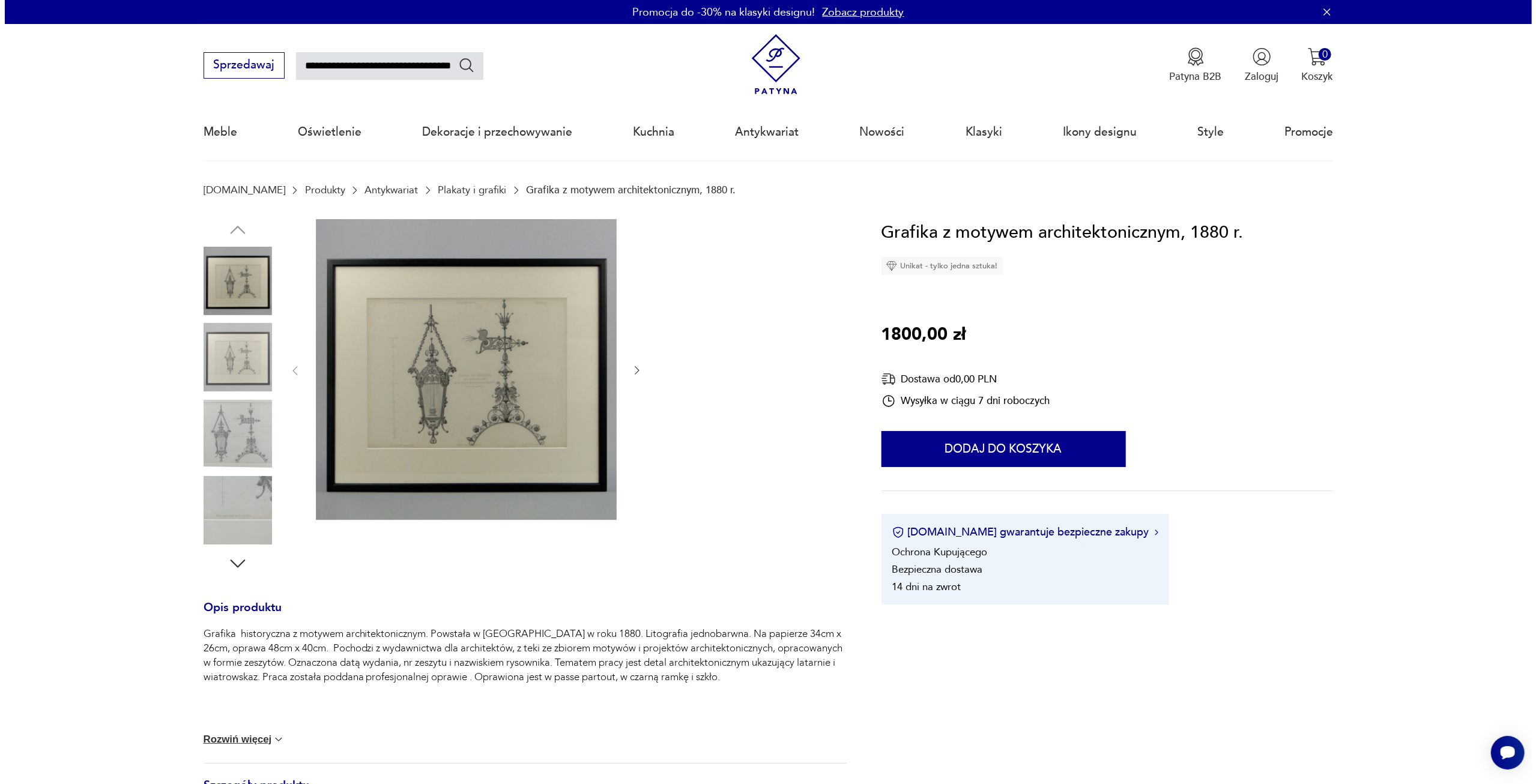
scroll to position [0, 0]
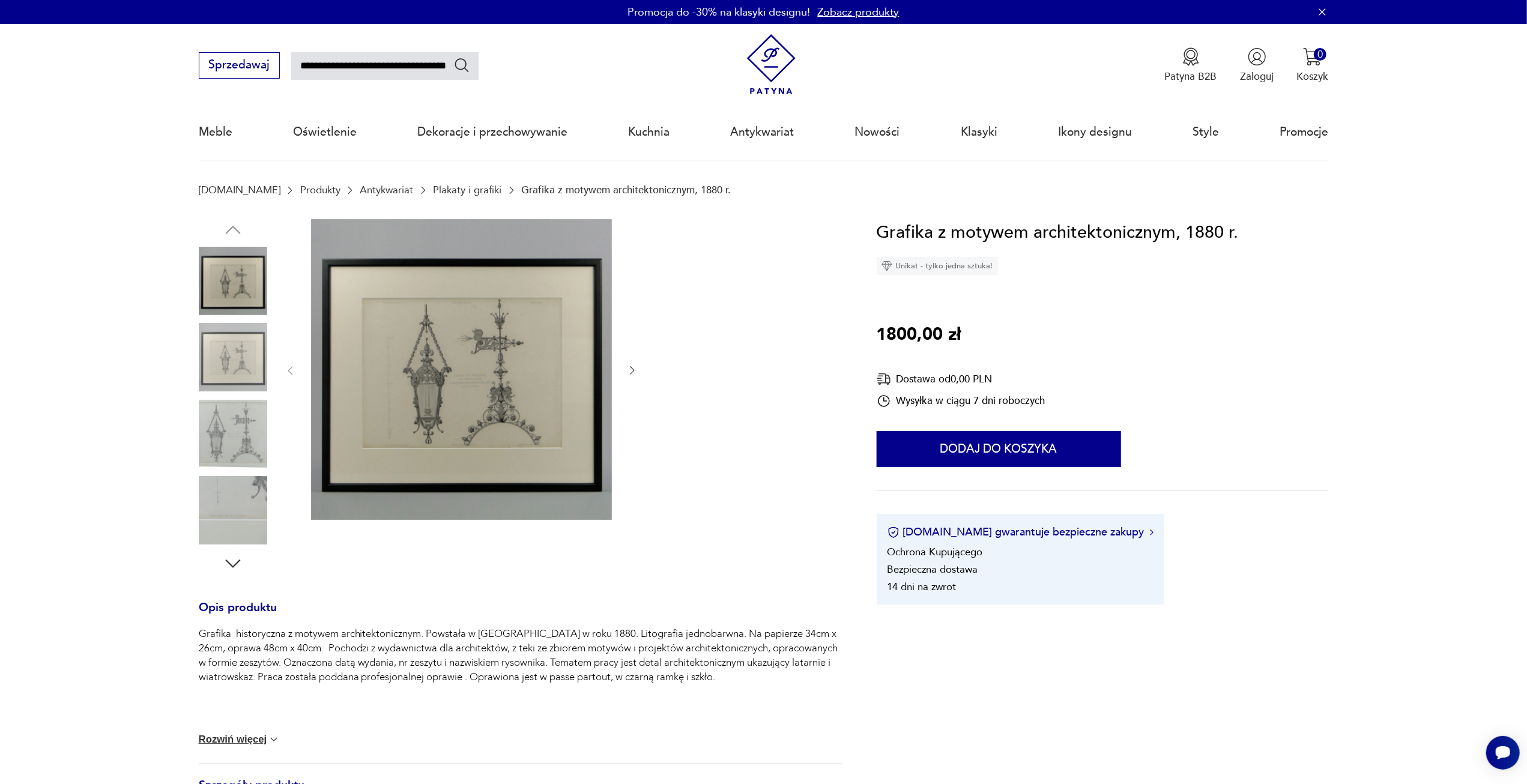
type input "**********"
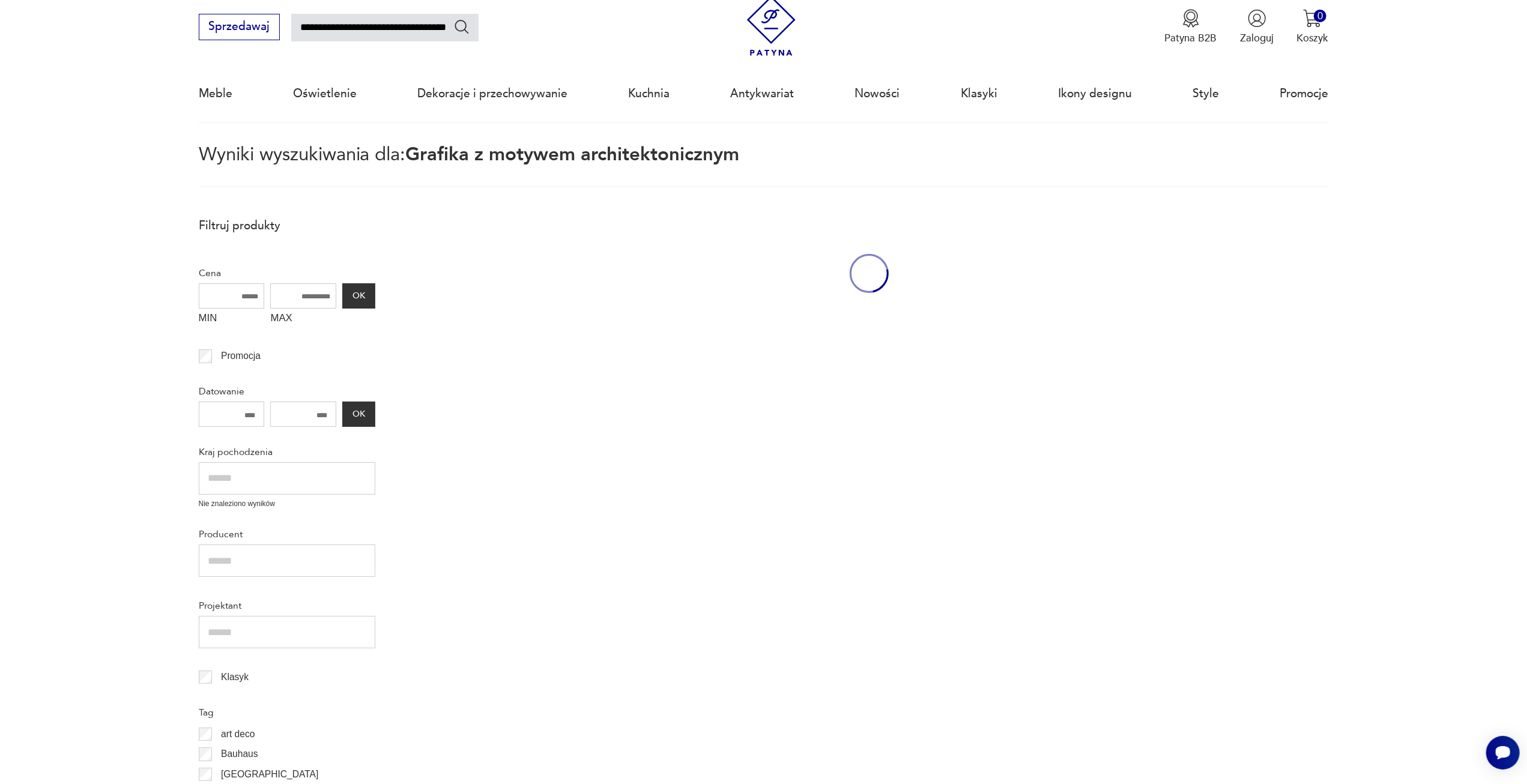
scroll to position [68, 0]
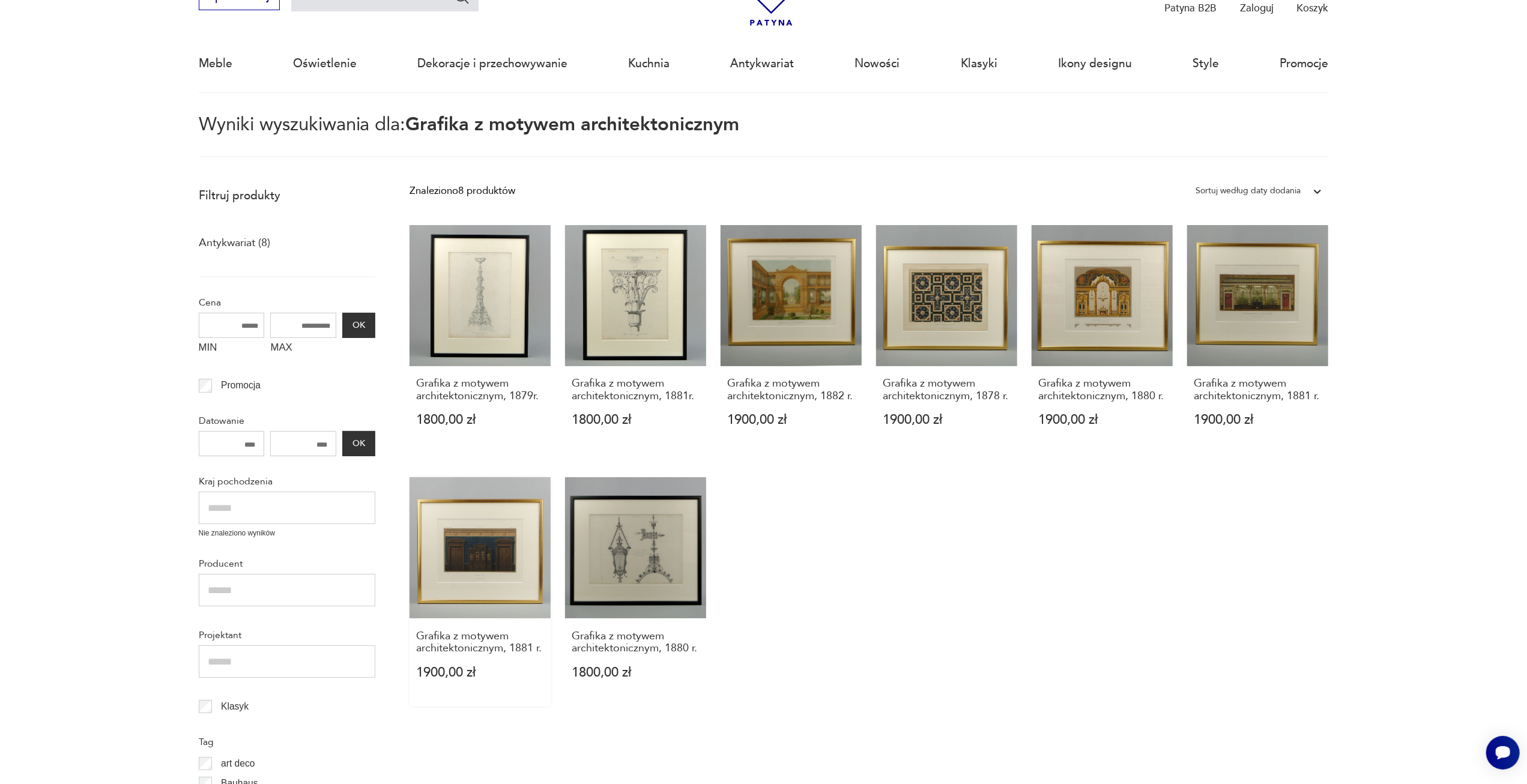
click at [494, 525] on link "Grafika z motywem architektonicznym, 1881 r. 1900,00 zł" at bounding box center [479, 592] width 141 height 229
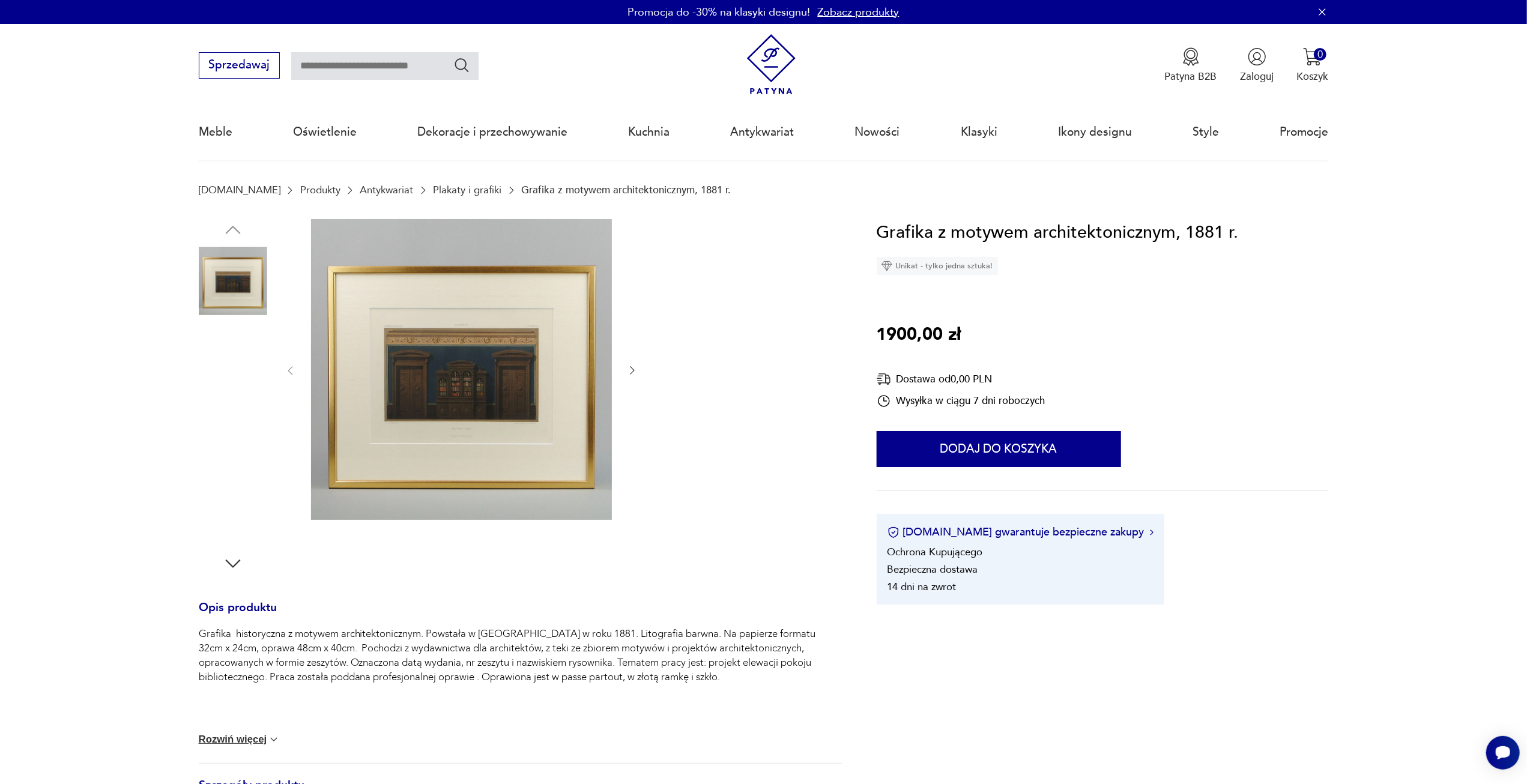
click at [366, 401] on img at bounding box center [462, 369] width 301 height 301
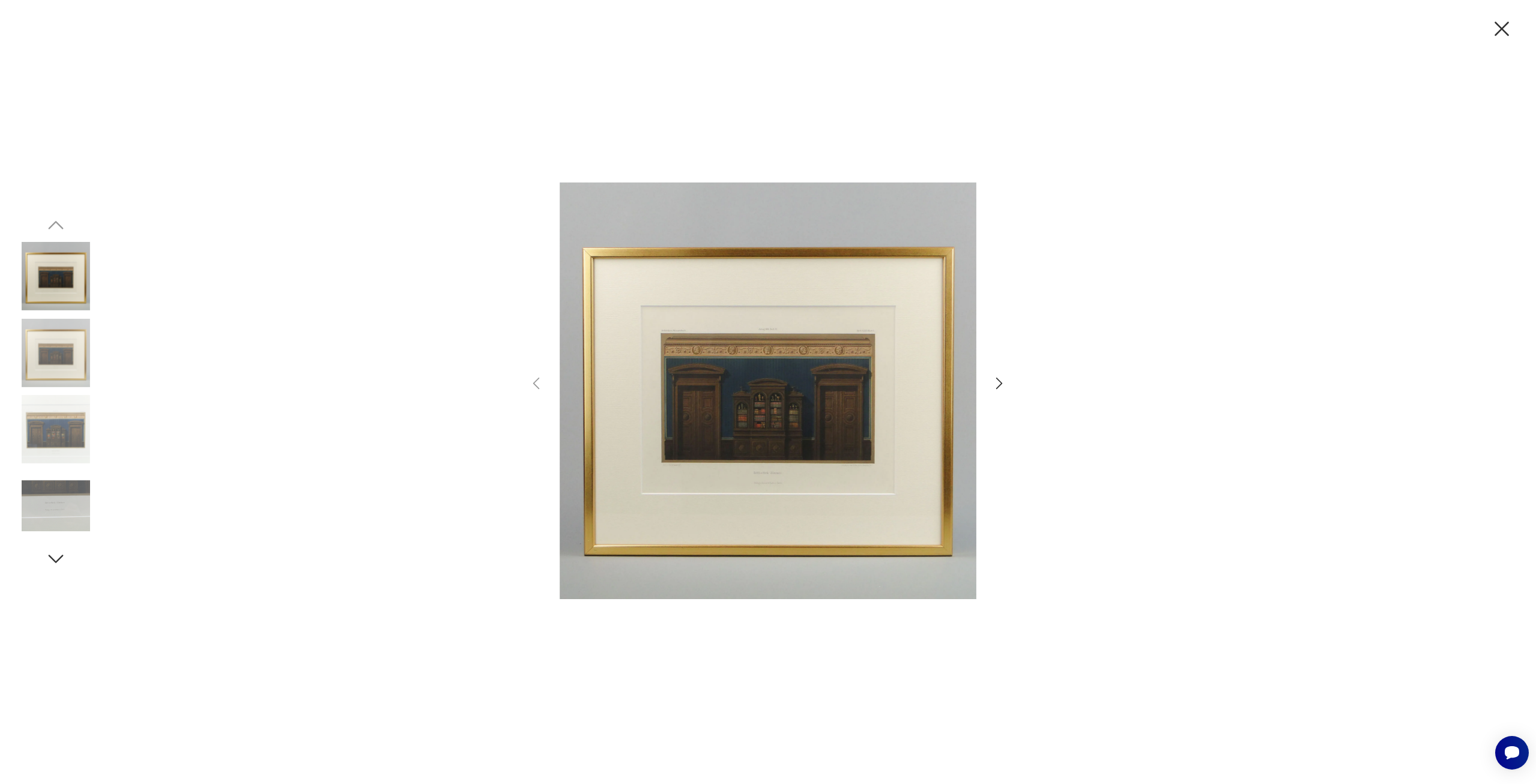
click at [991, 389] on icon "button" at bounding box center [999, 383] width 18 height 18
click at [998, 386] on icon "button" at bounding box center [999, 383] width 18 height 18
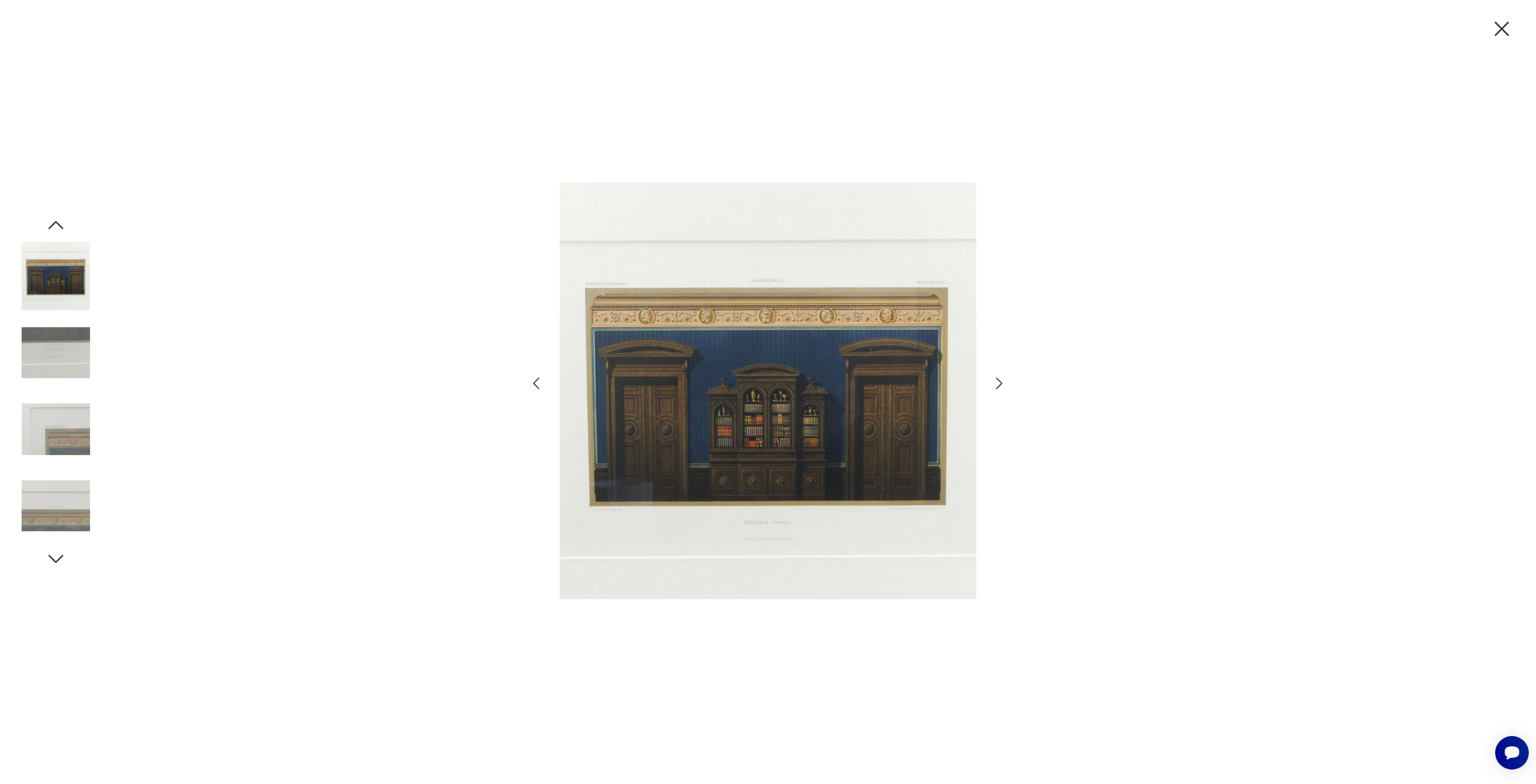
click at [529, 379] on icon "button" at bounding box center [536, 383] width 18 height 18
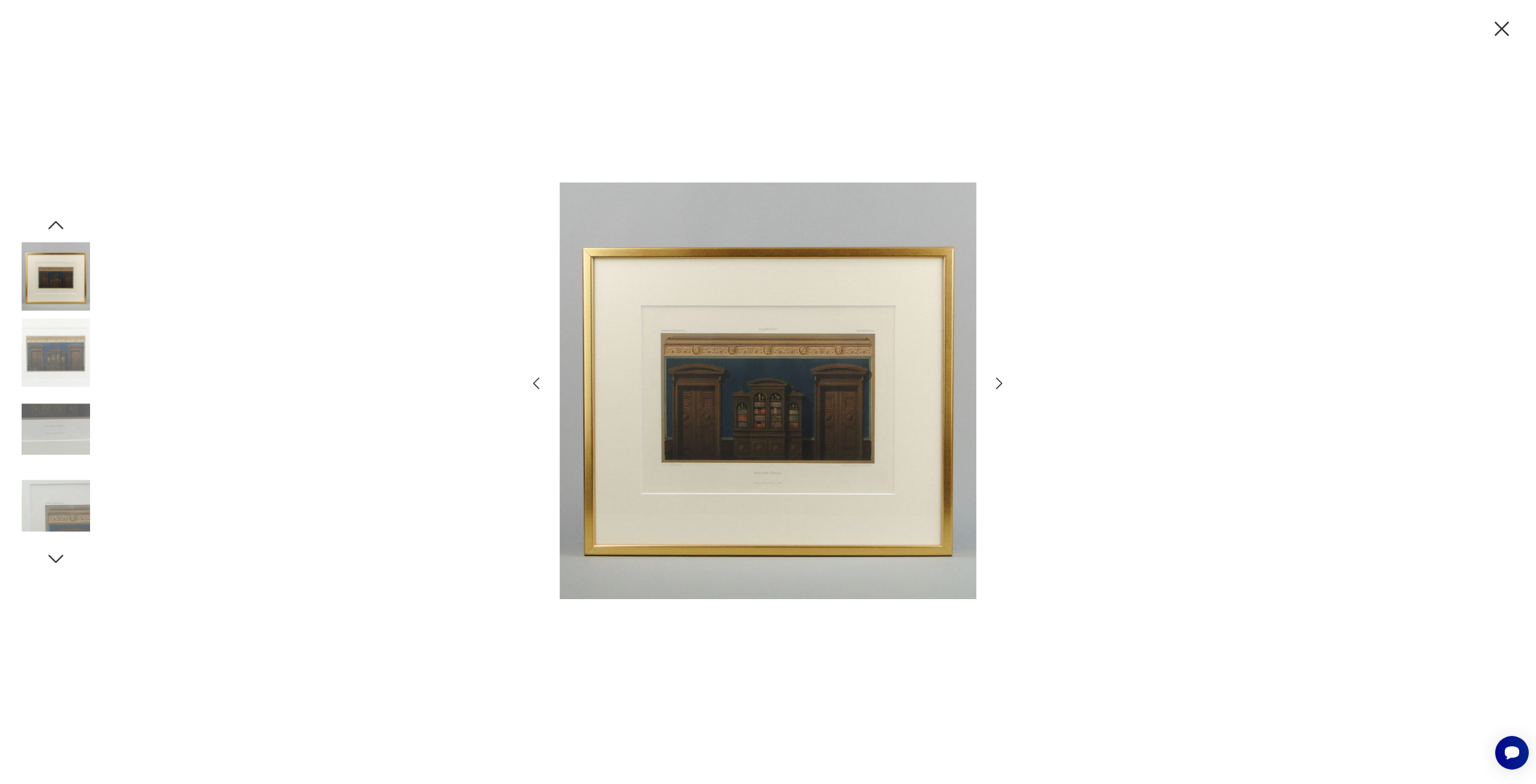
click at [529, 379] on icon "button" at bounding box center [536, 383] width 18 height 18
